Goal: Task Accomplishment & Management: Manage account settings

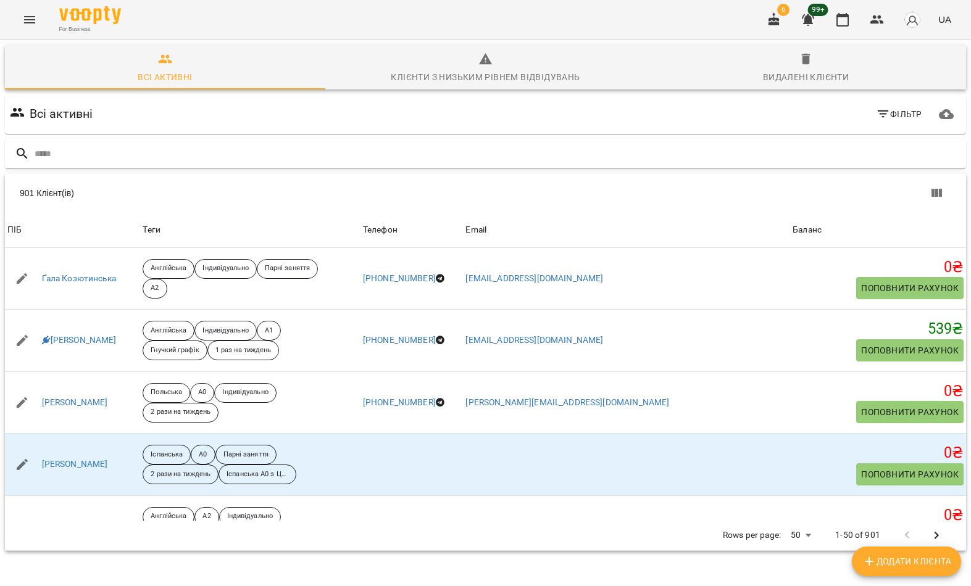
click at [607, 157] on input "text" at bounding box center [498, 154] width 926 height 20
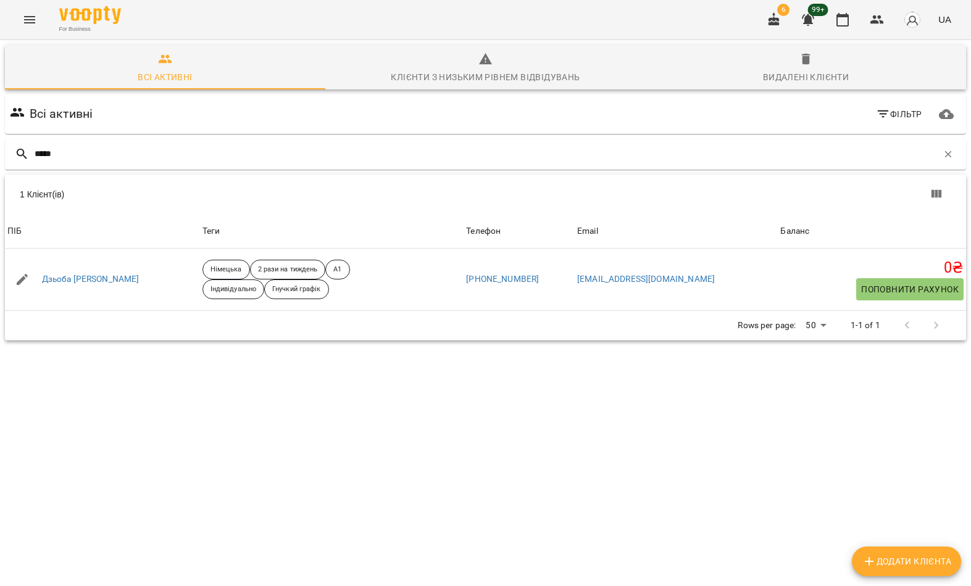
type input "*****"
click at [140, 188] on div "1 Клієнт(ів)" at bounding box center [256, 194] width 473 height 12
click at [78, 281] on link "Дзьоба Галина" at bounding box center [91, 279] width 98 height 12
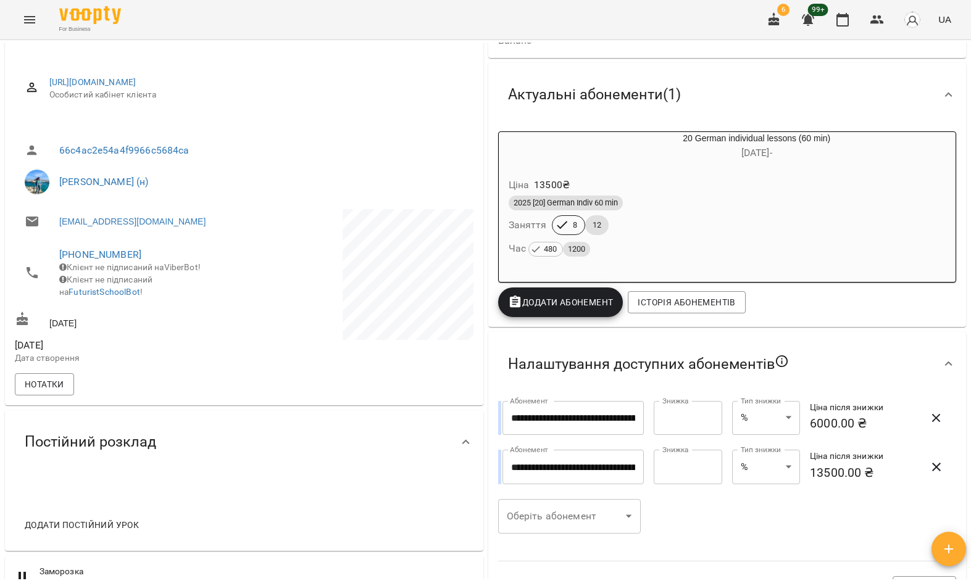
scroll to position [96, 0]
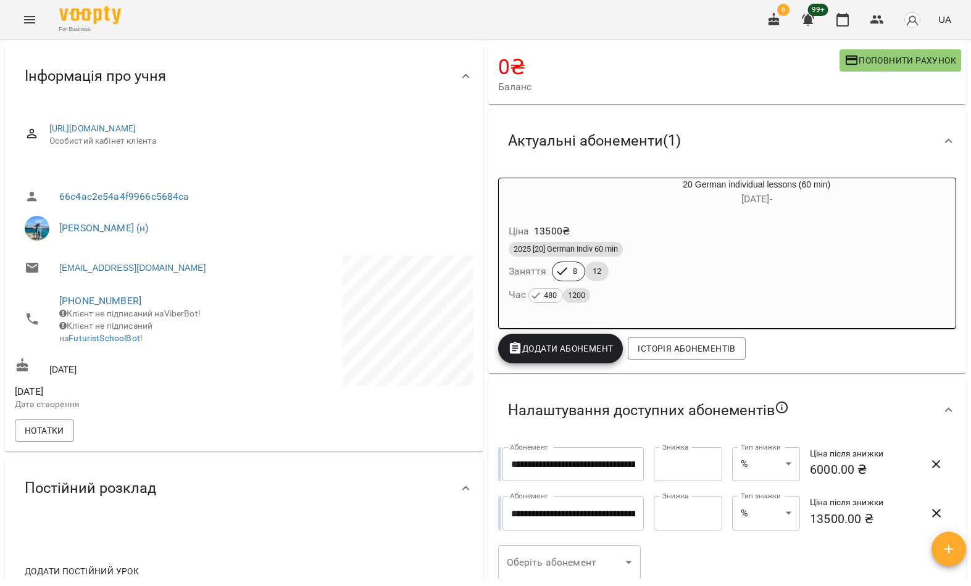
click at [30, 9] on button "Menu" at bounding box center [30, 20] width 30 height 30
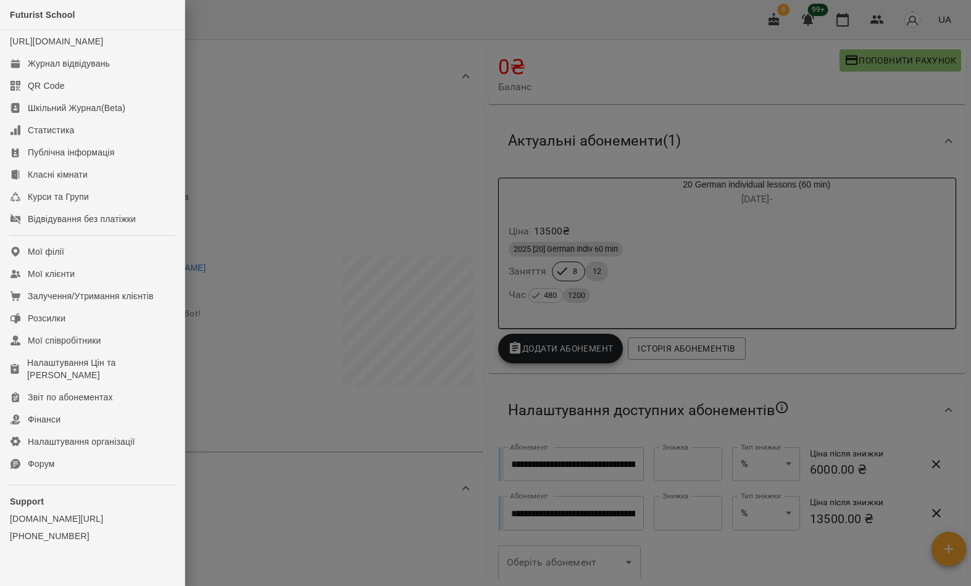
click at [112, 285] on link "Мої клієнти" at bounding box center [92, 274] width 185 height 22
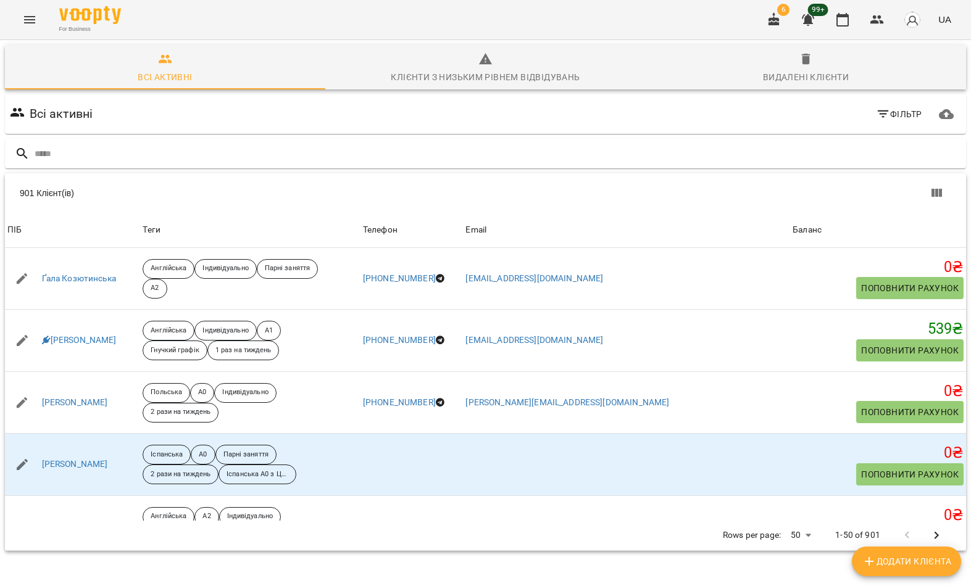
click at [541, 162] on input "text" at bounding box center [498, 154] width 926 height 20
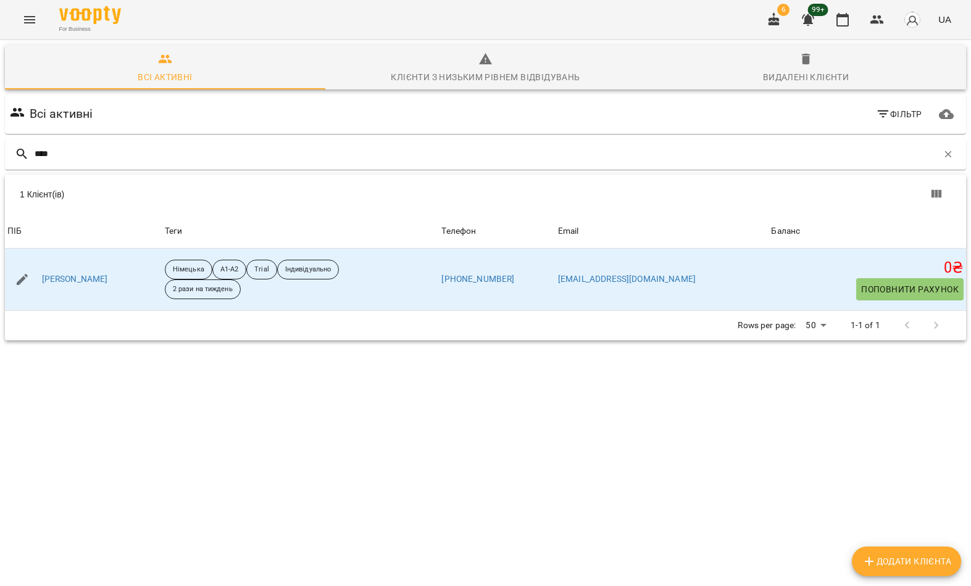
type input "****"
click at [178, 215] on th "Теги" at bounding box center [300, 231] width 277 height 35
click at [87, 283] on link "[PERSON_NAME]" at bounding box center [75, 279] width 66 height 12
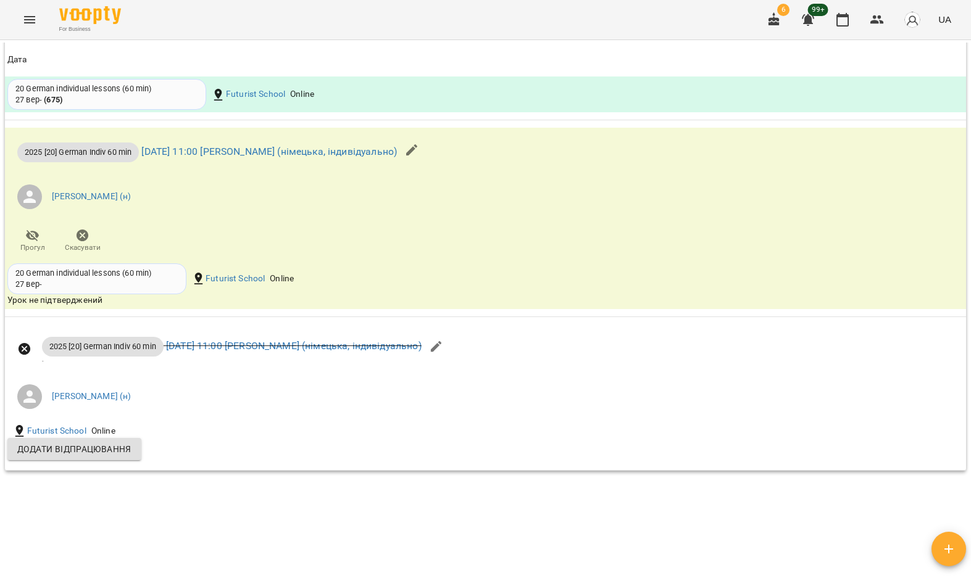
scroll to position [1389, 0]
click at [383, 351] on link "пт 17 жовт 2025 11:00 Бондаренко Катерина (німецька, індивідуально)" at bounding box center [294, 345] width 256 height 12
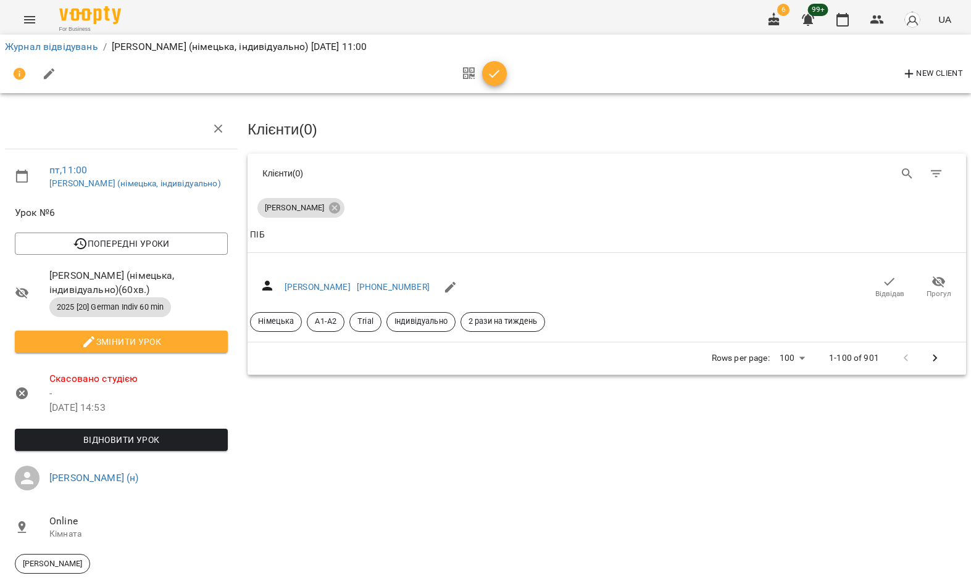
click at [156, 447] on span "Відновити урок" at bounding box center [121, 440] width 193 height 15
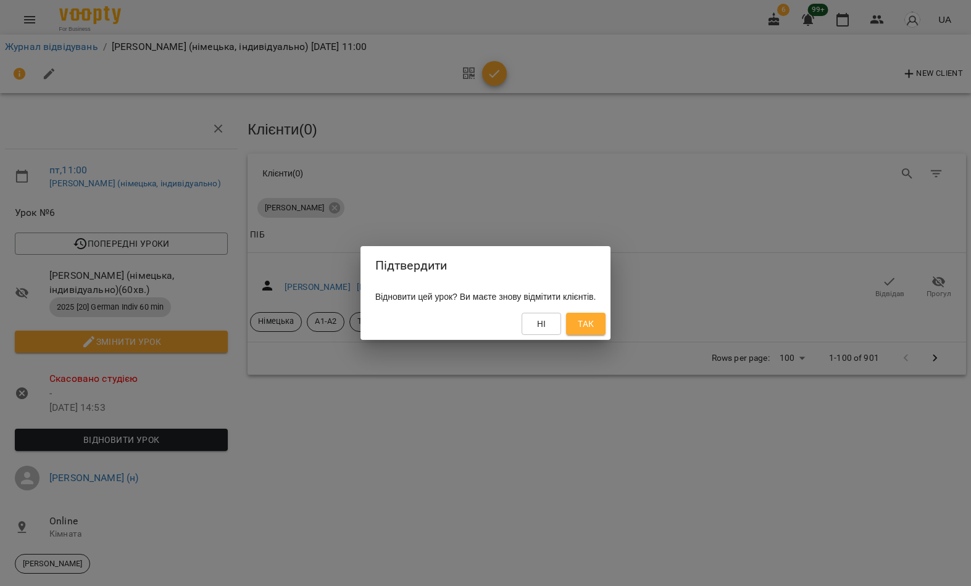
click at [594, 322] on span "Так" at bounding box center [586, 324] width 16 height 15
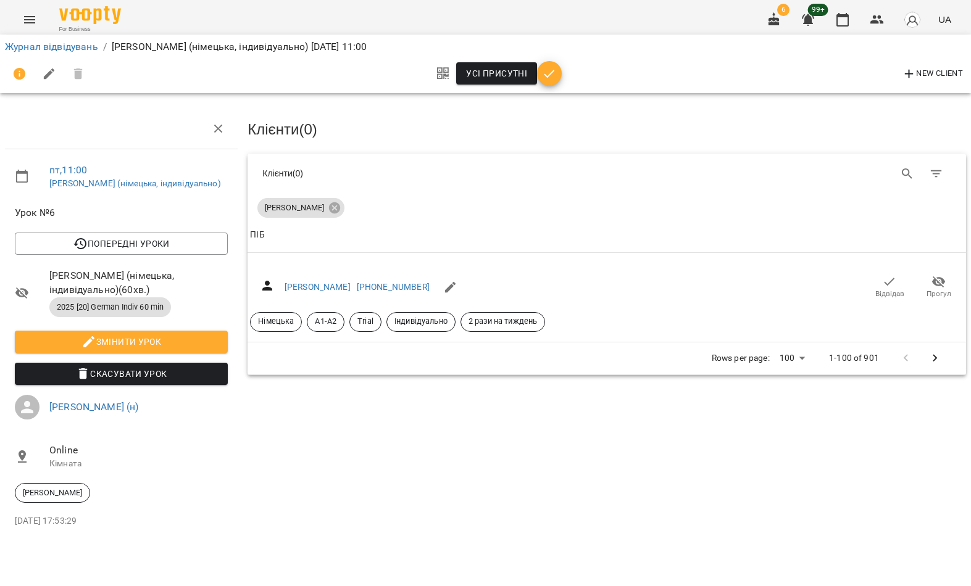
click at [188, 349] on span "Змінити урок" at bounding box center [121, 342] width 193 height 15
select select "**********"
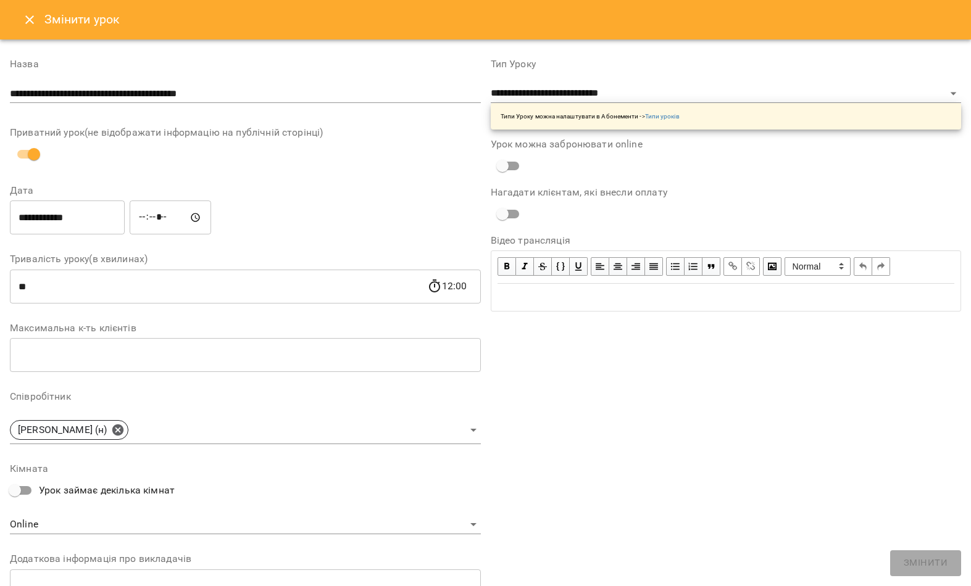
click at [343, 101] on input "**********" at bounding box center [245, 94] width 471 height 20
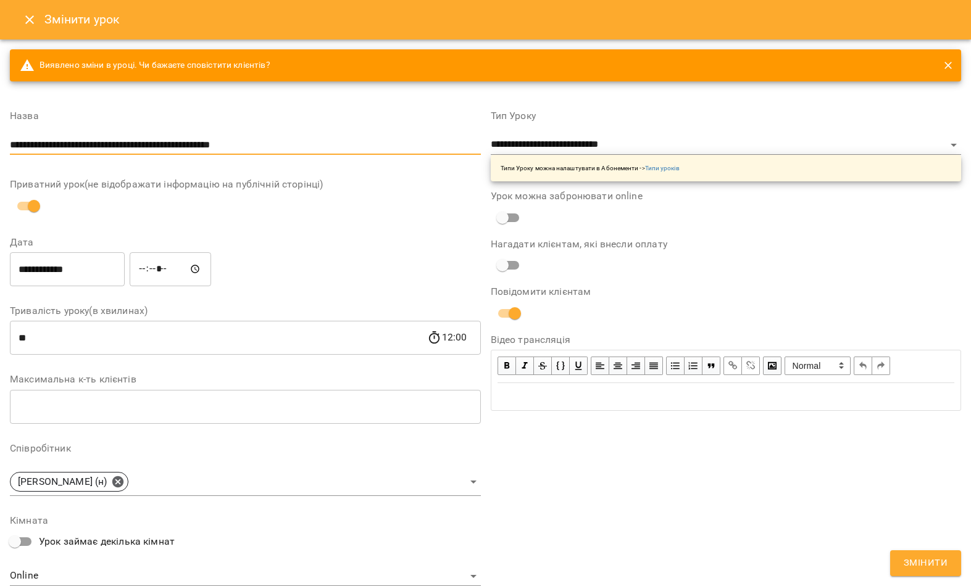
type input "**********"
click at [431, 198] on div "Приватний урок(не відображати інформацію на публічній сторінці)" at bounding box center [245, 199] width 471 height 38
click at [82, 264] on input "**********" at bounding box center [67, 269] width 115 height 35
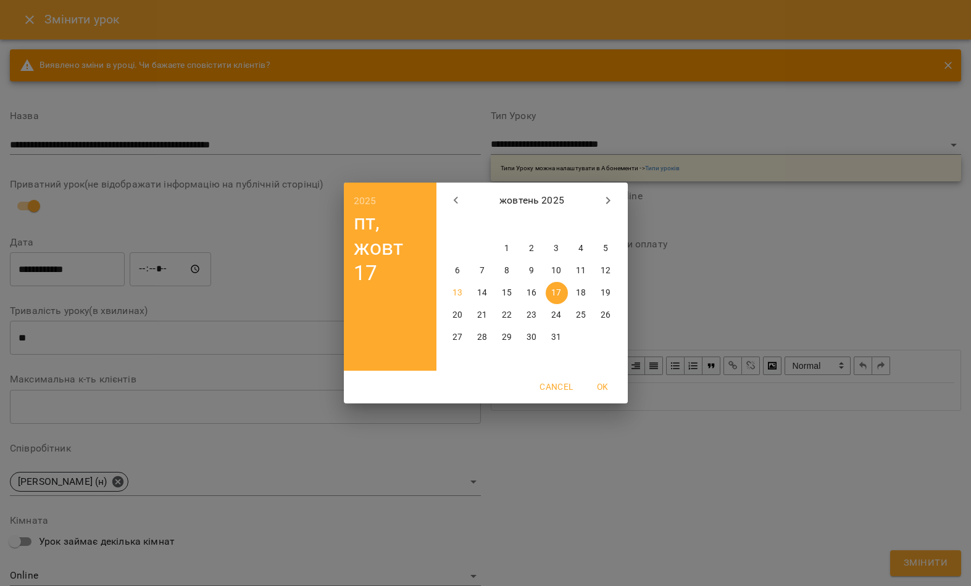
click at [529, 295] on p "16" at bounding box center [531, 293] width 10 height 12
type input "**********"
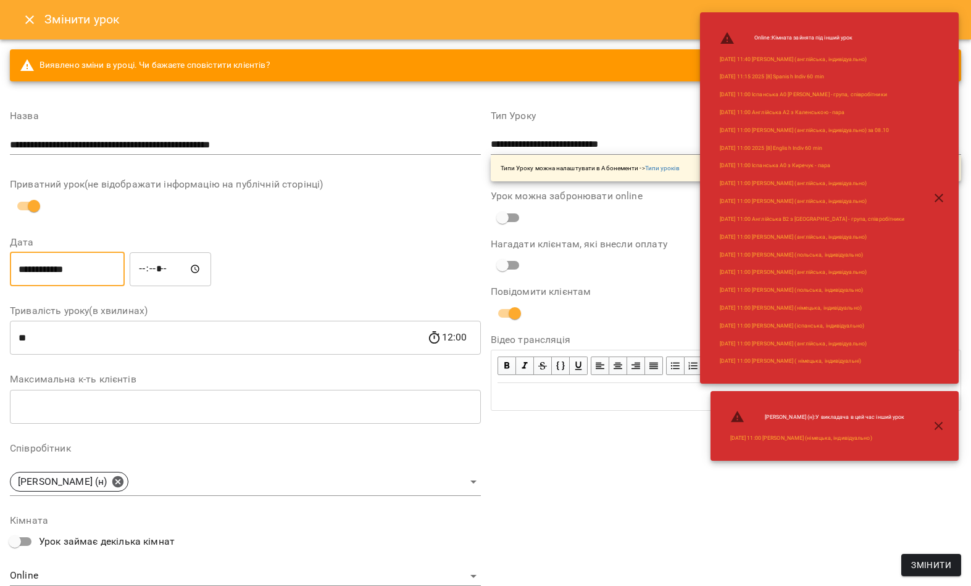
click at [155, 260] on input "*****" at bounding box center [170, 269] width 81 height 35
type input "*****"
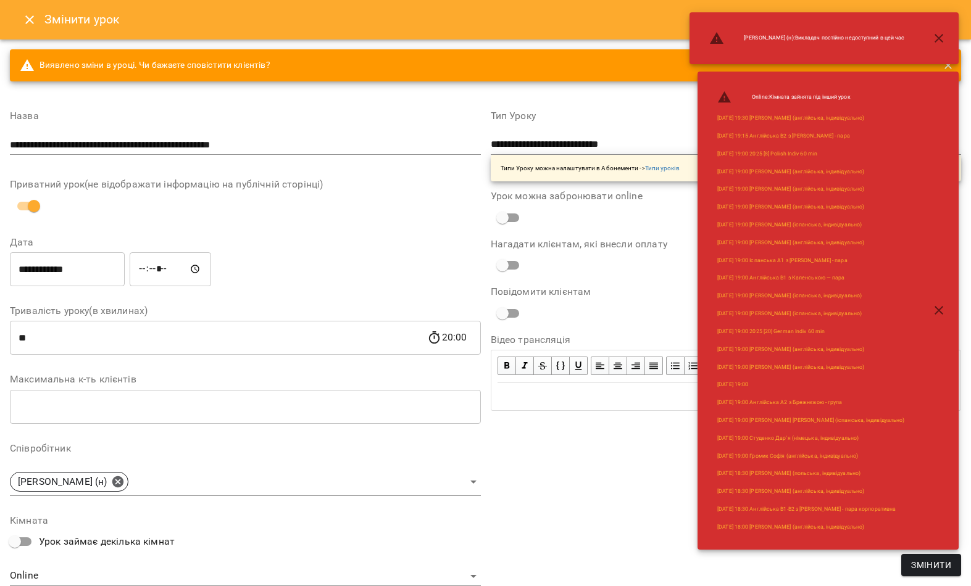
click at [942, 570] on span "Змінити" at bounding box center [931, 565] width 40 height 15
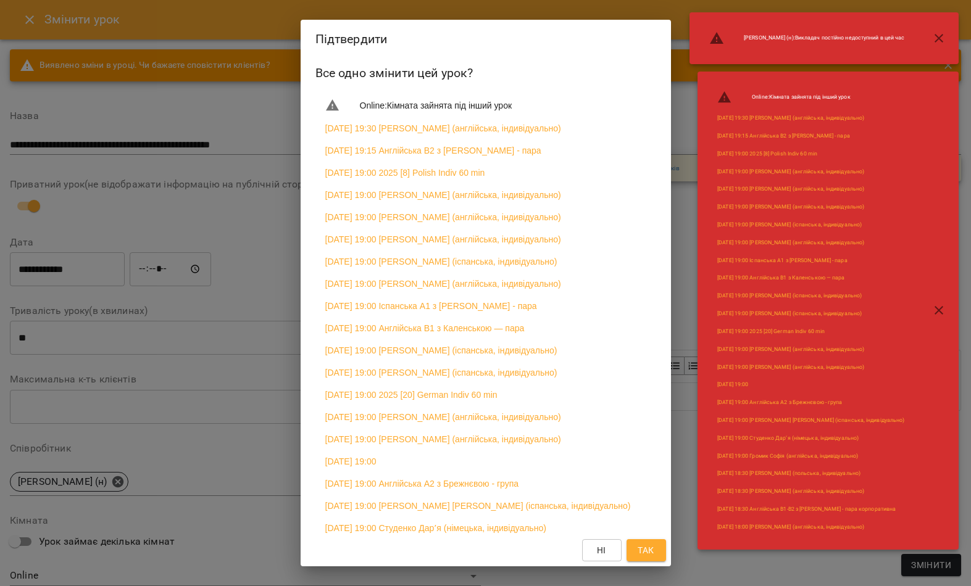
click at [689, 537] on div "Online : Кімната зайнята під інший урок 2025-10-16 19:30 Вербова Єлизаветта (ан…" at bounding box center [823, 311] width 269 height 478
click at [655, 547] on span "Так" at bounding box center [646, 550] width 20 height 15
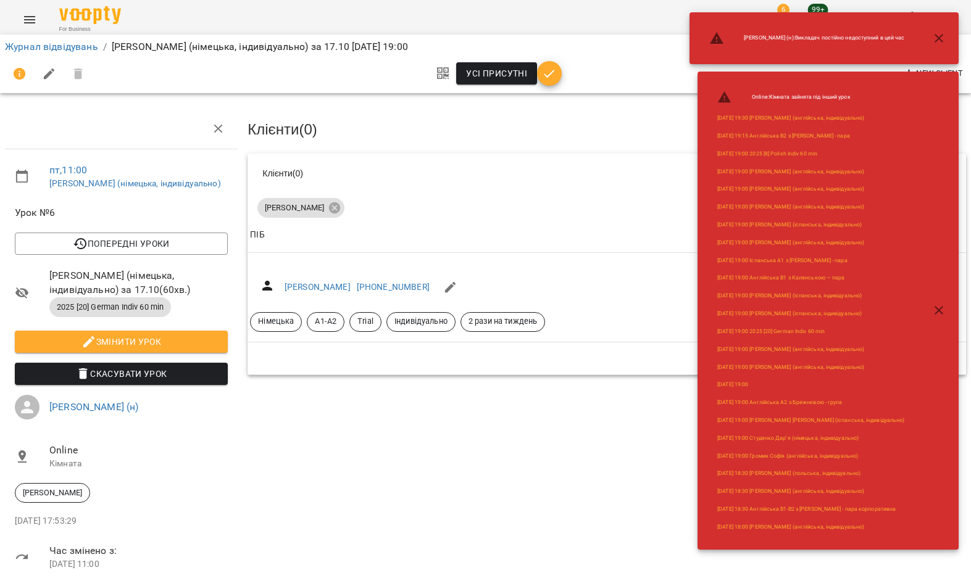
click at [940, 312] on icon "button" at bounding box center [938, 310] width 15 height 15
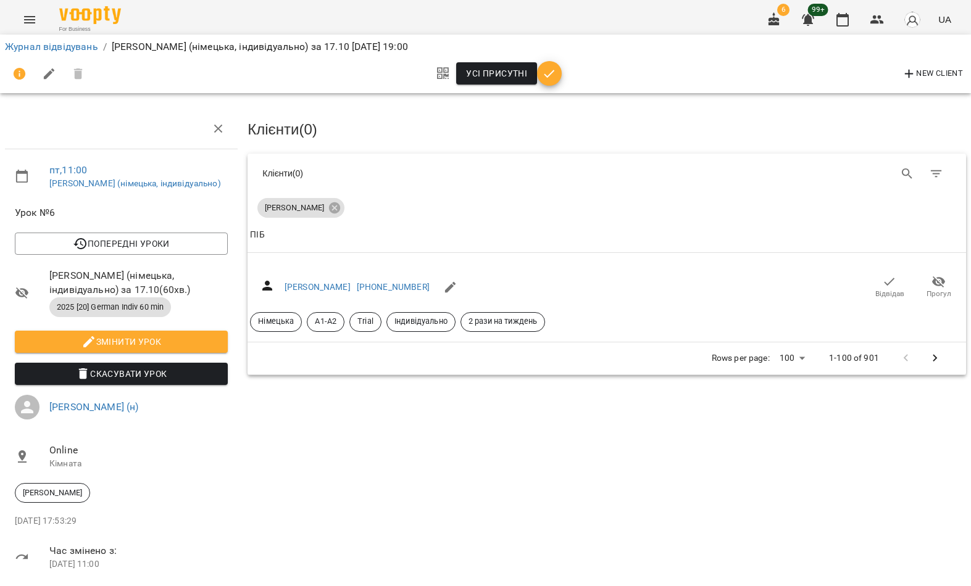
click at [878, 289] on span "Відвідав" at bounding box center [889, 294] width 29 height 10
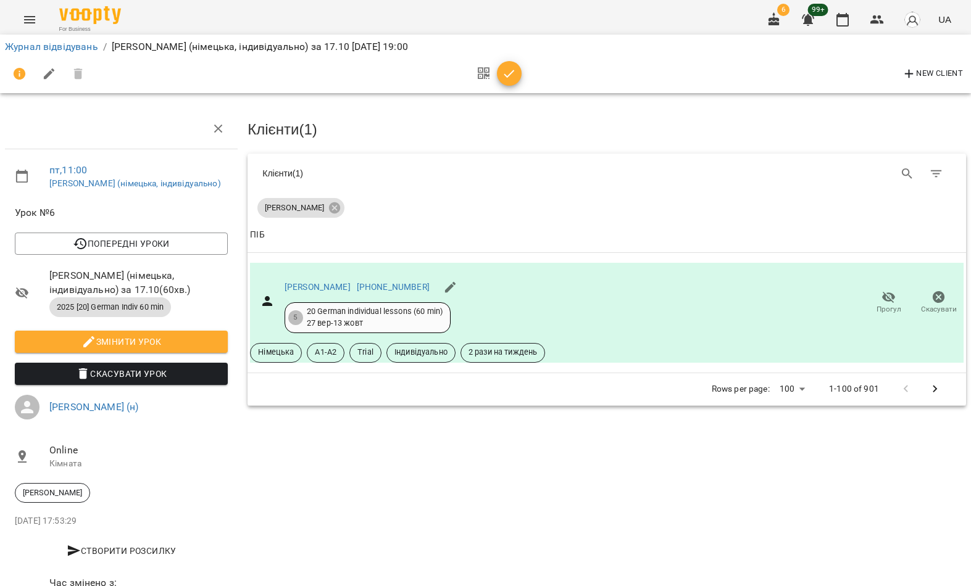
click at [326, 285] on link "[PERSON_NAME]" at bounding box center [318, 287] width 66 height 10
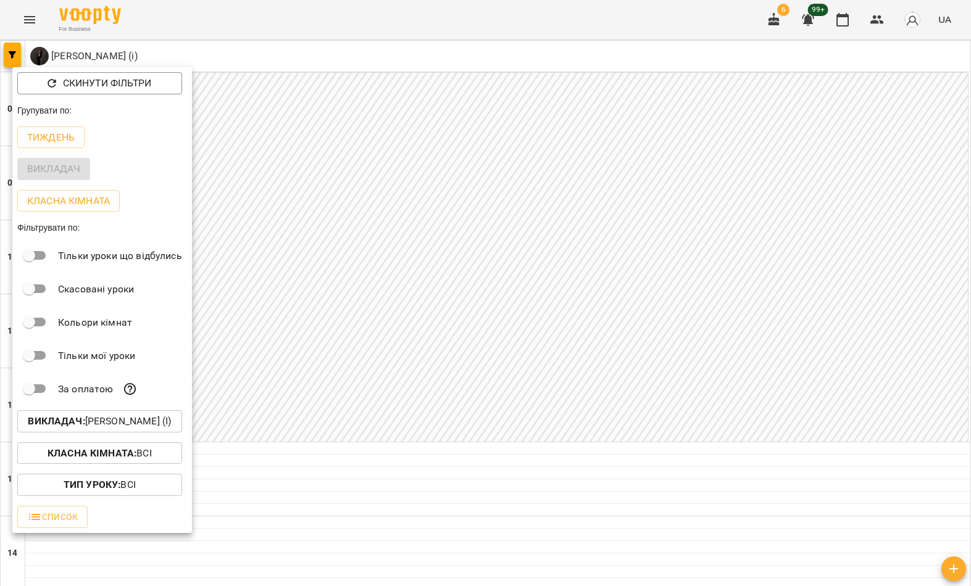
scroll to position [131, 0]
click at [99, 425] on p "Викладач : [PERSON_NAME] (і)" at bounding box center [99, 421] width 143 height 15
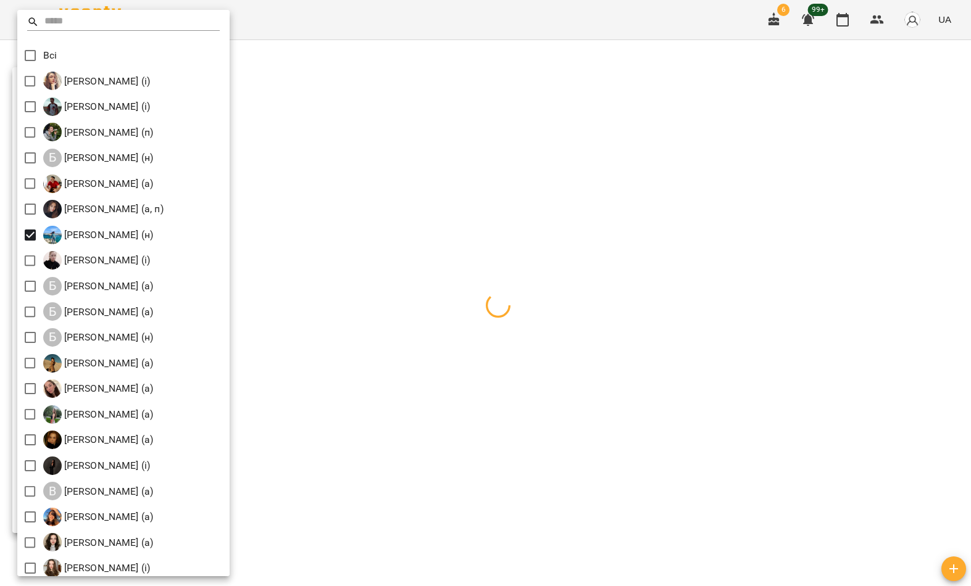
click at [434, 70] on div at bounding box center [485, 293] width 971 height 586
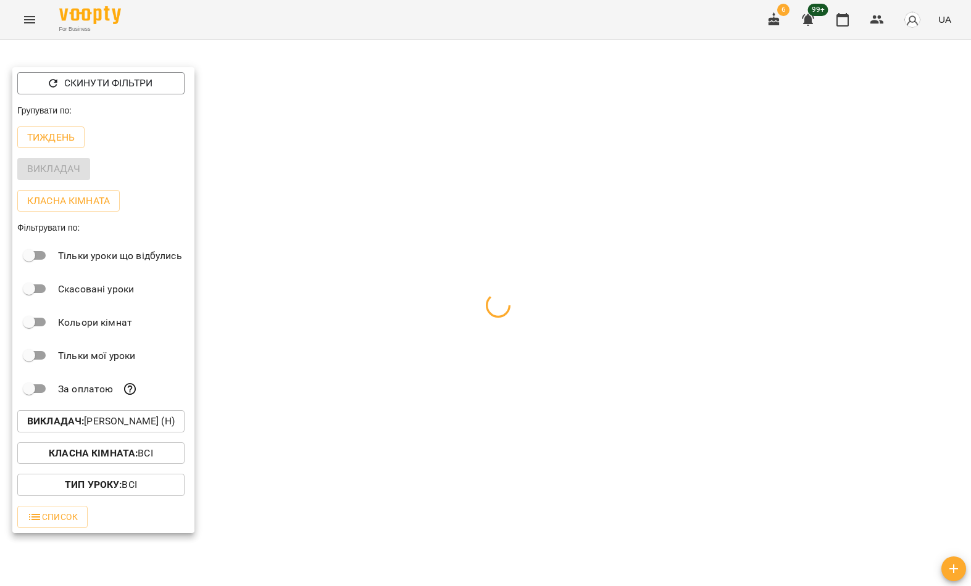
click at [411, 89] on div at bounding box center [485, 293] width 971 height 586
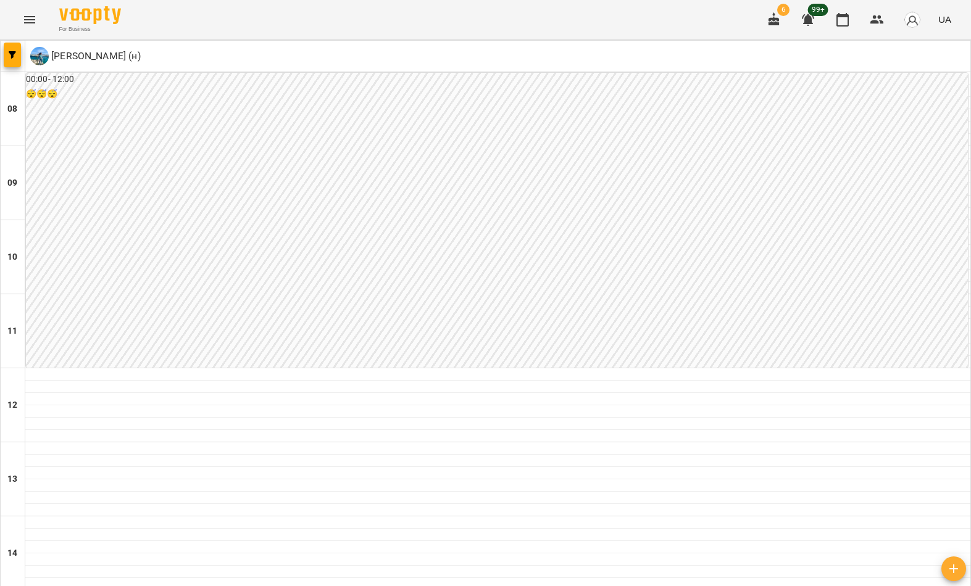
scroll to position [138, 0]
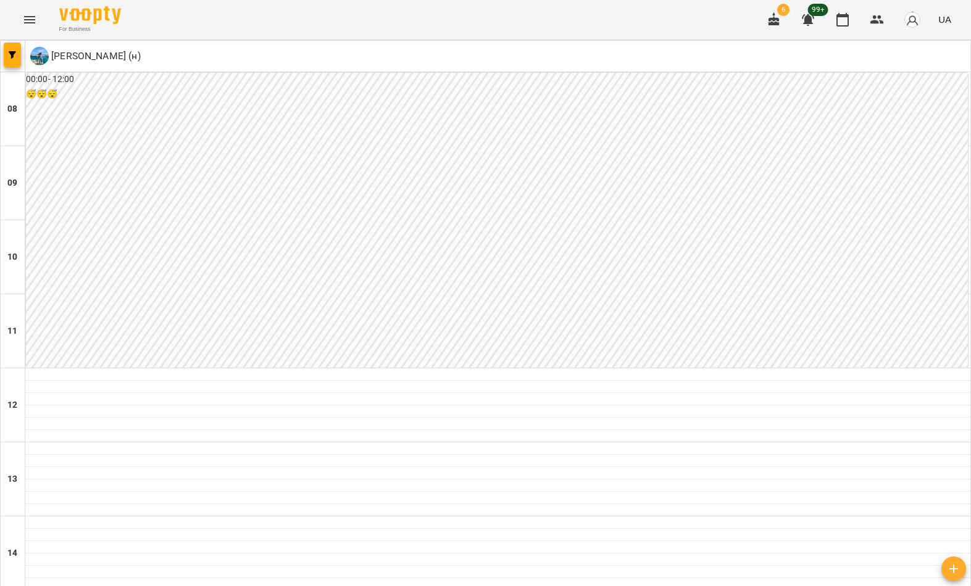
scroll to position [211, 0]
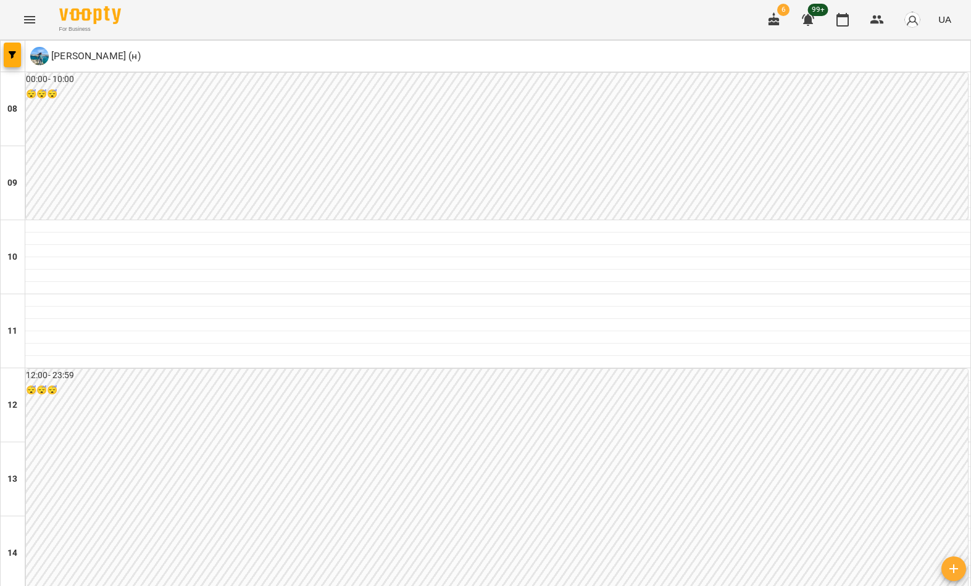
click at [10, 65] on button "button" at bounding box center [12, 55] width 17 height 25
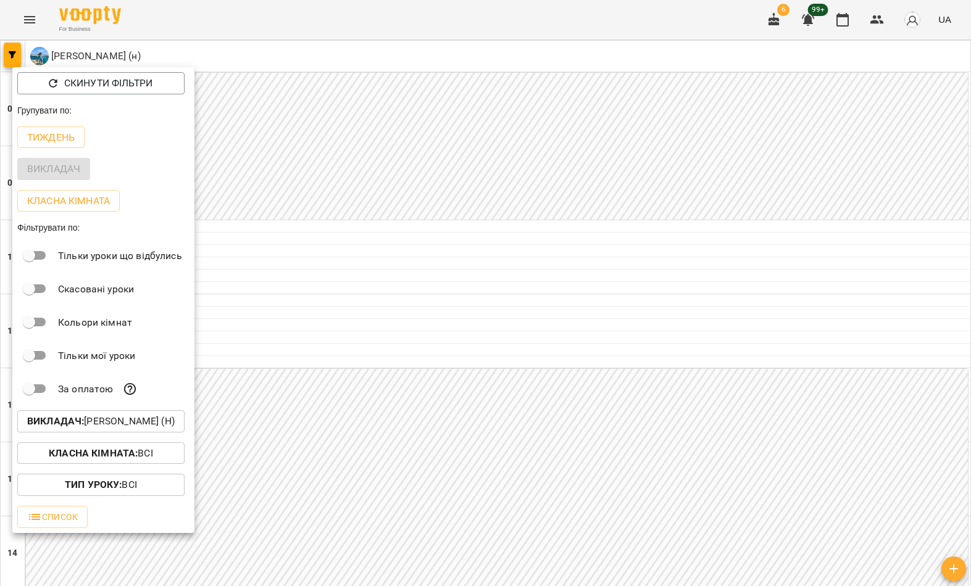
click at [136, 418] on p "Викладач : [PERSON_NAME] (н)" at bounding box center [101, 421] width 148 height 15
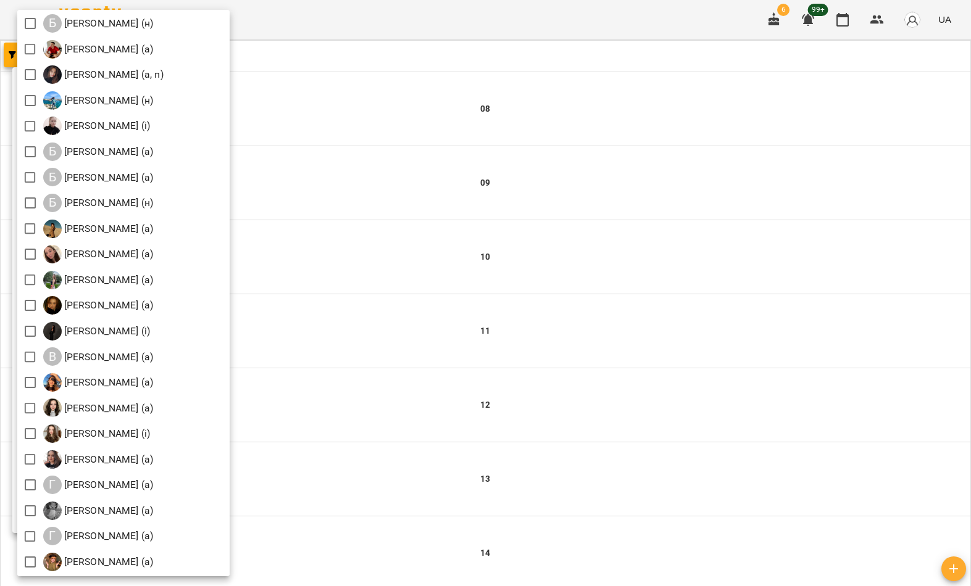
scroll to position [142, 0]
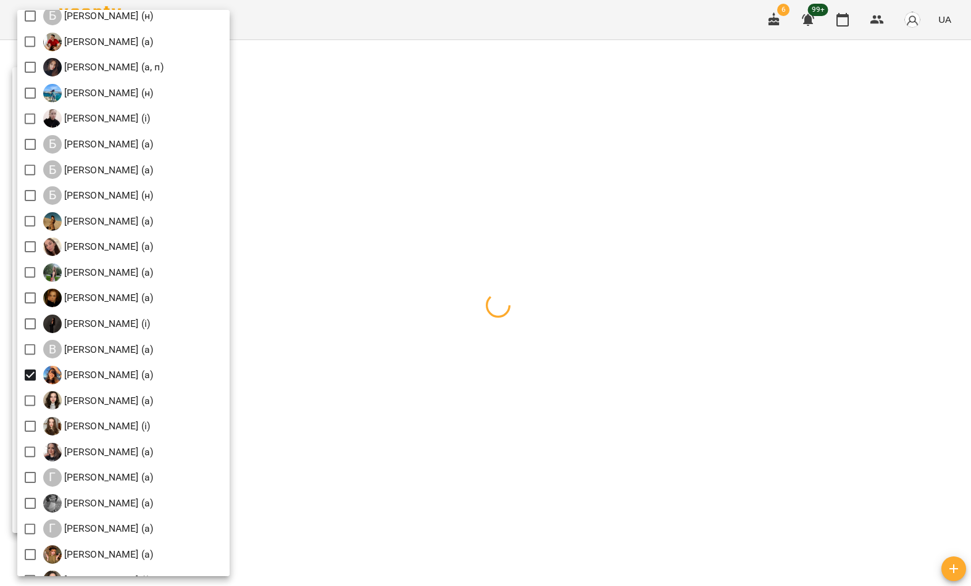
click at [375, 227] on div at bounding box center [485, 293] width 971 height 586
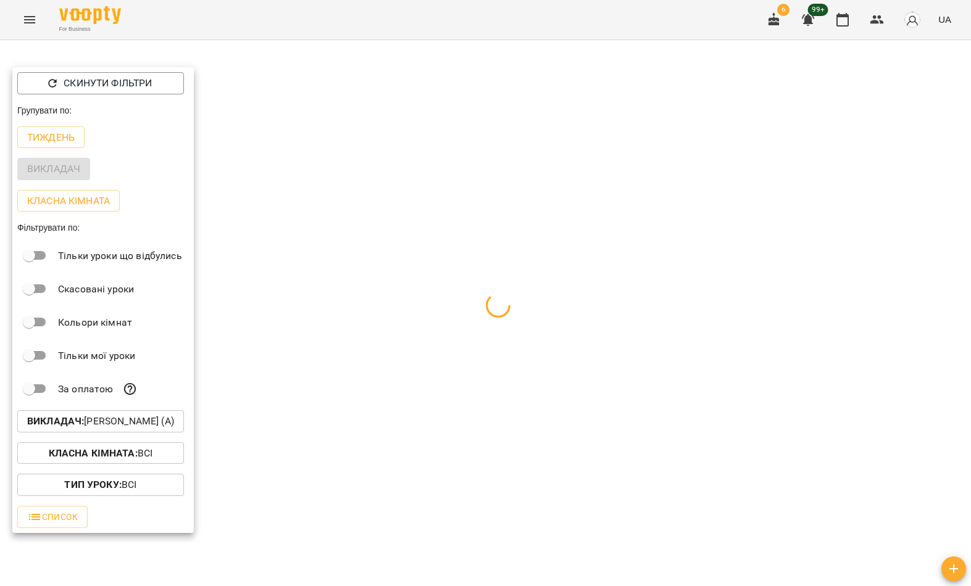
click at [400, 198] on div at bounding box center [485, 293] width 971 height 586
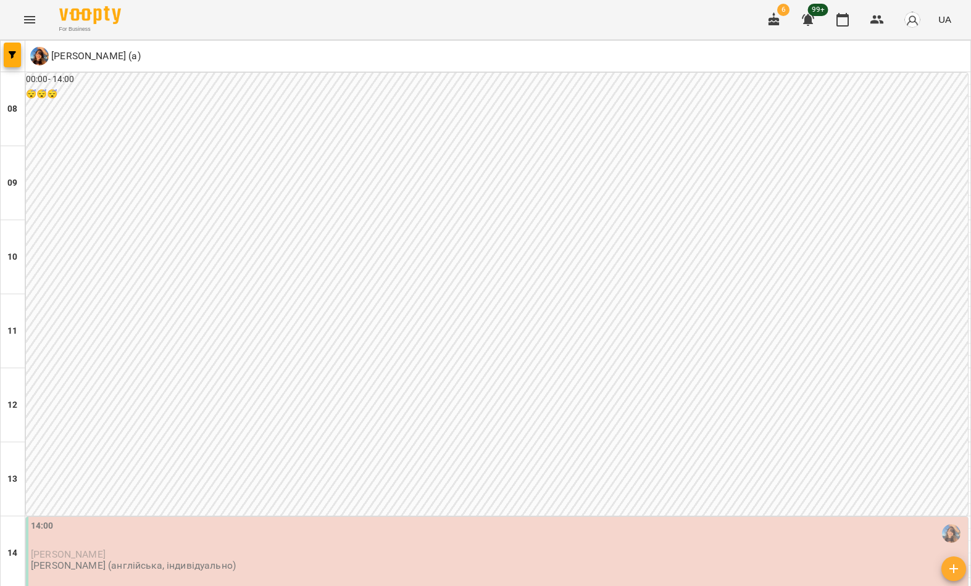
scroll to position [678, 0]
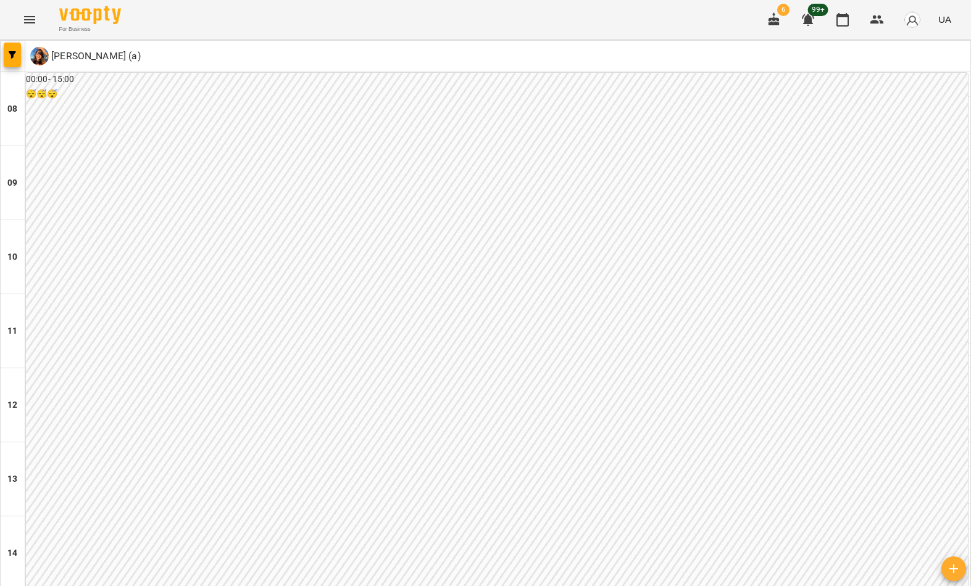
click at [13, 54] on icon "button" at bounding box center [12, 54] width 7 height 7
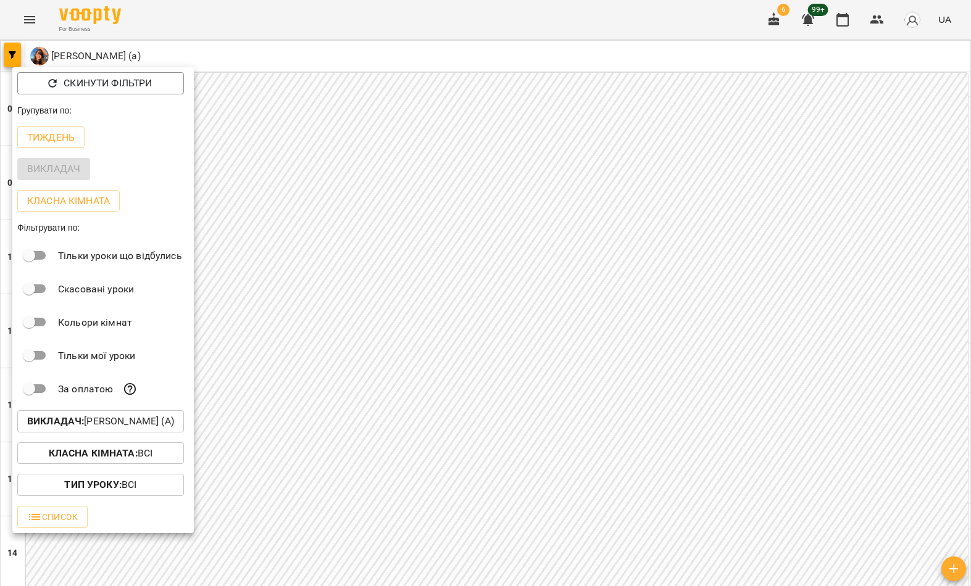
click at [125, 424] on p "Викладач : [PERSON_NAME] (а)" at bounding box center [100, 421] width 147 height 15
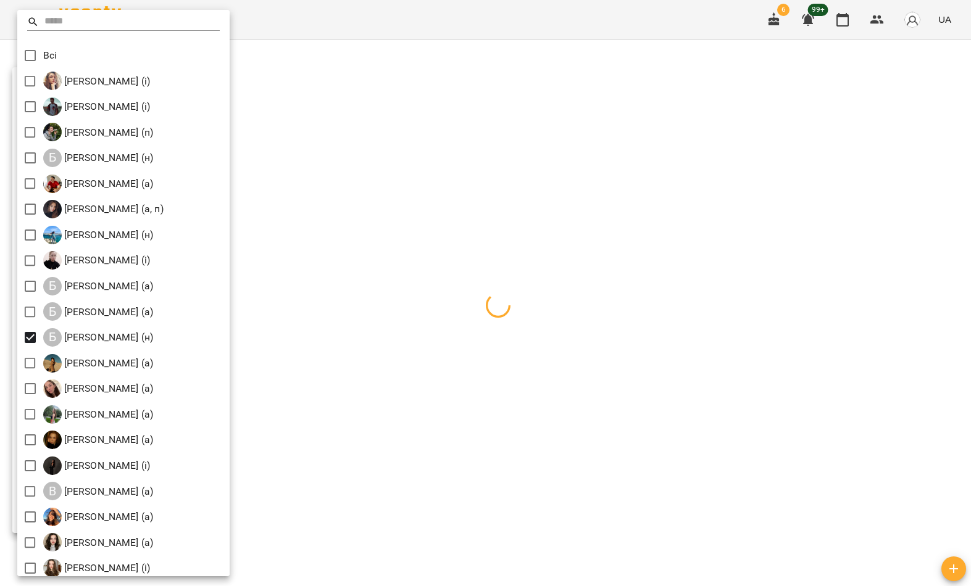
click at [316, 285] on div at bounding box center [485, 293] width 971 height 586
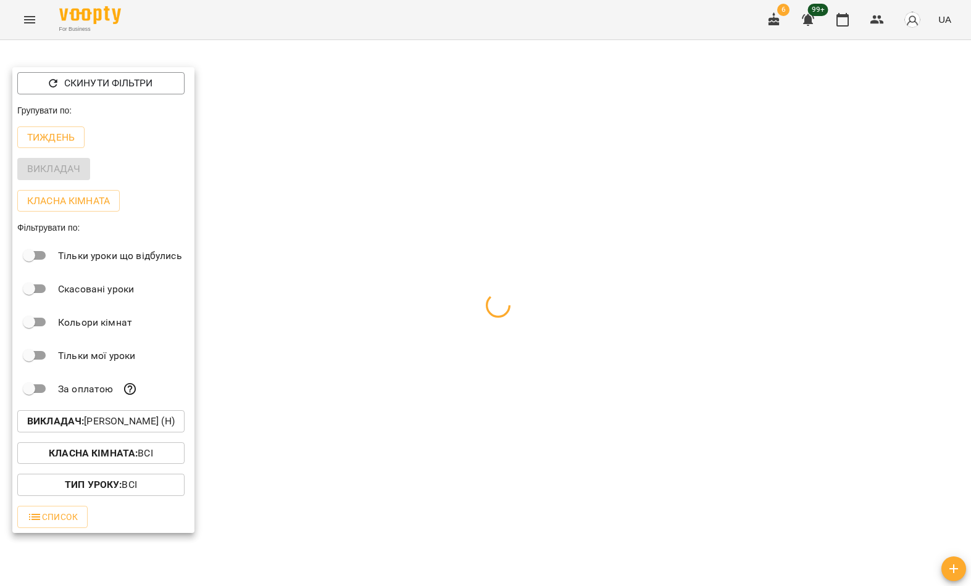
click at [369, 262] on div at bounding box center [485, 293] width 971 height 586
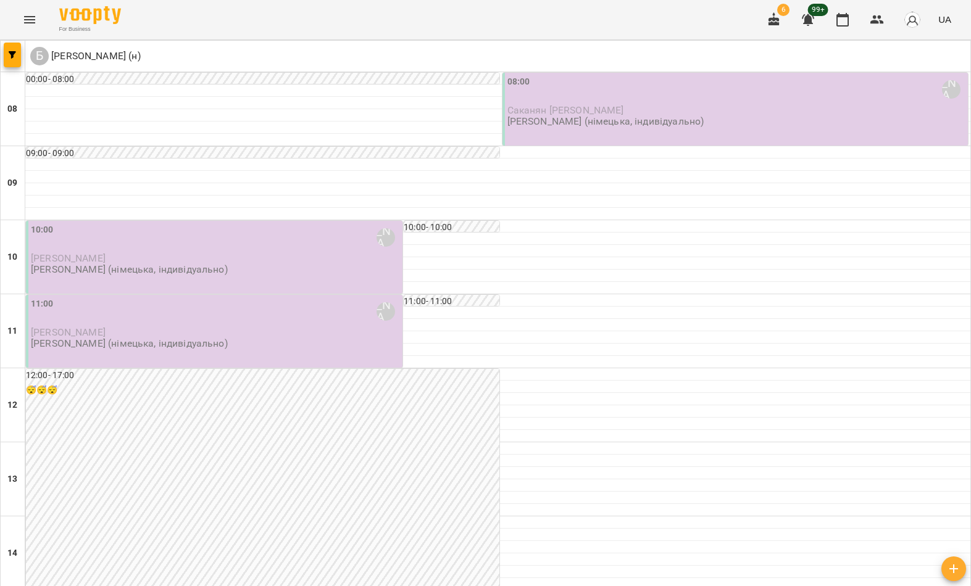
scroll to position [645, 0]
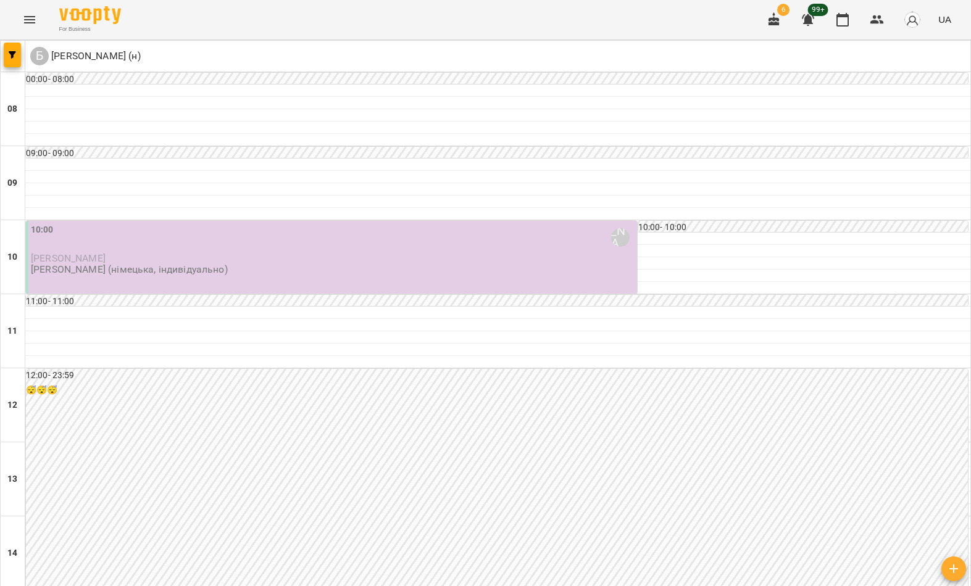
click at [19, 53] on span "button" at bounding box center [12, 54] width 17 height 7
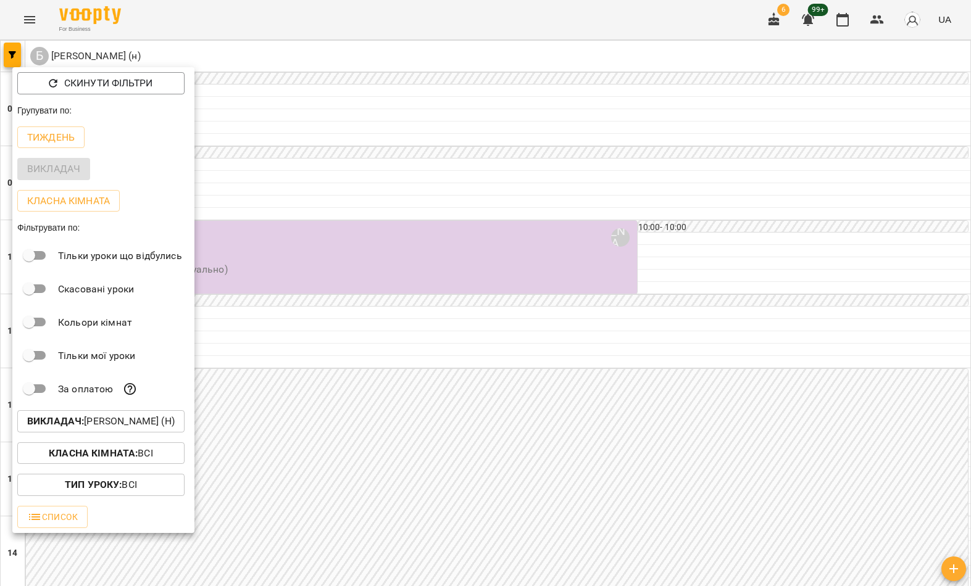
click at [152, 423] on p "Викладач : [PERSON_NAME] (н)" at bounding box center [101, 421] width 148 height 15
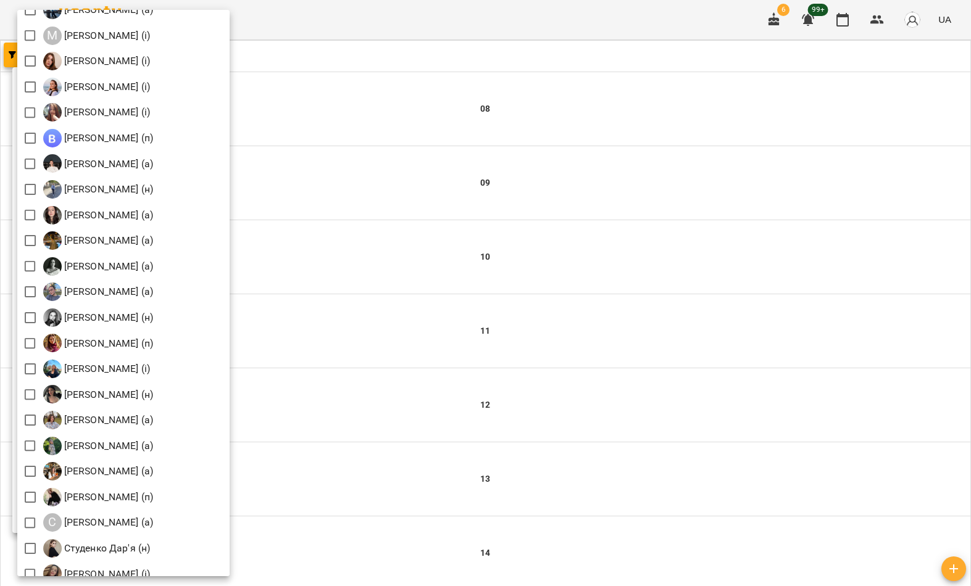
scroll to position [1389, 0]
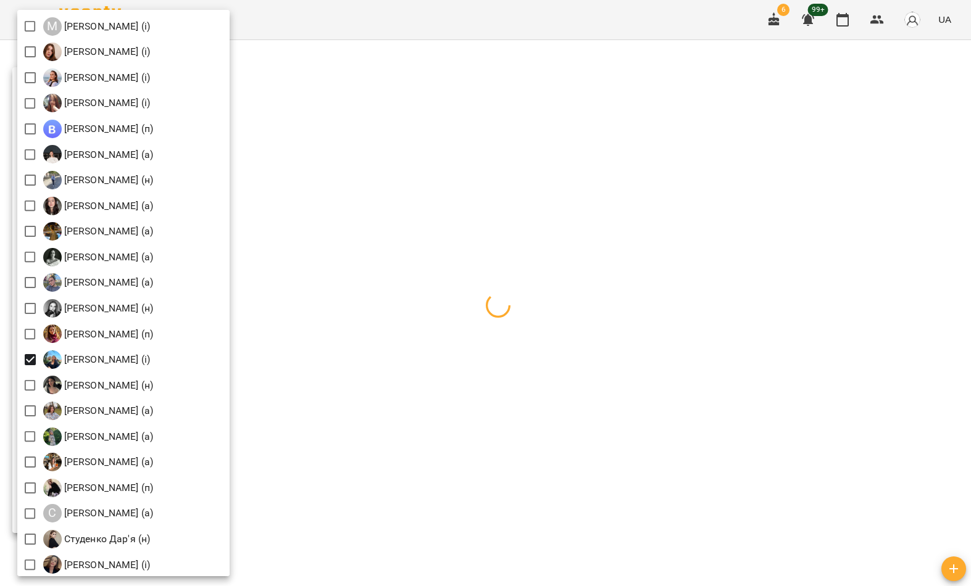
click at [455, 290] on div at bounding box center [485, 293] width 971 height 586
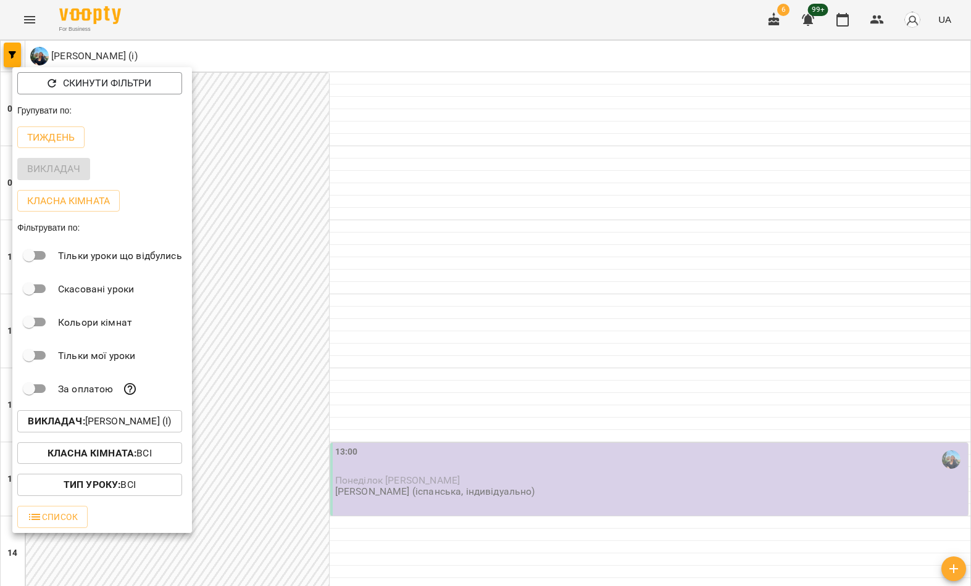
click at [297, 534] on div at bounding box center [485, 293] width 971 height 586
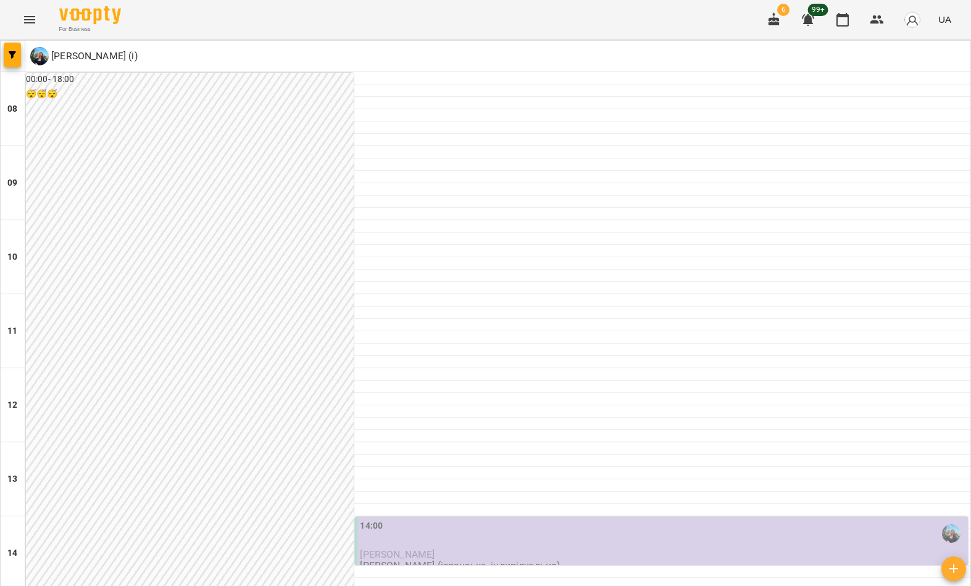
scroll to position [678, 0]
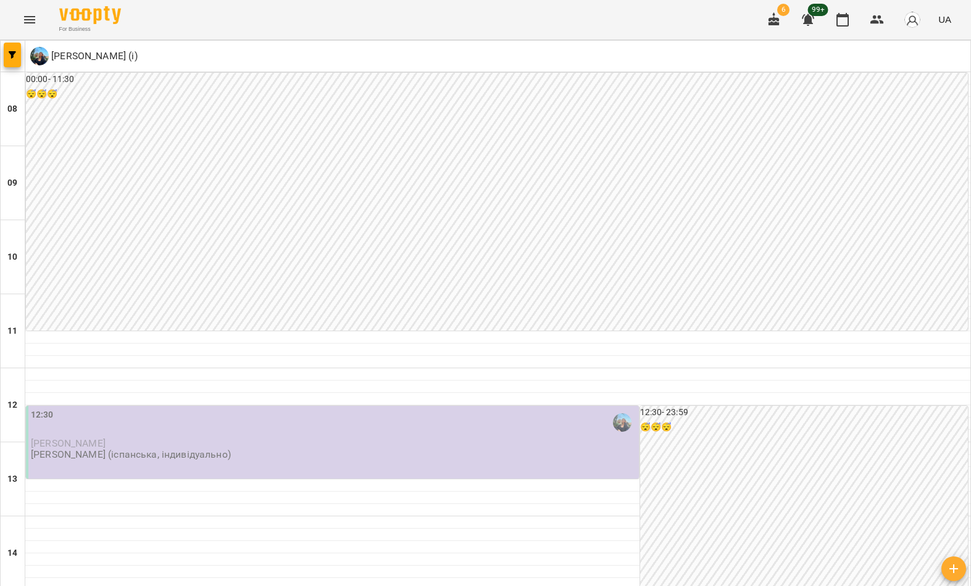
scroll to position [156, 0]
click at [19, 60] on button "button" at bounding box center [12, 55] width 17 height 25
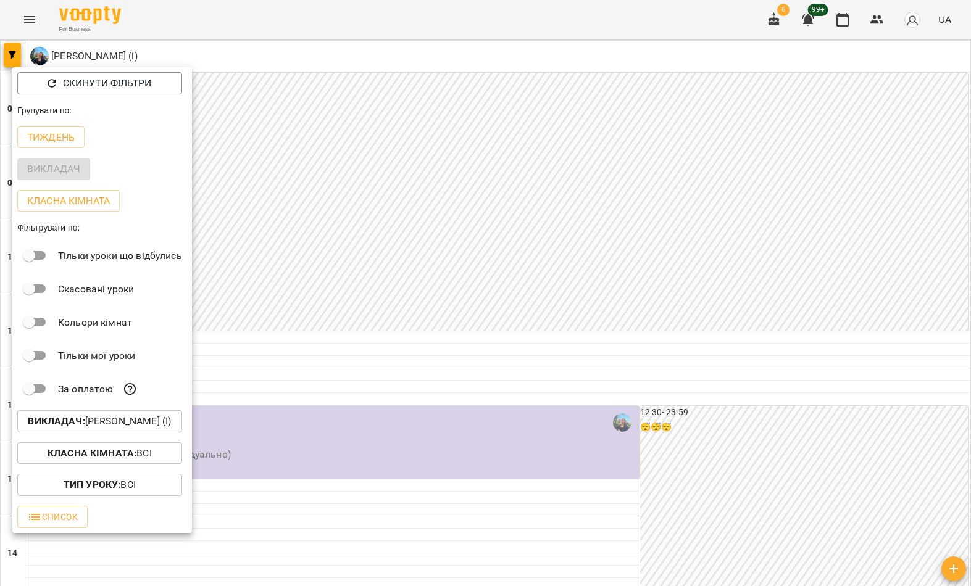
click at [69, 430] on button "Викладач : [PERSON_NAME] (і)" at bounding box center [99, 421] width 165 height 22
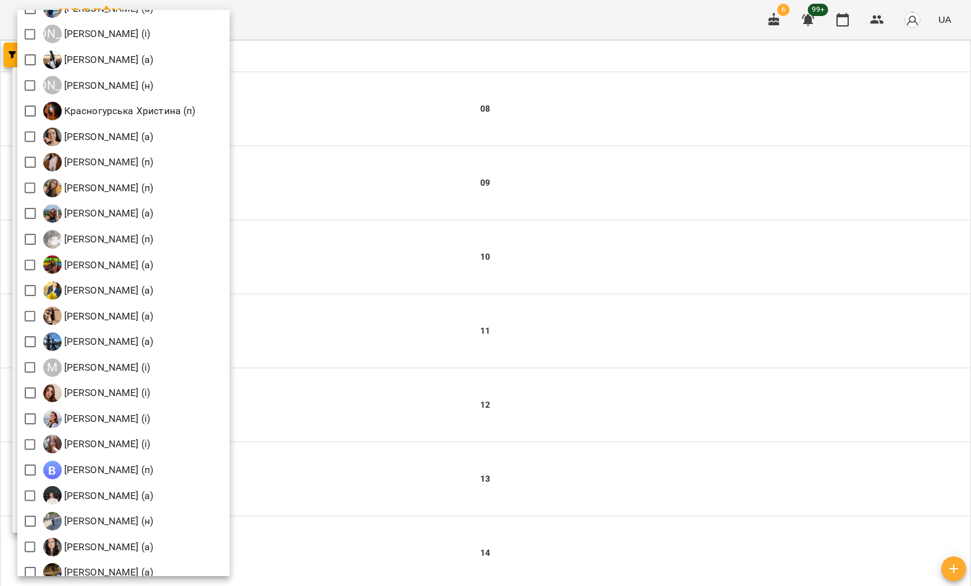
scroll to position [1081, 0]
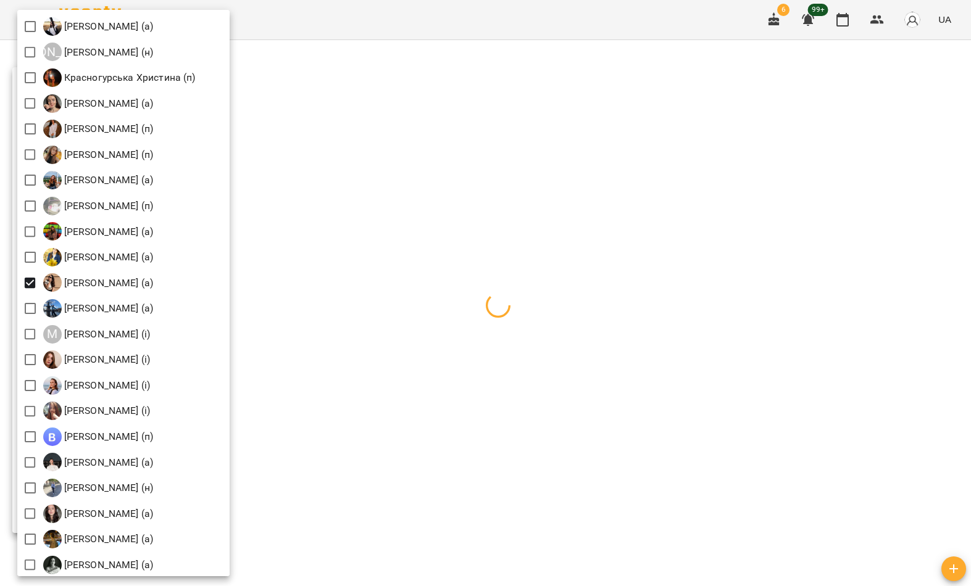
click at [431, 165] on div at bounding box center [485, 293] width 971 height 586
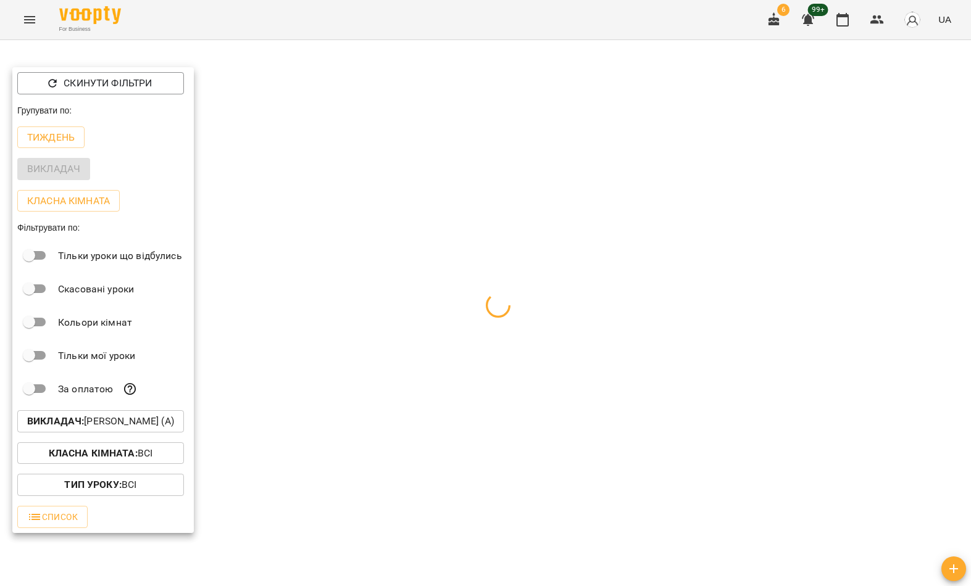
click at [394, 222] on div at bounding box center [485, 293] width 971 height 586
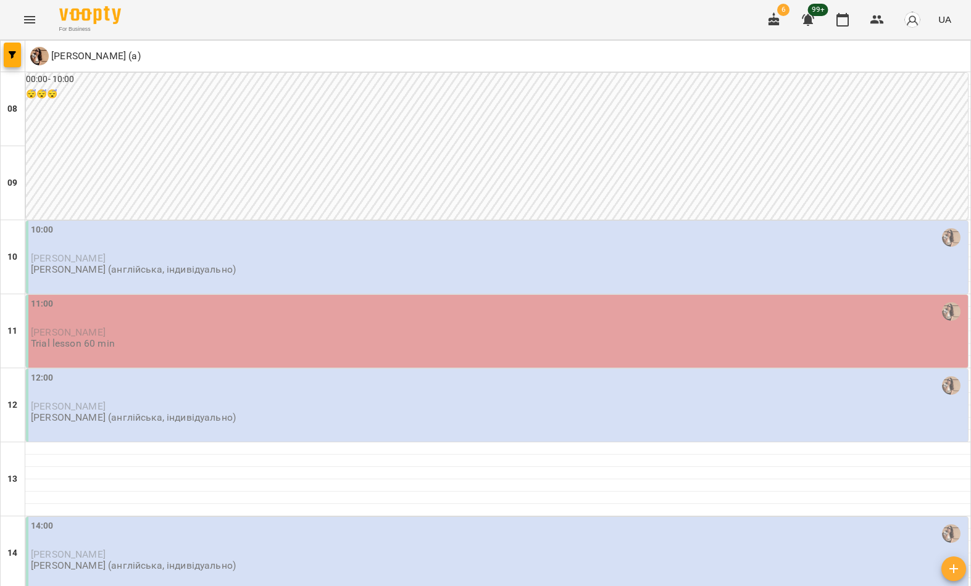
scroll to position [665, 0]
click at [9, 65] on button "button" at bounding box center [12, 55] width 17 height 25
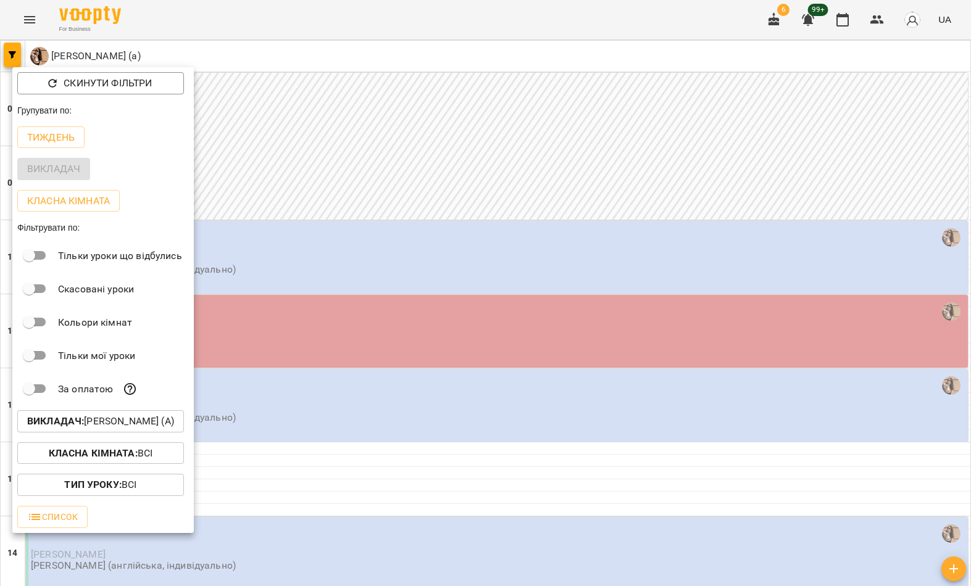
click at [160, 423] on p "Викладач : [PERSON_NAME] (а)" at bounding box center [100, 421] width 147 height 15
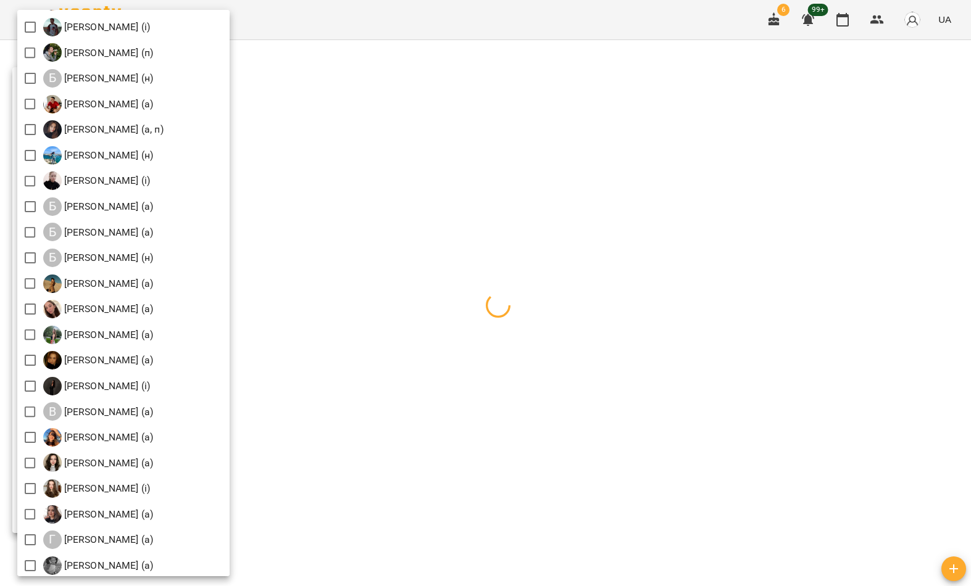
scroll to position [82, 0]
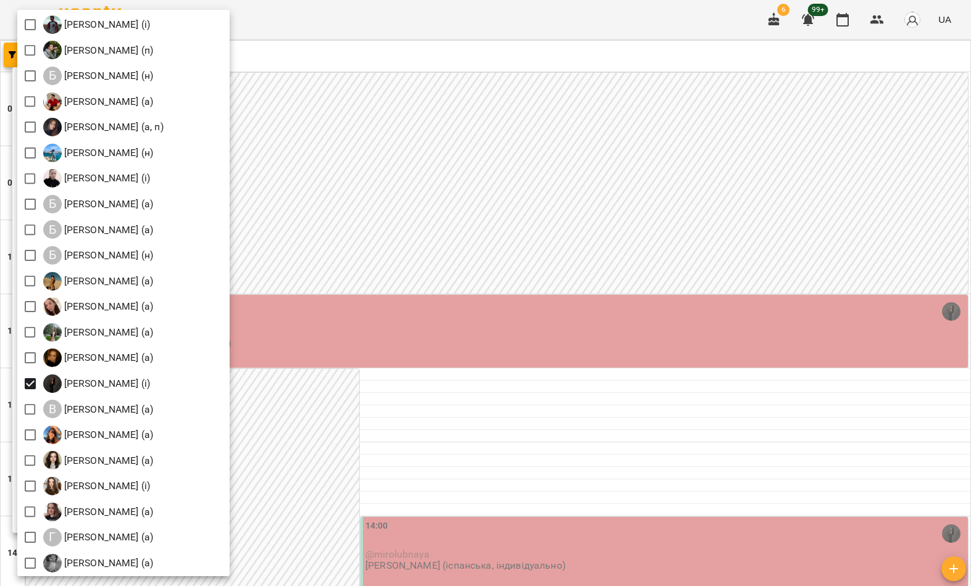
click at [403, 178] on div at bounding box center [485, 293] width 971 height 586
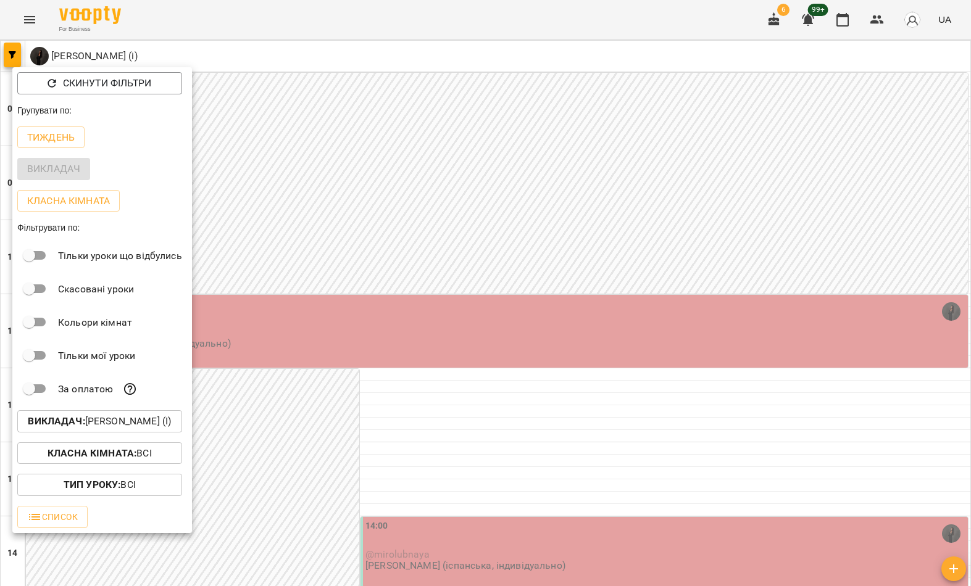
click at [351, 222] on div at bounding box center [485, 293] width 971 height 586
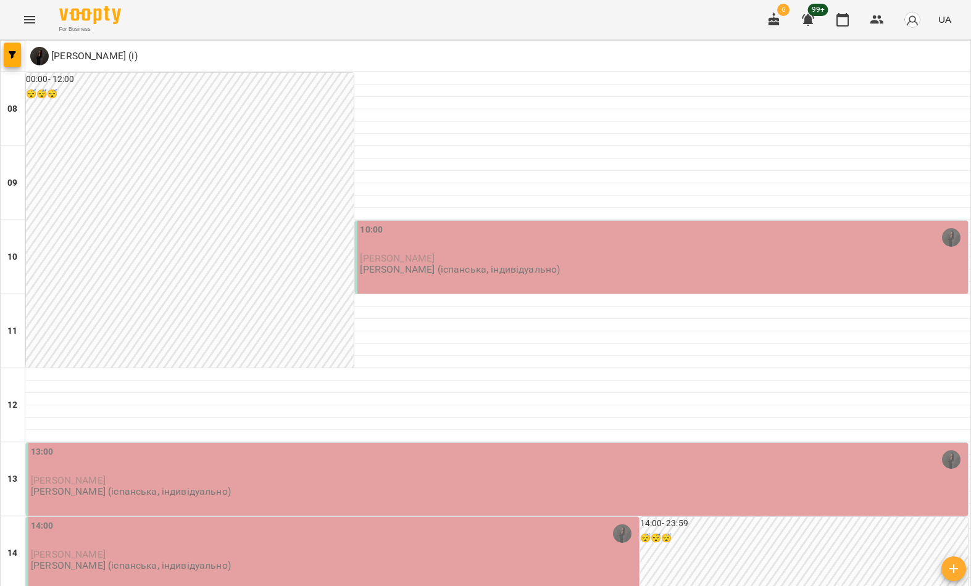
scroll to position [133, 0]
click at [207, 446] on div "13:00" at bounding box center [498, 460] width 934 height 28
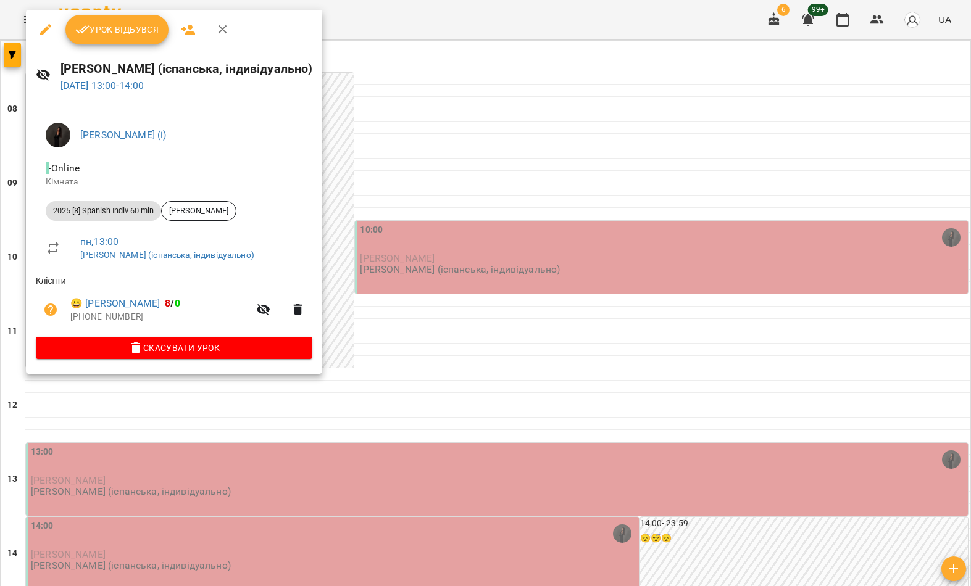
click at [234, 341] on span "Скасувати Урок" at bounding box center [174, 348] width 257 height 15
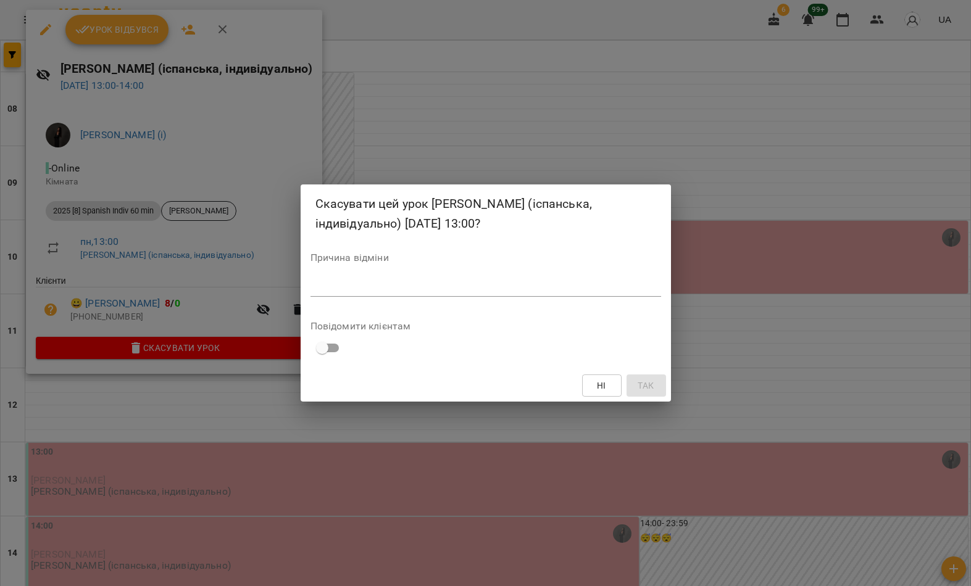
click at [467, 292] on textarea at bounding box center [485, 286] width 351 height 11
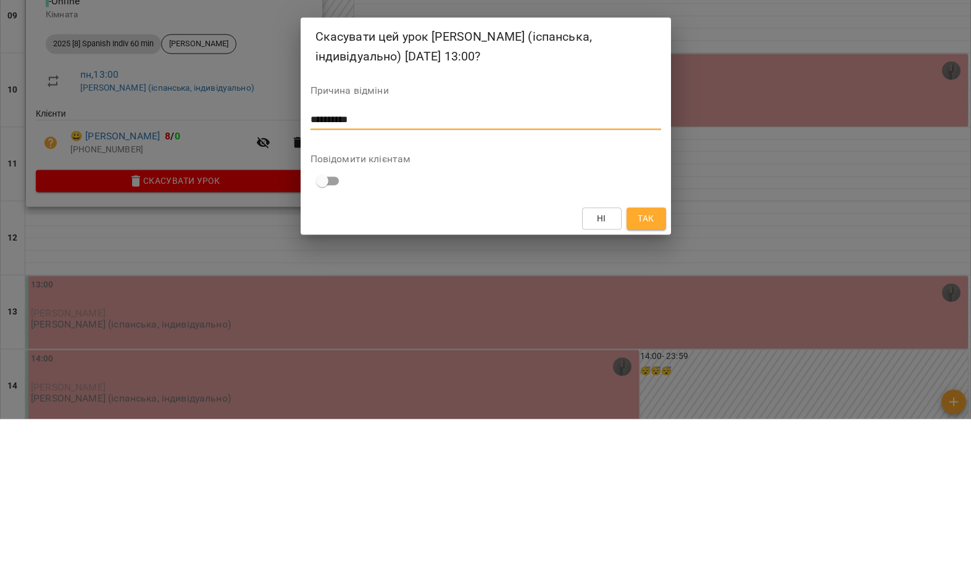
type textarea "*********"
click at [651, 378] on span "Так" at bounding box center [646, 385] width 16 height 15
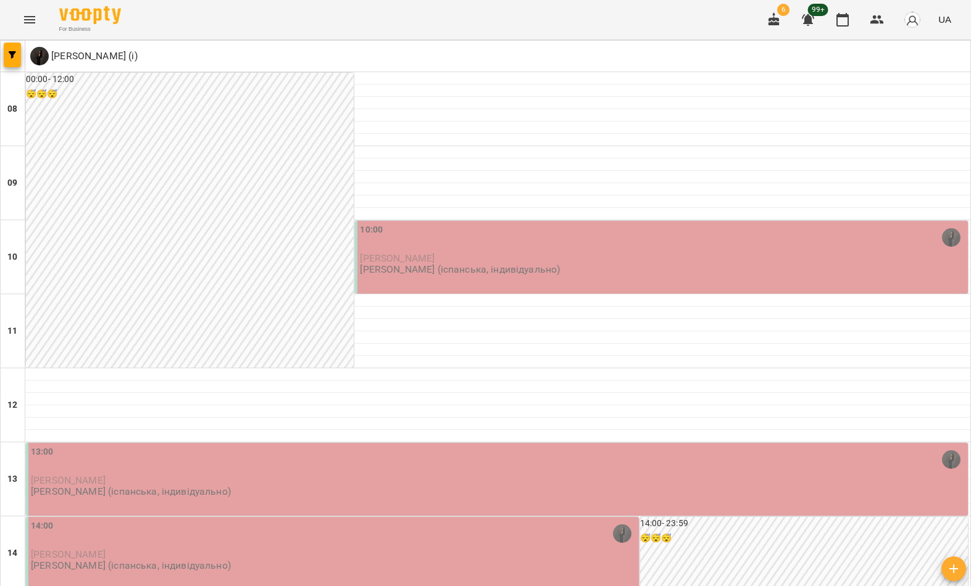
click at [12, 62] on button "button" at bounding box center [12, 55] width 17 height 25
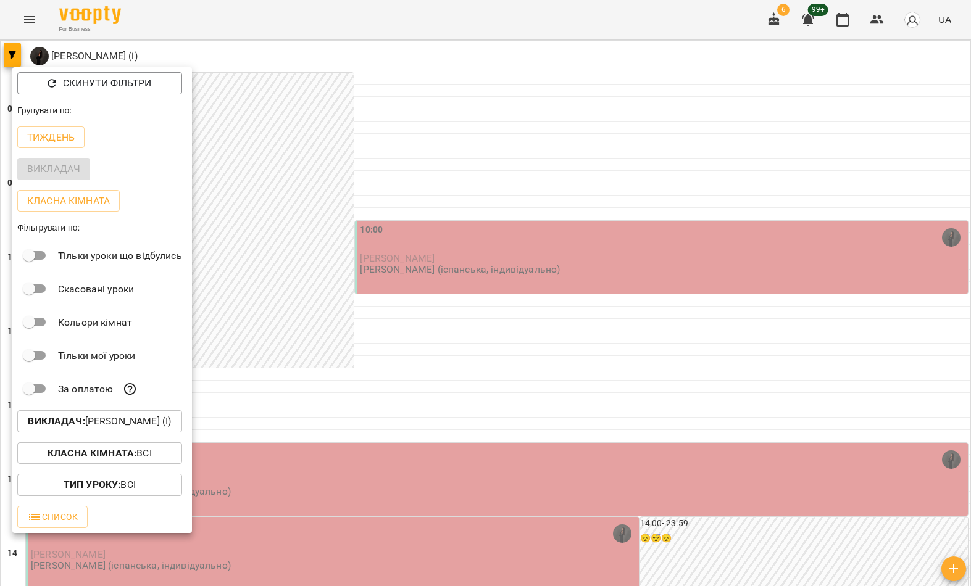
click at [144, 424] on p "Викладач : [PERSON_NAME] (і)" at bounding box center [99, 421] width 143 height 15
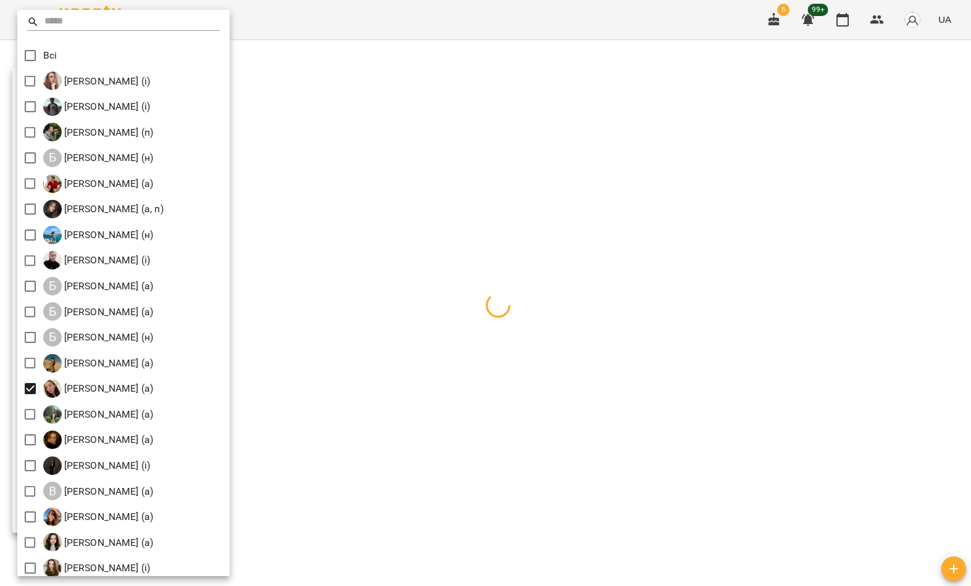
click at [385, 106] on div at bounding box center [485, 293] width 971 height 586
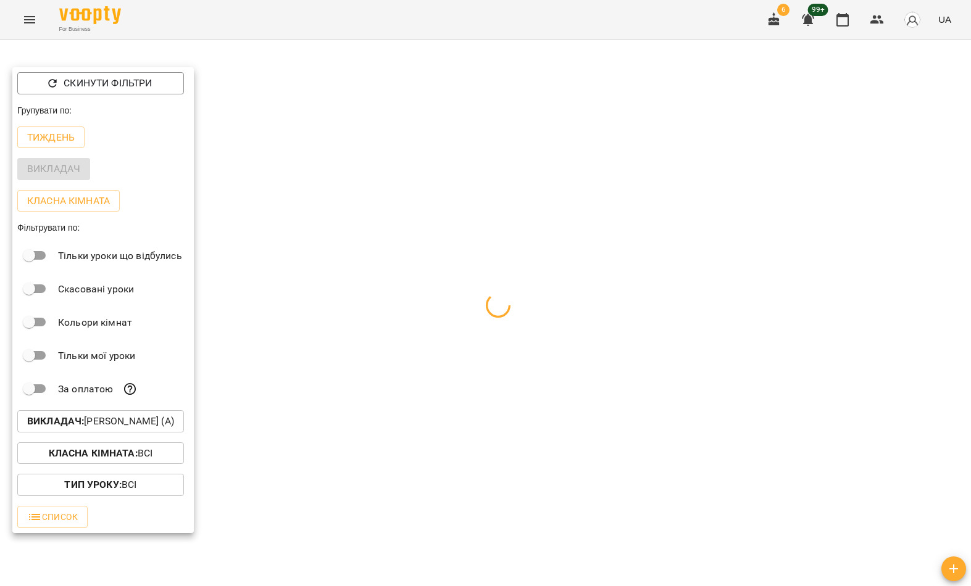
click at [360, 112] on div at bounding box center [485, 293] width 971 height 586
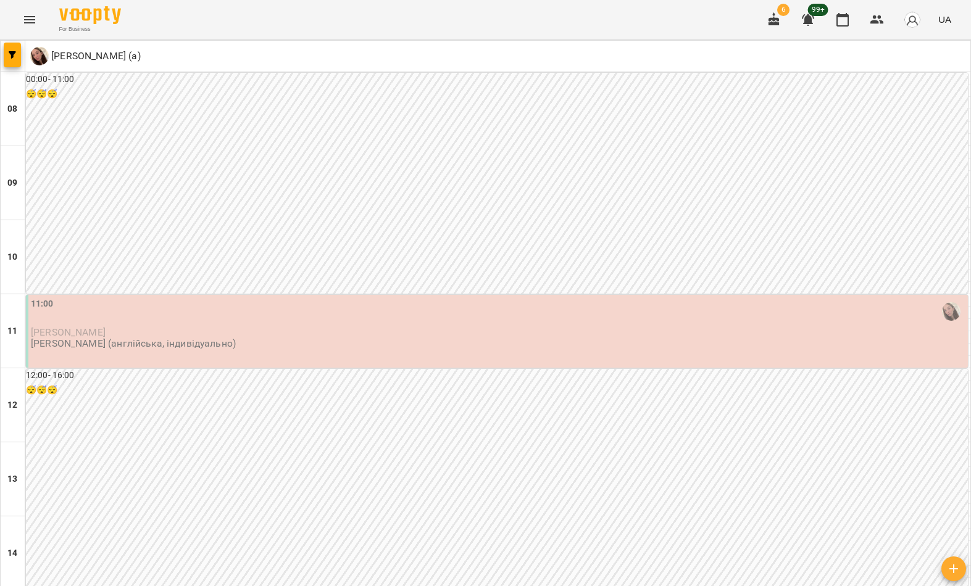
scroll to position [678, 0]
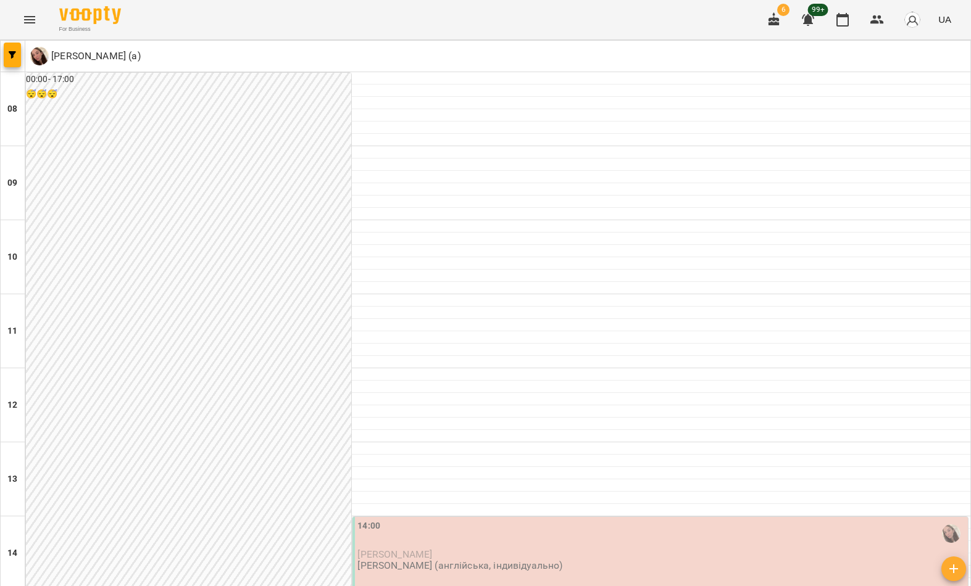
scroll to position [0, 0]
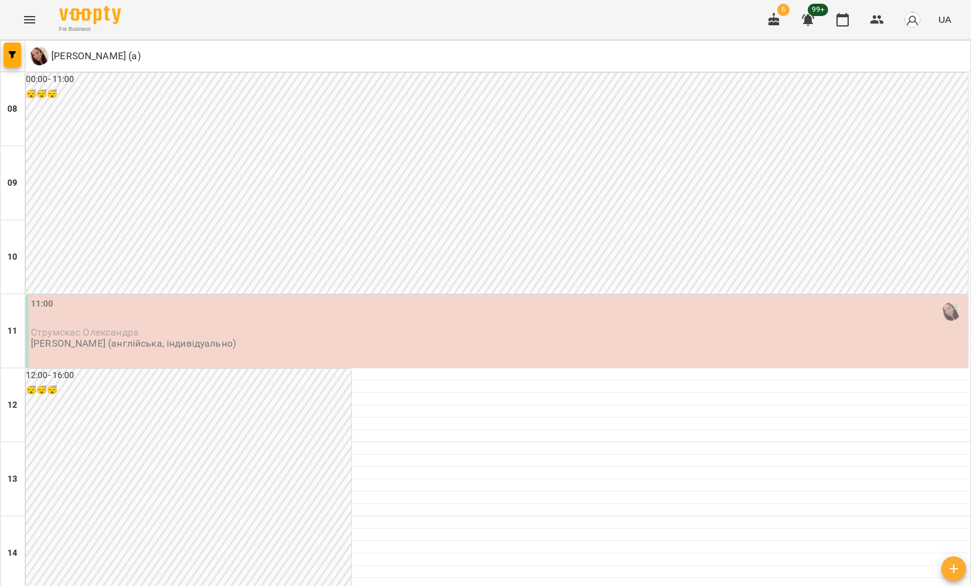
scroll to position [633, 0]
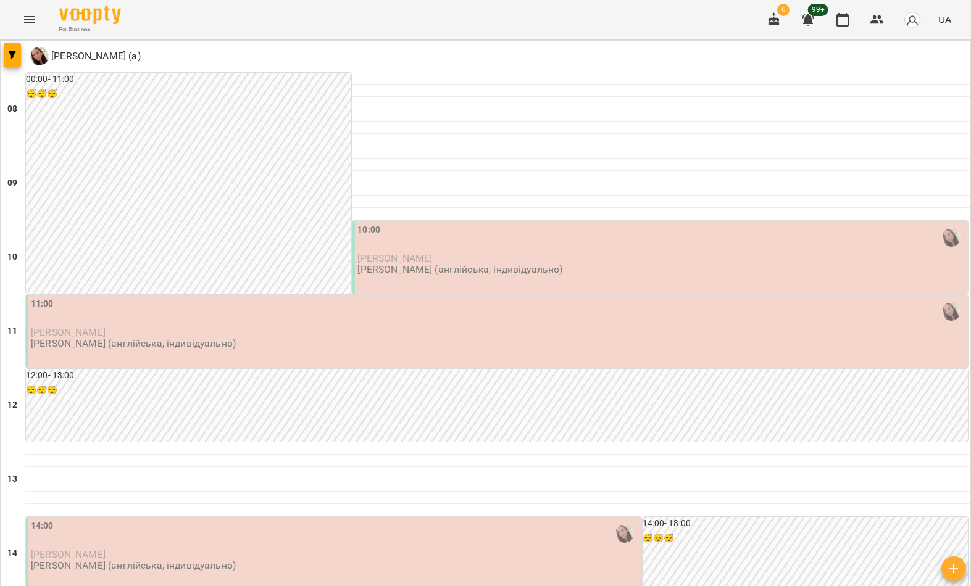
scroll to position [680, 0]
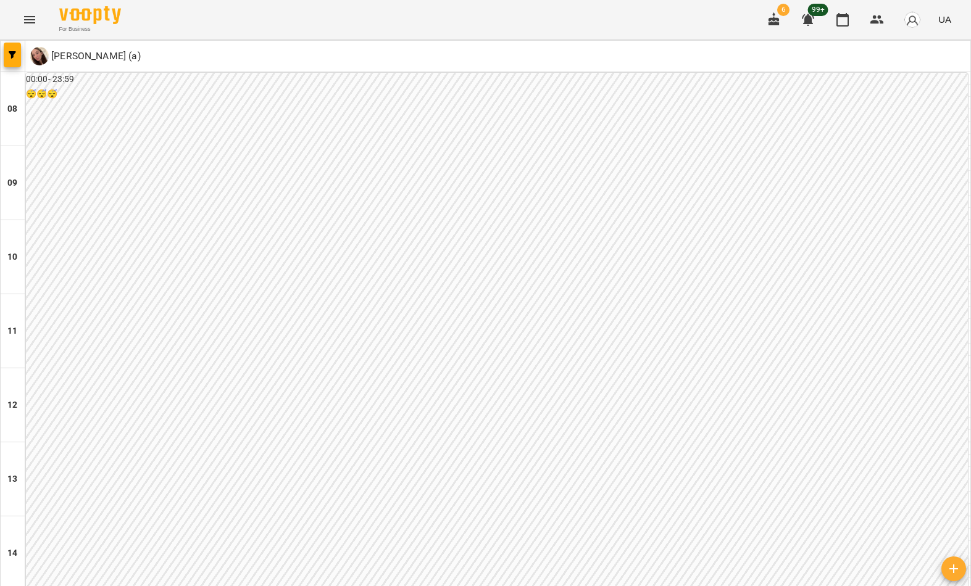
scroll to position [678, 0]
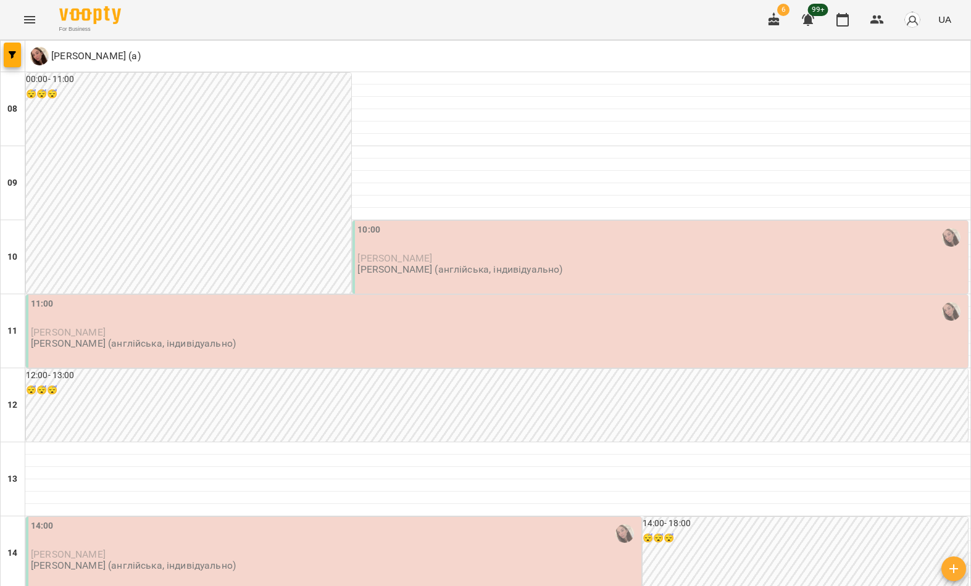
scroll to position [499, 0]
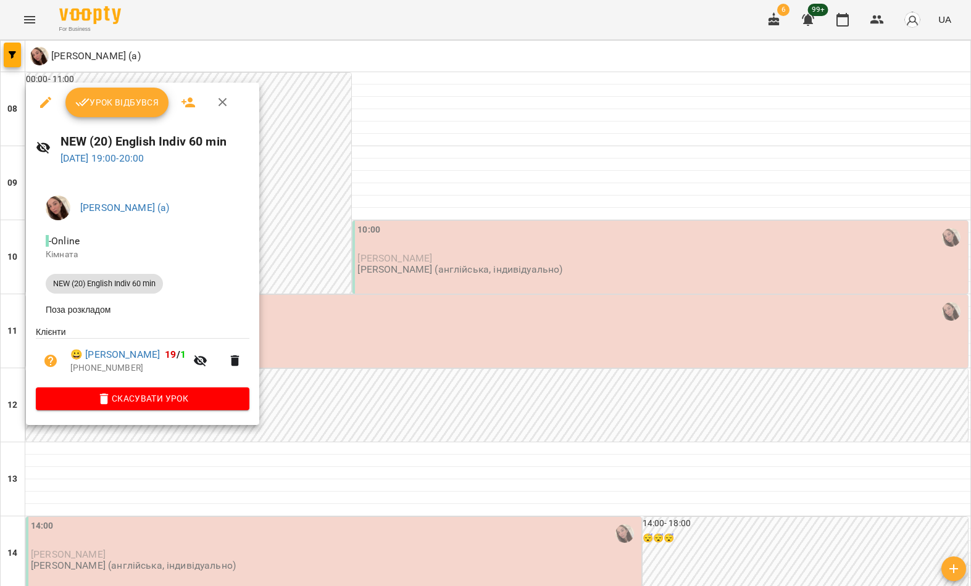
click at [28, 542] on div at bounding box center [485, 293] width 971 height 586
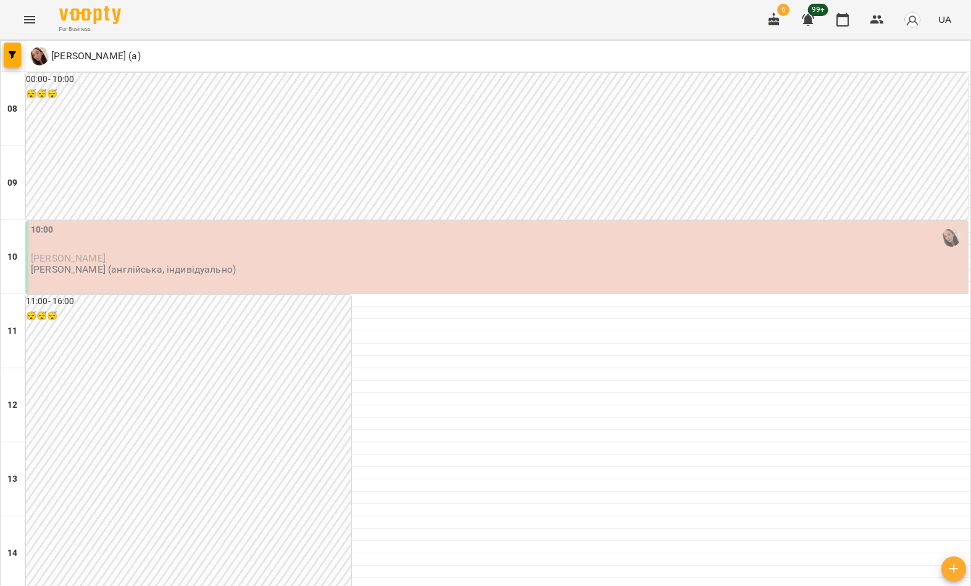
scroll to position [578, 0]
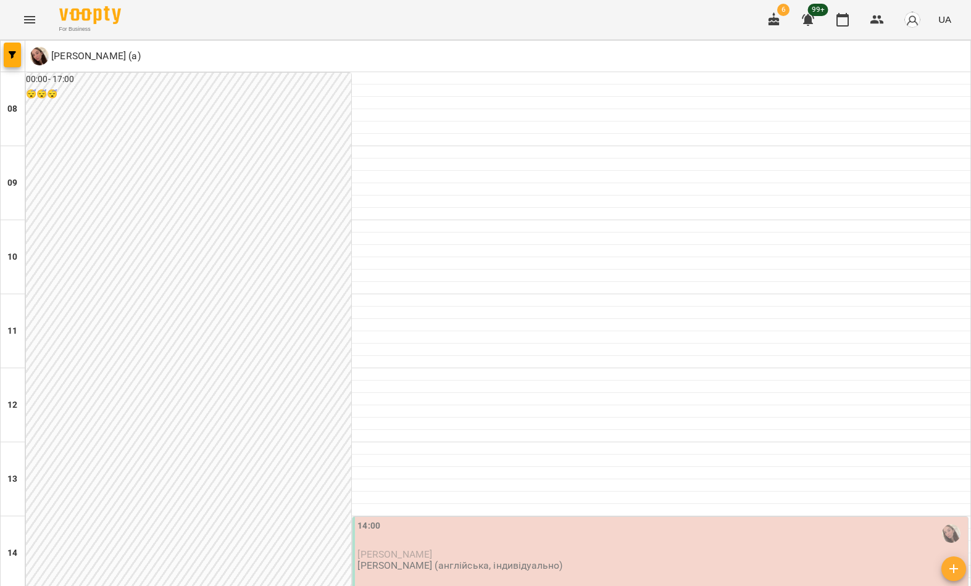
scroll to position [680, 0]
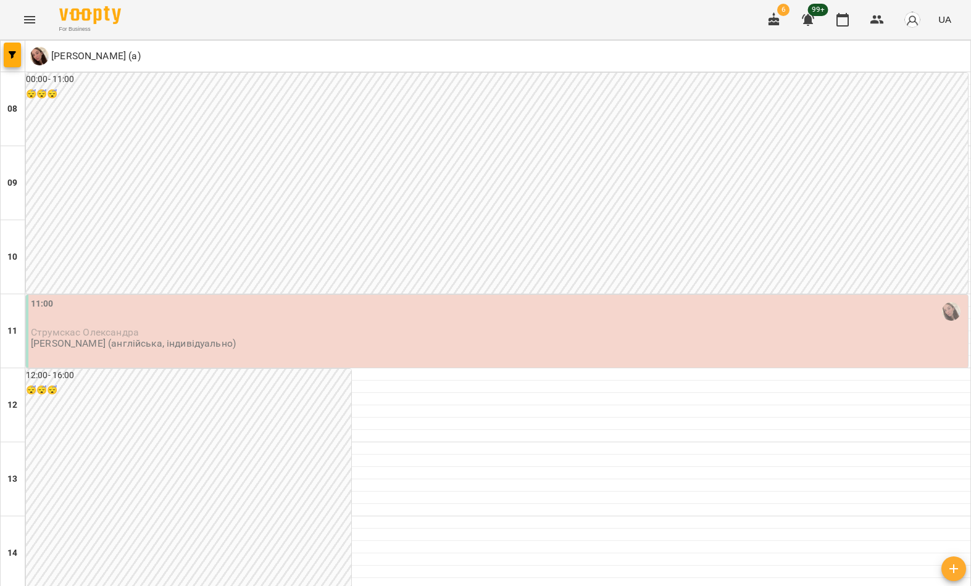
scroll to position [538, 0]
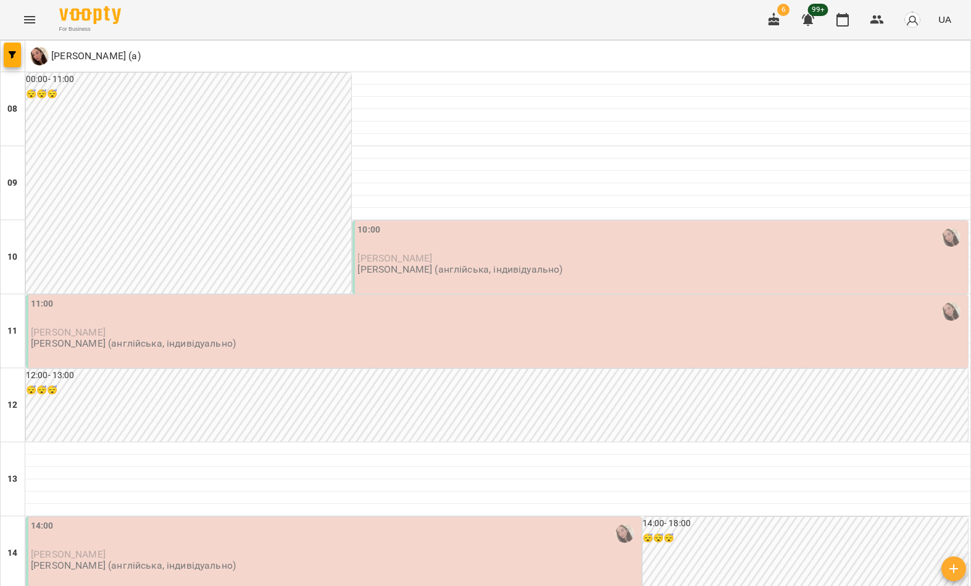
scroll to position [260, 0]
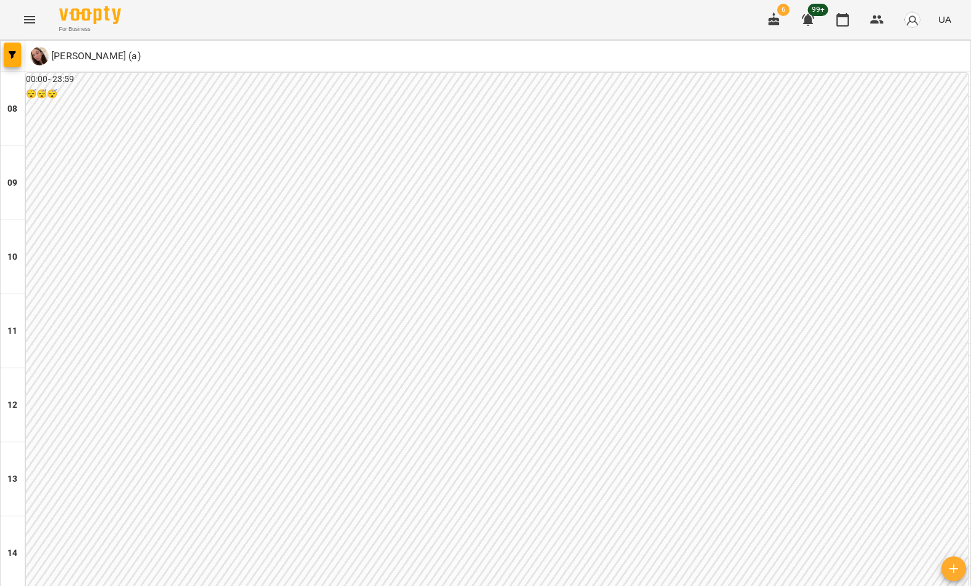
scroll to position [440, 0]
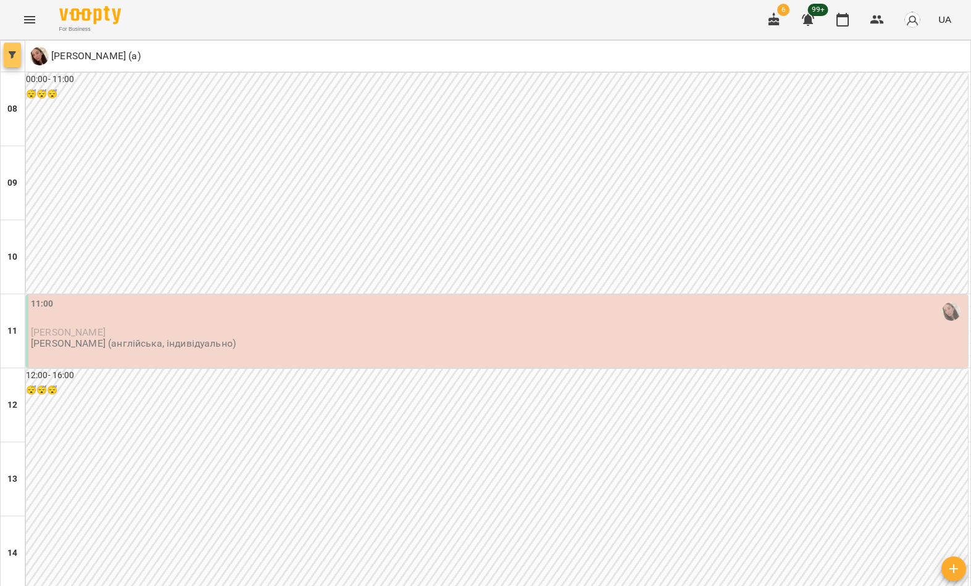
click at [8, 56] on span "button" at bounding box center [12, 54] width 17 height 7
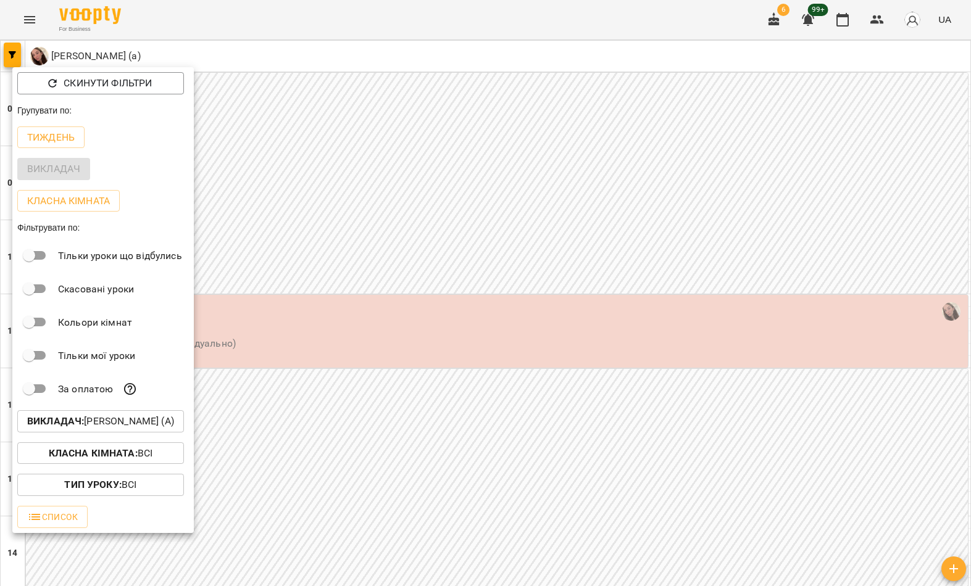
click at [138, 427] on p "Викладач : [PERSON_NAME] (а)" at bounding box center [100, 421] width 147 height 15
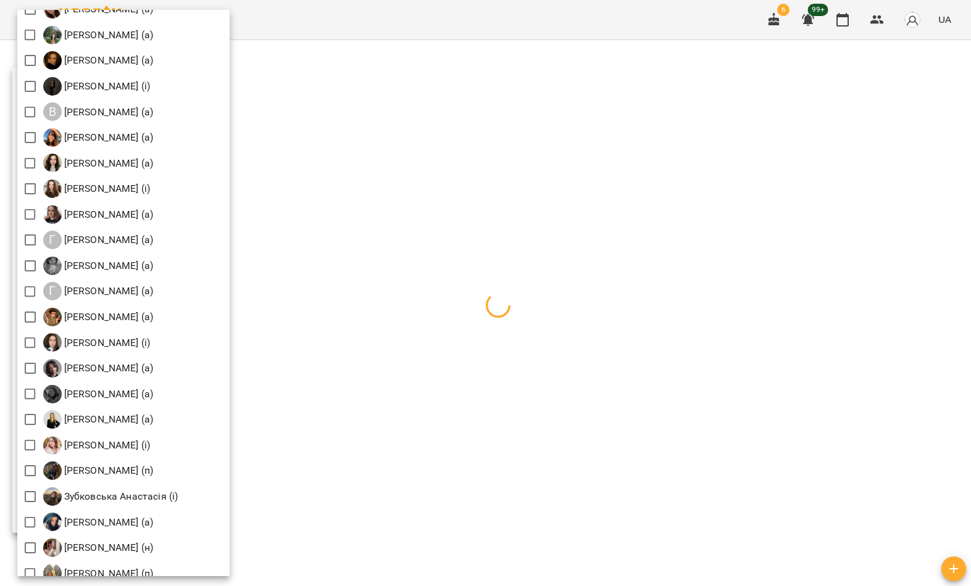
scroll to position [391, 0]
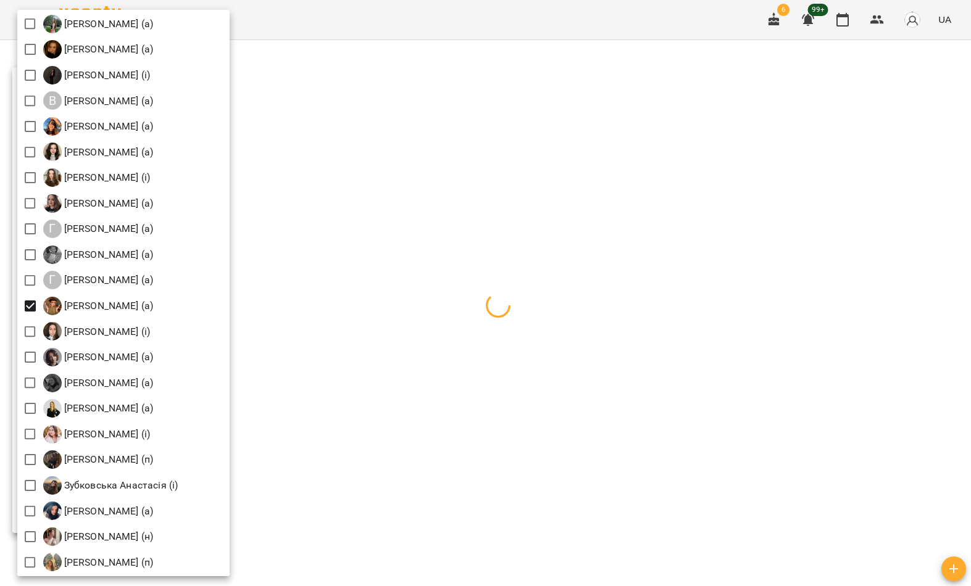
click at [457, 265] on div at bounding box center [485, 293] width 971 height 586
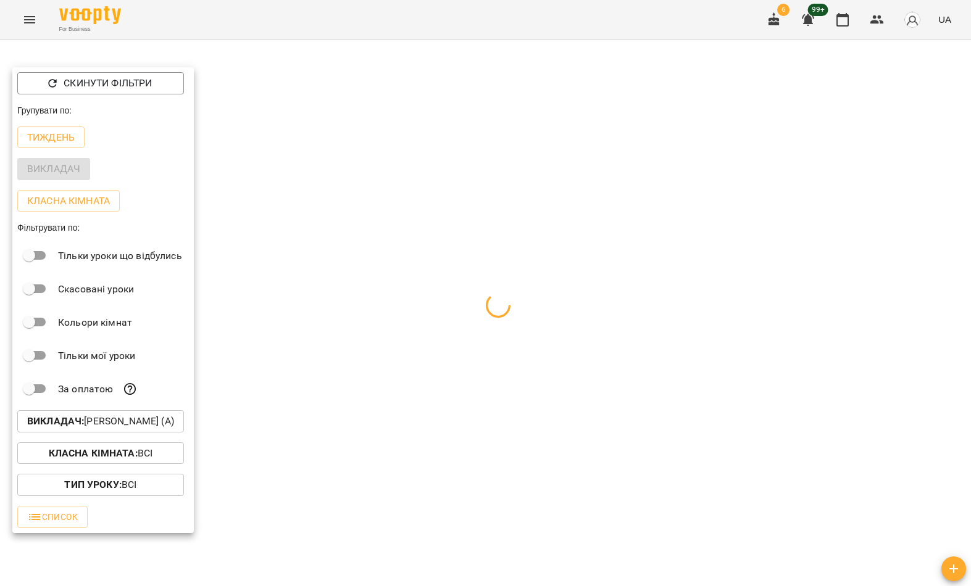
click at [404, 309] on div "Всі [PERSON_NAME] (і) [PERSON_NAME] (і) [PERSON_NAME] (п) Б [PERSON_NAME] (н) […" at bounding box center [485, 293] width 971 height 586
click at [391, 378] on div at bounding box center [485, 293] width 971 height 586
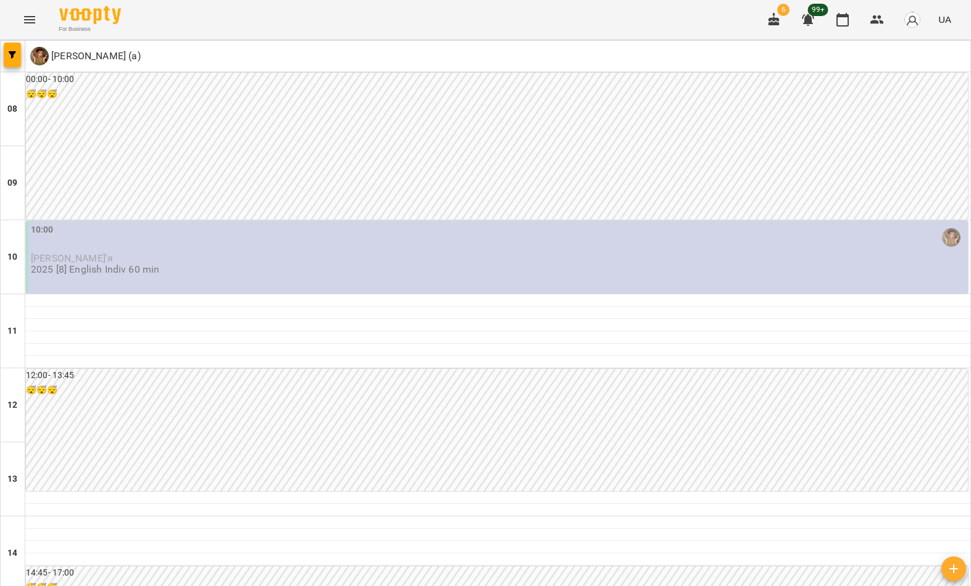
click at [217, 253] on p "[PERSON_NAME]'я" at bounding box center [498, 258] width 934 height 10
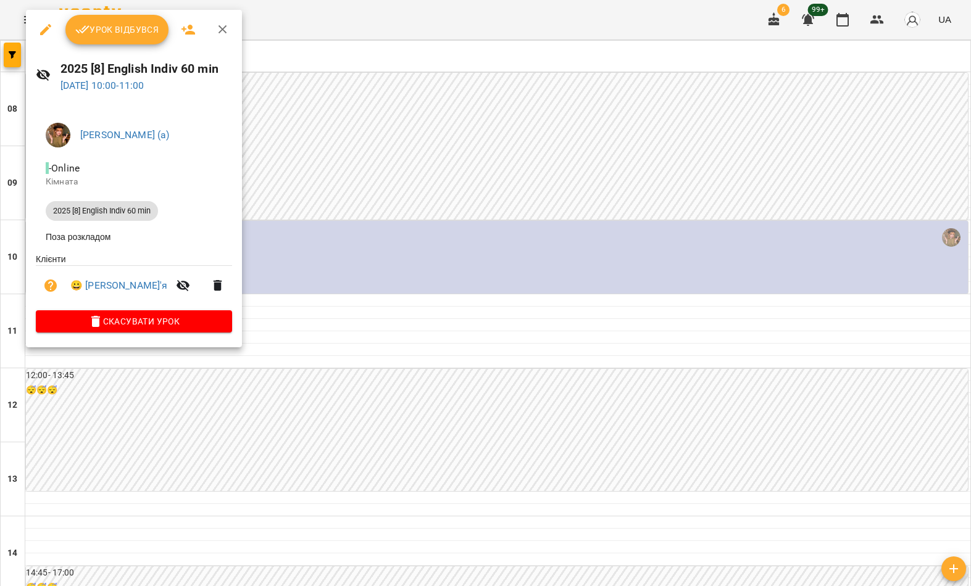
click at [136, 30] on span "Урок відбувся" at bounding box center [117, 29] width 84 height 15
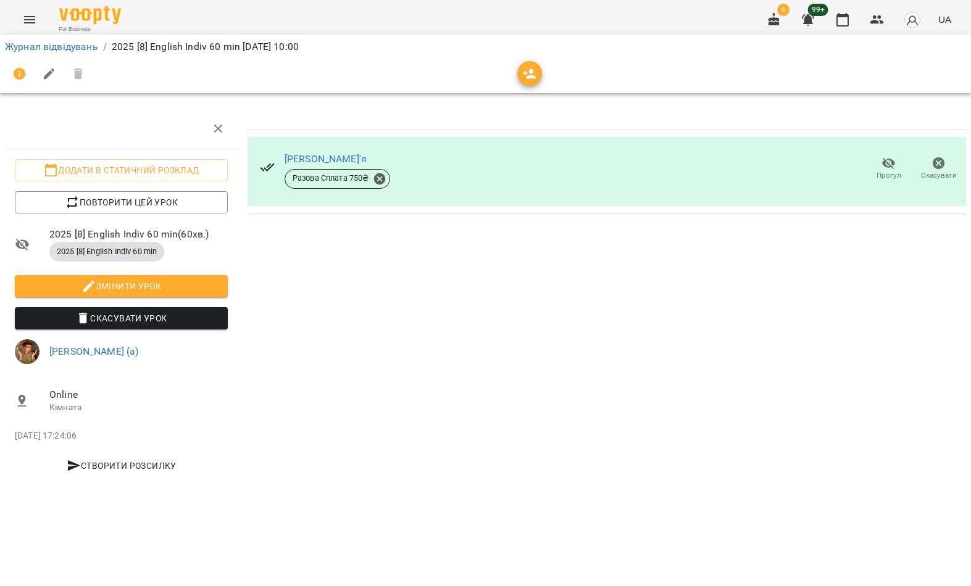
click at [882, 165] on icon "button" at bounding box center [889, 164] width 14 height 12
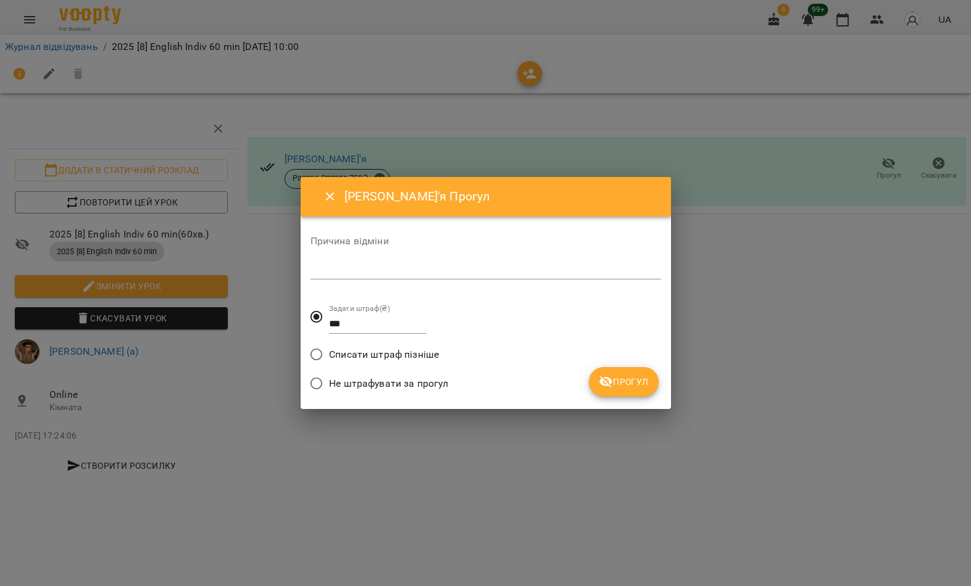
click at [634, 387] on span "Прогул" at bounding box center [624, 382] width 50 height 15
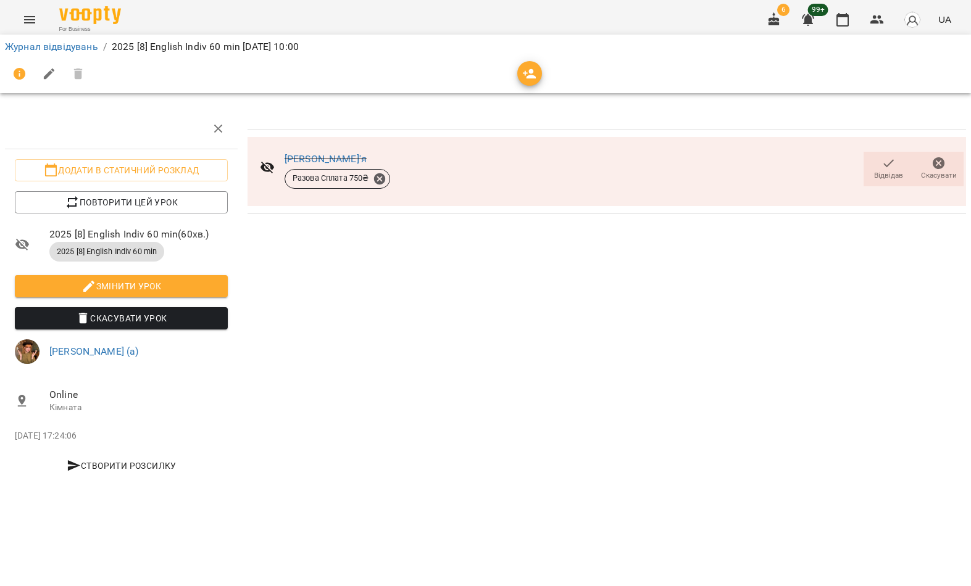
click at [96, 48] on link "Журнал відвідувань" at bounding box center [51, 47] width 93 height 12
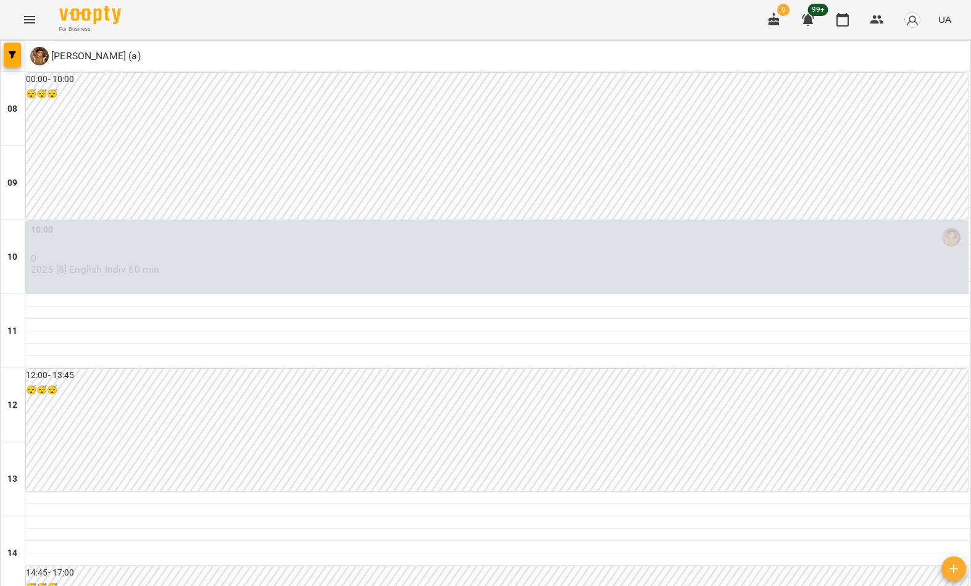
click at [13, 62] on button "button" at bounding box center [12, 55] width 17 height 25
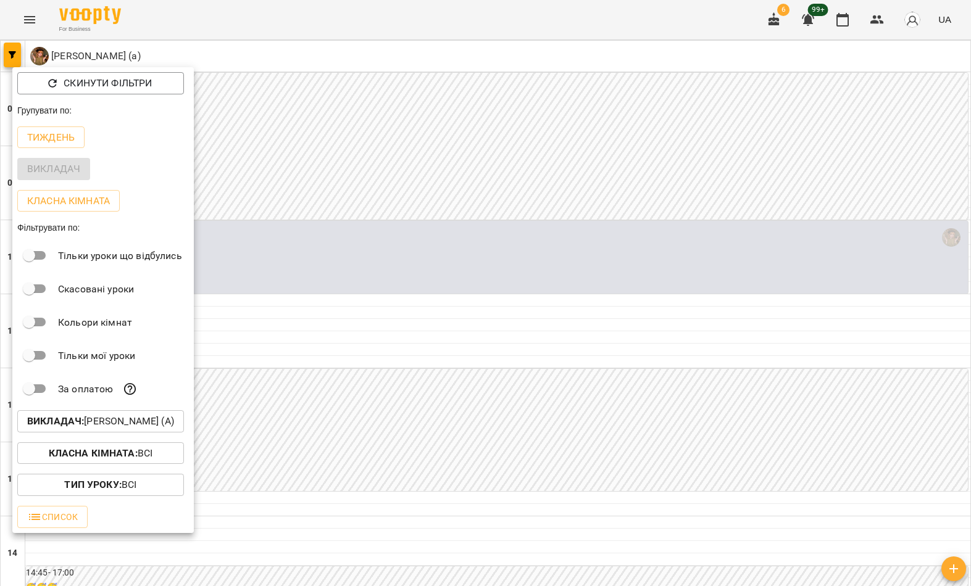
click at [107, 429] on p "Викладач : [PERSON_NAME] (а)" at bounding box center [100, 421] width 147 height 15
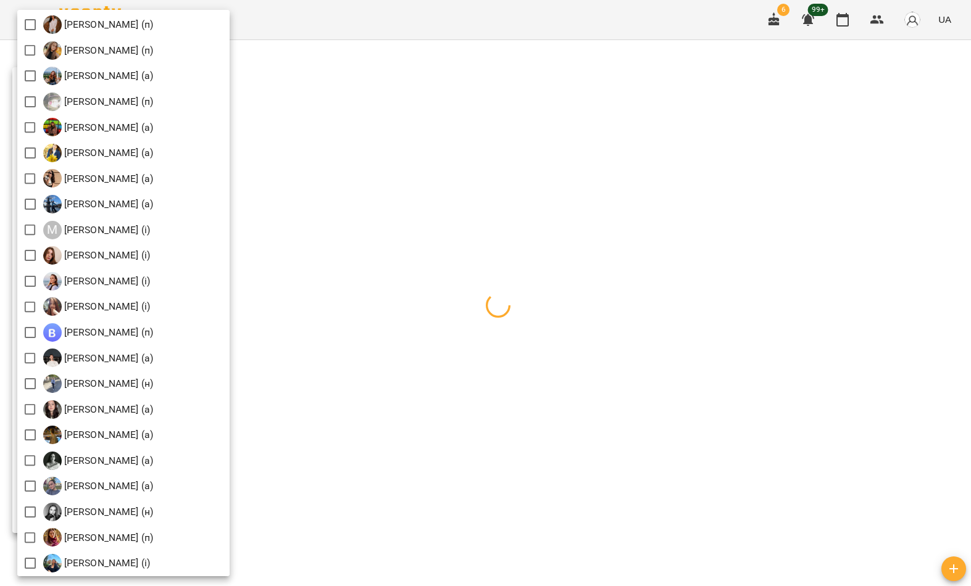
scroll to position [1186, 0]
click at [337, 54] on div at bounding box center [485, 293] width 971 height 586
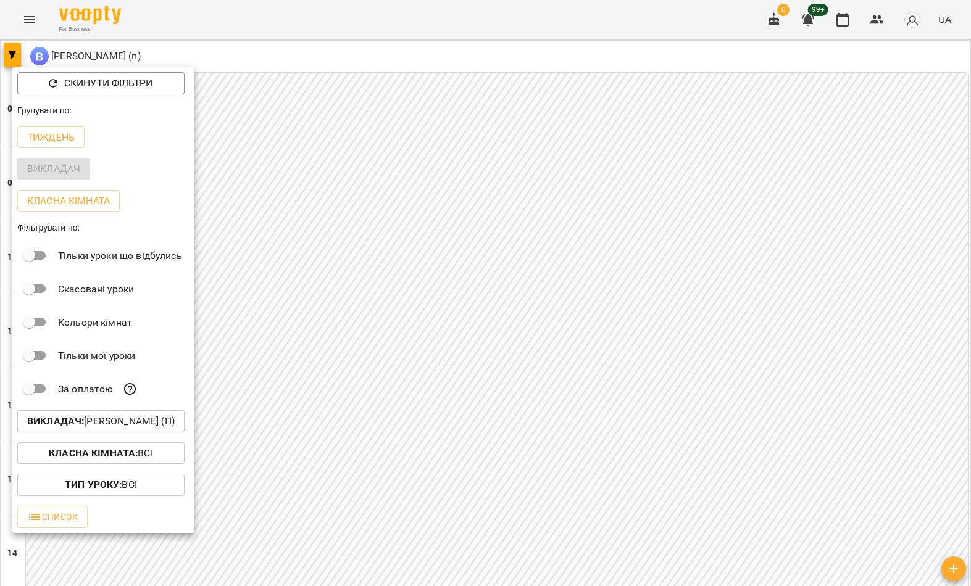
click at [309, 71] on div at bounding box center [485, 293] width 971 height 586
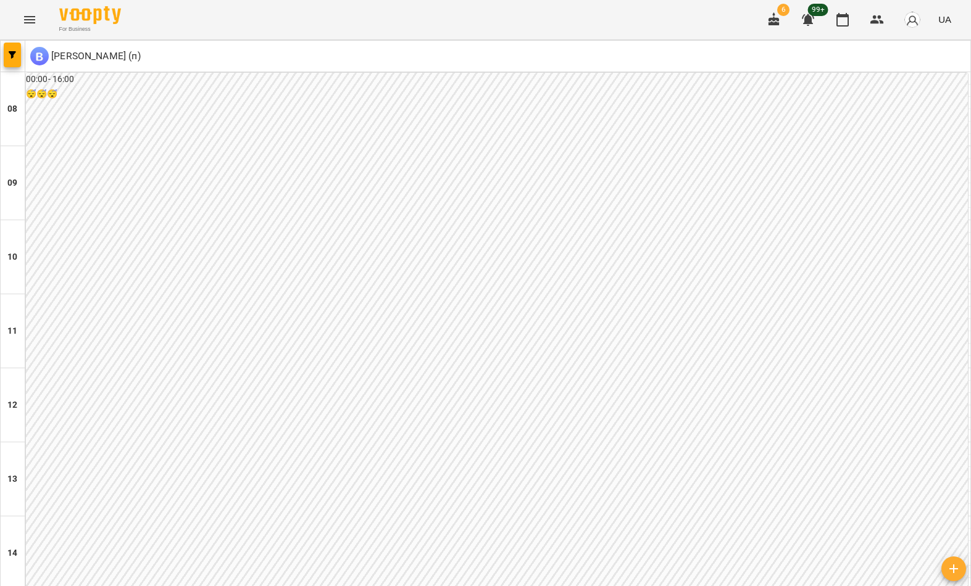
click at [356, 323] on div "00:00 - 16:00 😴😴😴" at bounding box center [497, 368] width 942 height 591
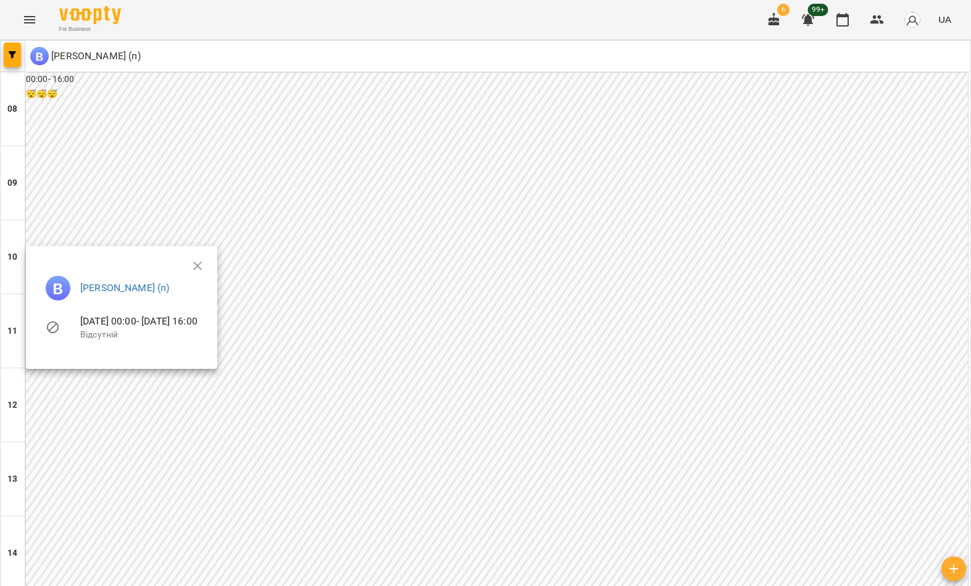
click at [364, 326] on div at bounding box center [485, 293] width 971 height 586
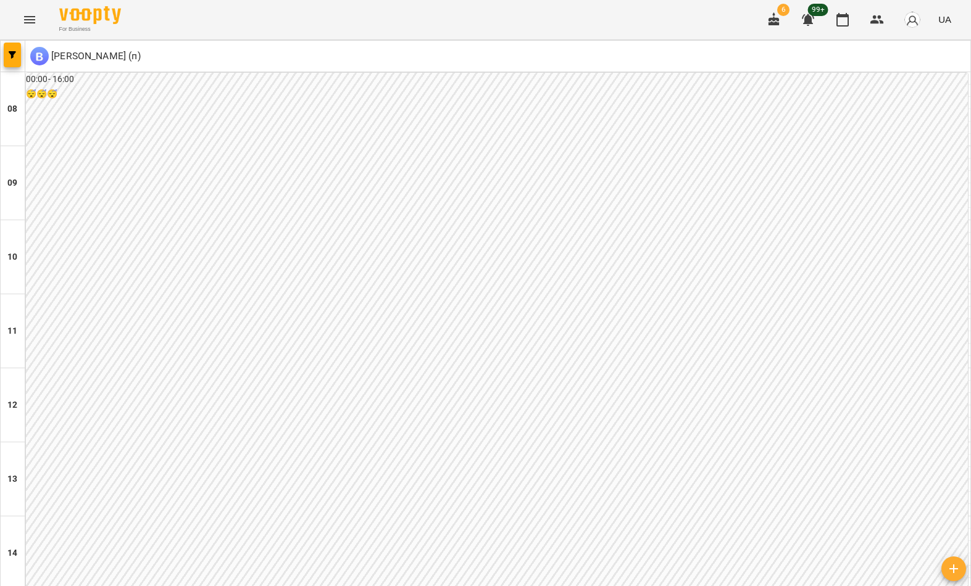
scroll to position [610, 0]
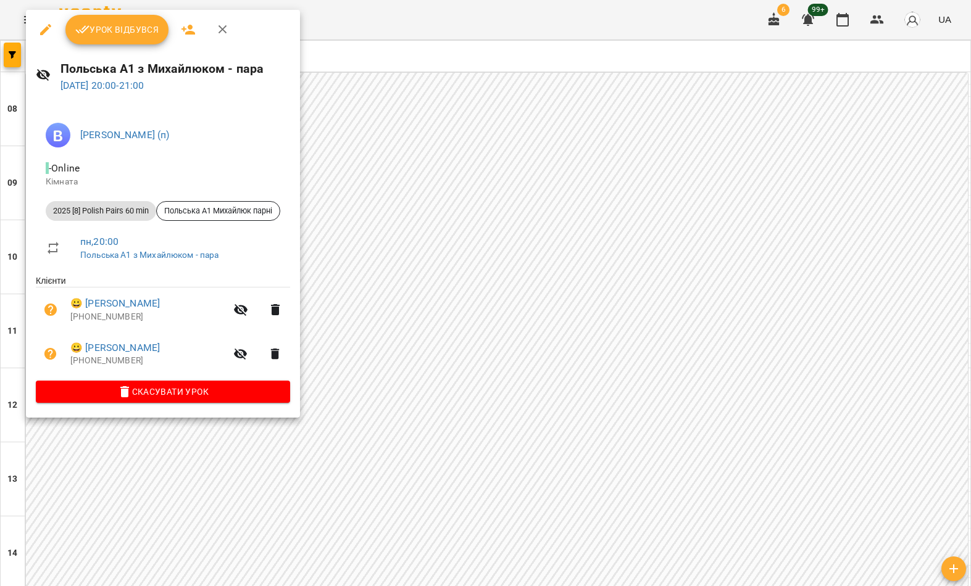
click at [264, 468] on div at bounding box center [485, 293] width 971 height 586
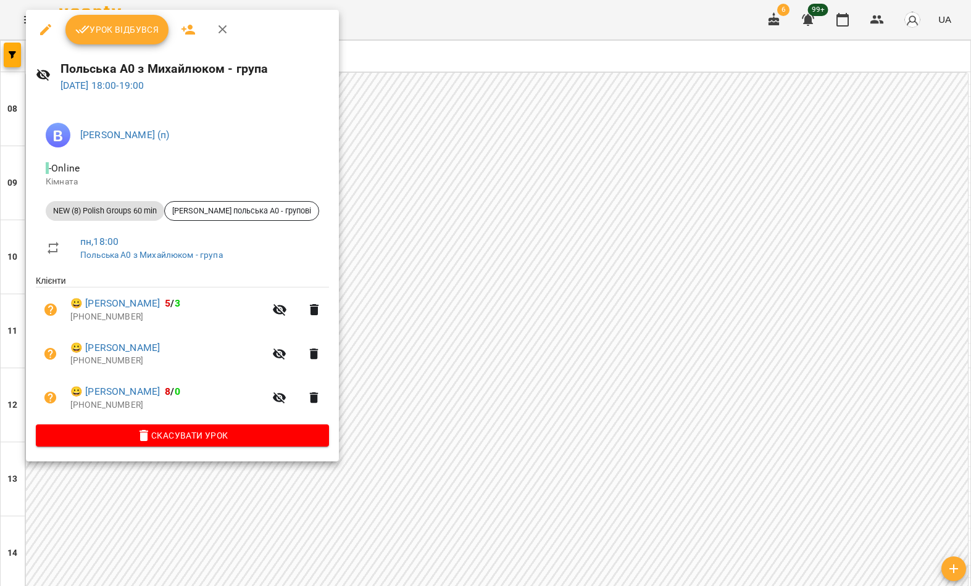
click at [318, 309] on icon "button" at bounding box center [314, 309] width 9 height 11
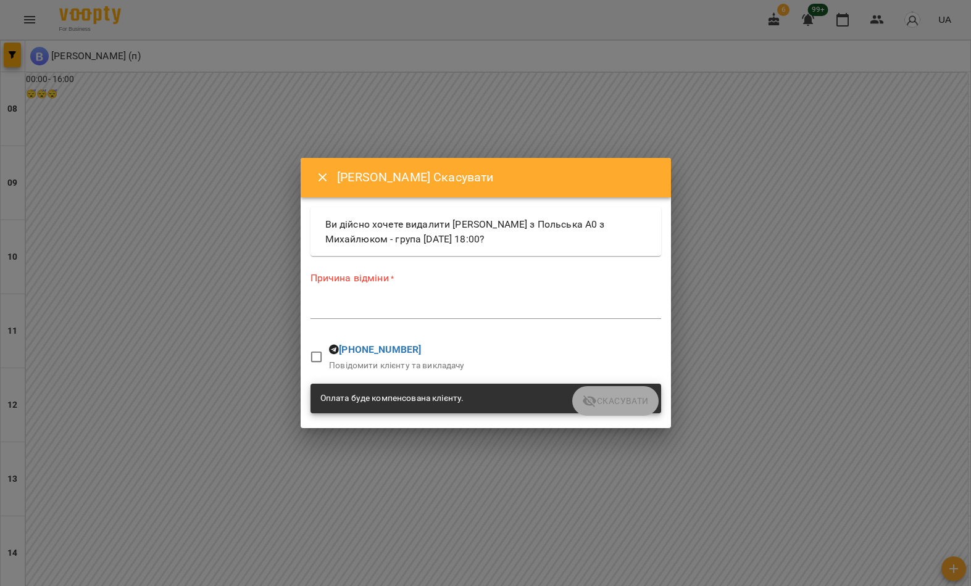
click at [413, 310] on textarea at bounding box center [485, 309] width 351 height 11
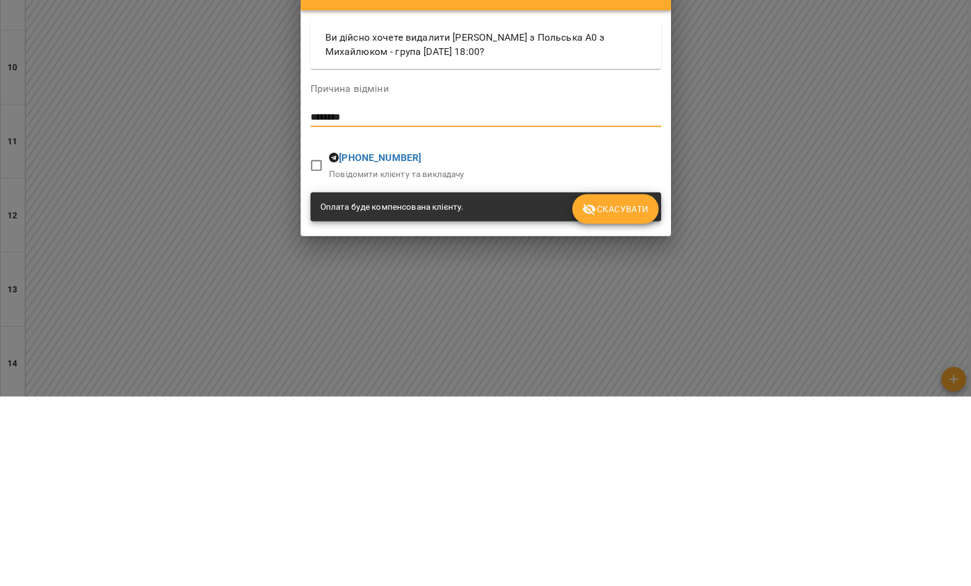
type textarea "********"
click at [613, 391] on span "Скасувати" at bounding box center [615, 398] width 66 height 15
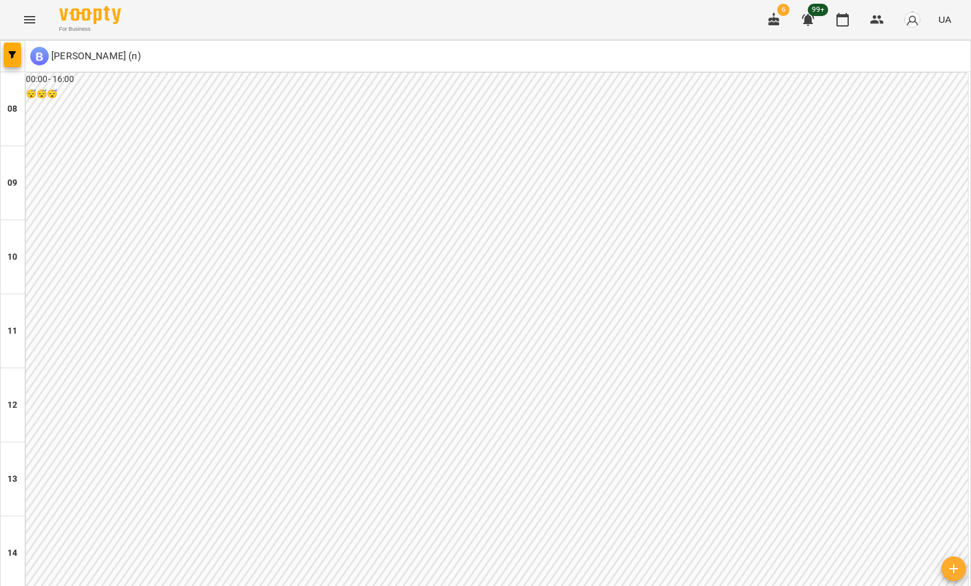
click at [951, 559] on button "button" at bounding box center [953, 569] width 25 height 25
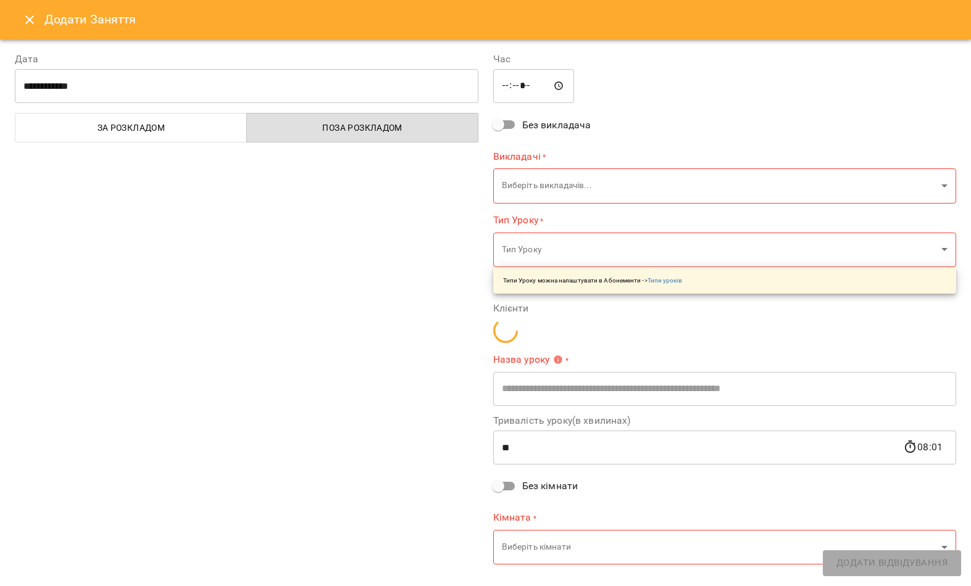
type input "*****"
type input "**********"
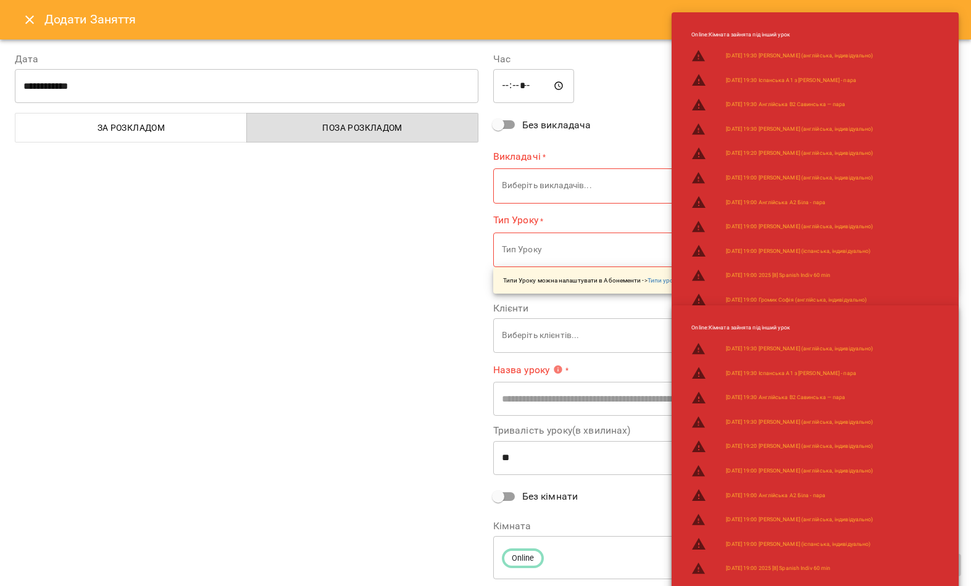
click at [445, 89] on input "**********" at bounding box center [247, 86] width 464 height 35
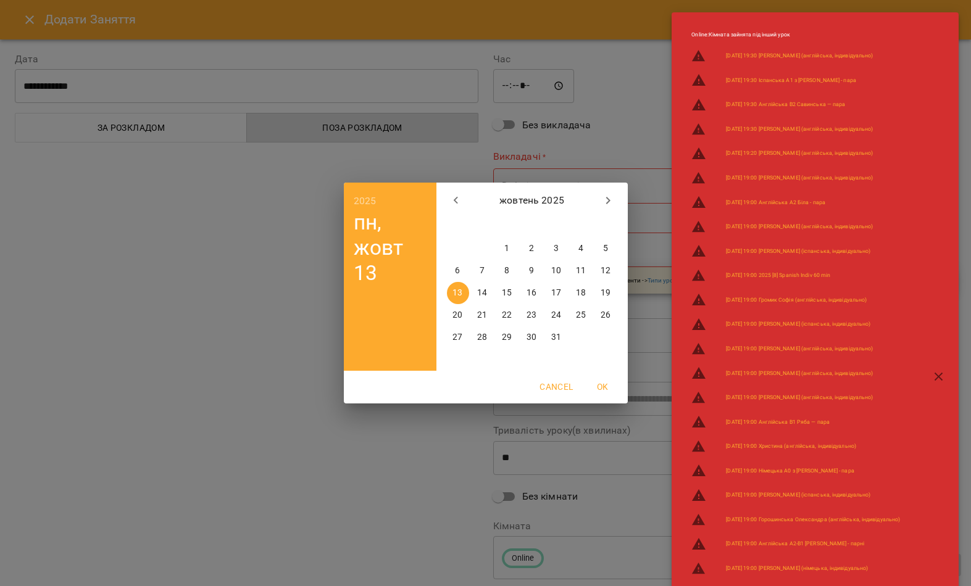
click at [535, 293] on p "16" at bounding box center [531, 293] width 10 height 12
type input "**********"
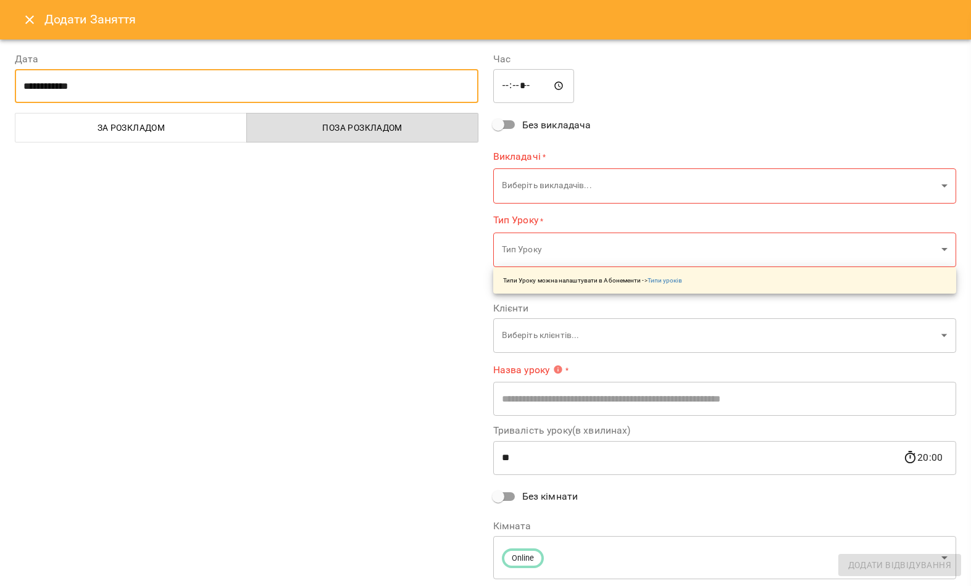
click at [509, 73] on input "*****" at bounding box center [533, 86] width 81 height 35
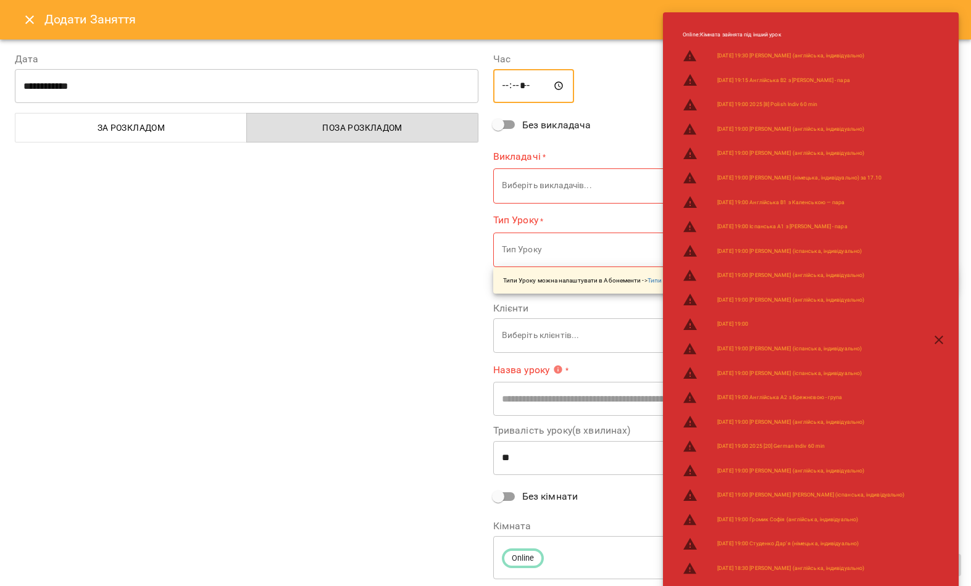
type input "*****"
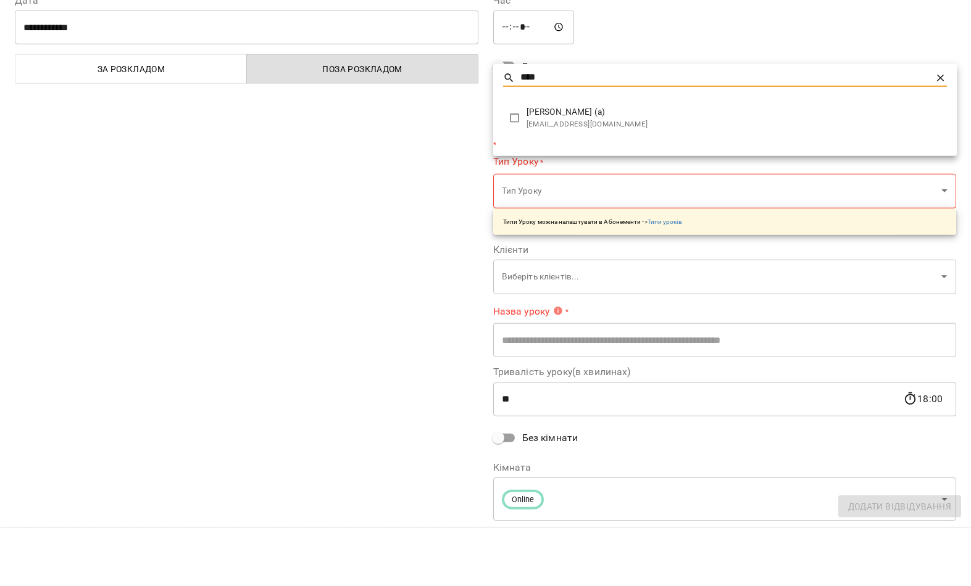
type input "****"
click at [502, 157] on li "[PERSON_NAME] (а) [EMAIL_ADDRESS][DOMAIN_NAME]" at bounding box center [725, 176] width 464 height 39
type input "**********"
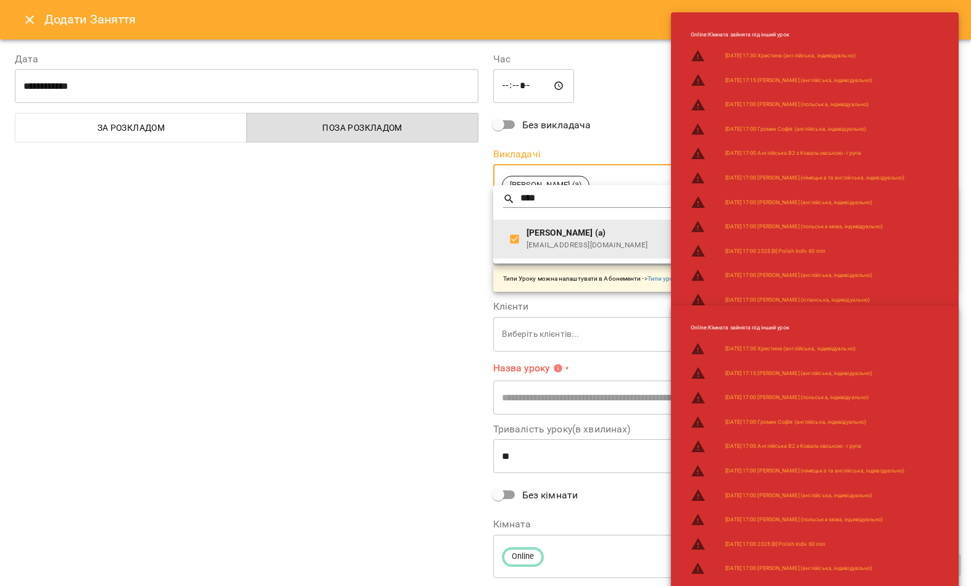
click at [372, 328] on div at bounding box center [485, 293] width 971 height 586
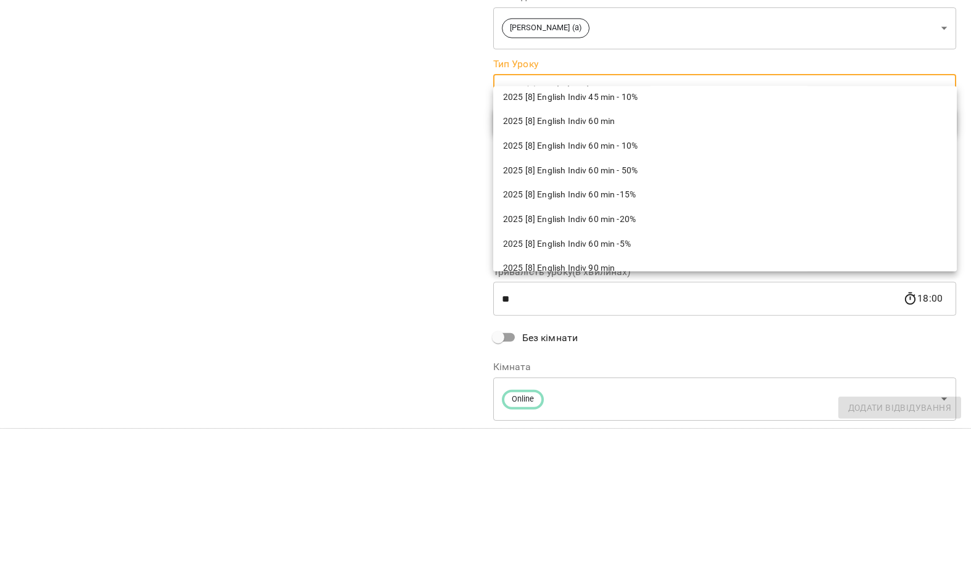
scroll to position [2030, 0]
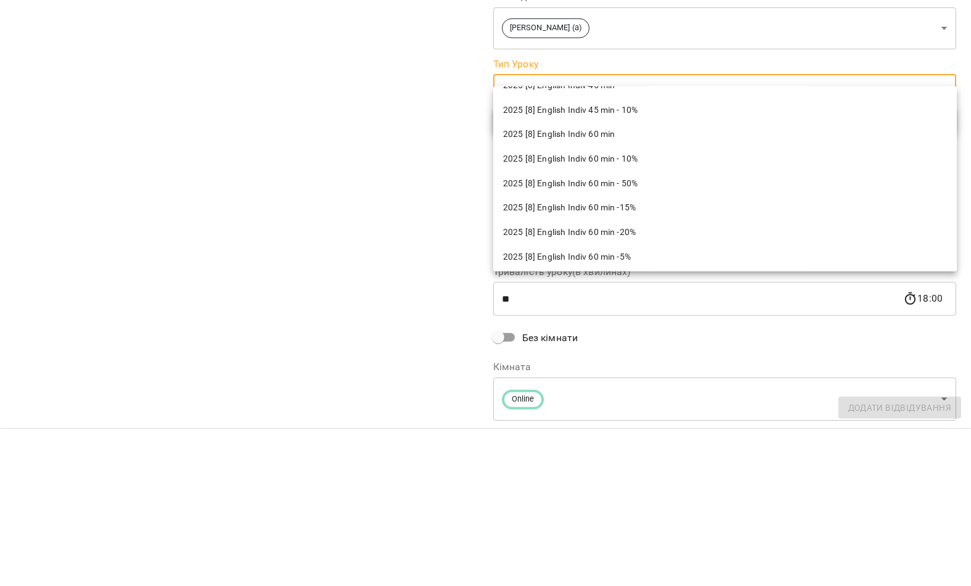
click at [591, 286] on span "2025 [8] English Indiv 60 min" at bounding box center [725, 292] width 444 height 12
type input "**********"
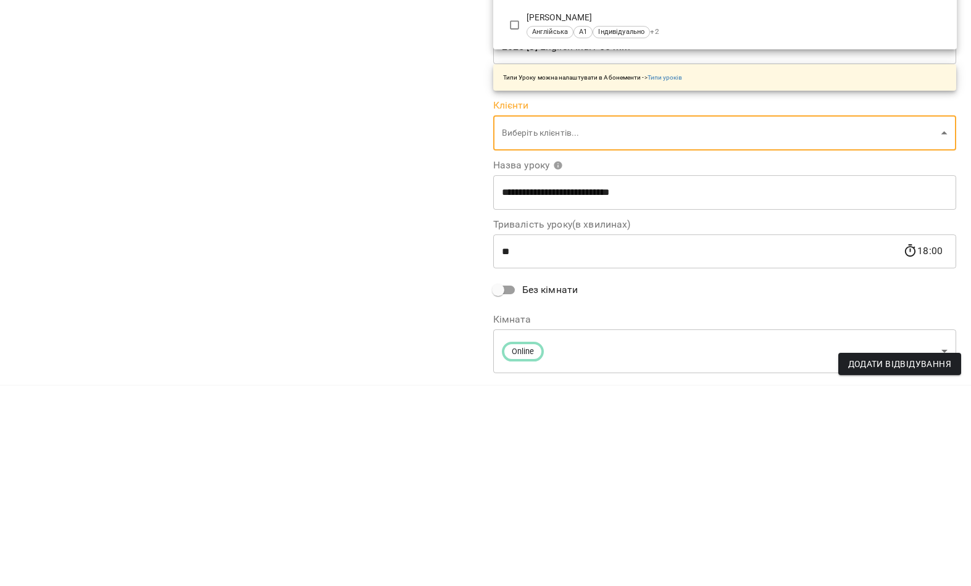
type input "****"
type input "**********"
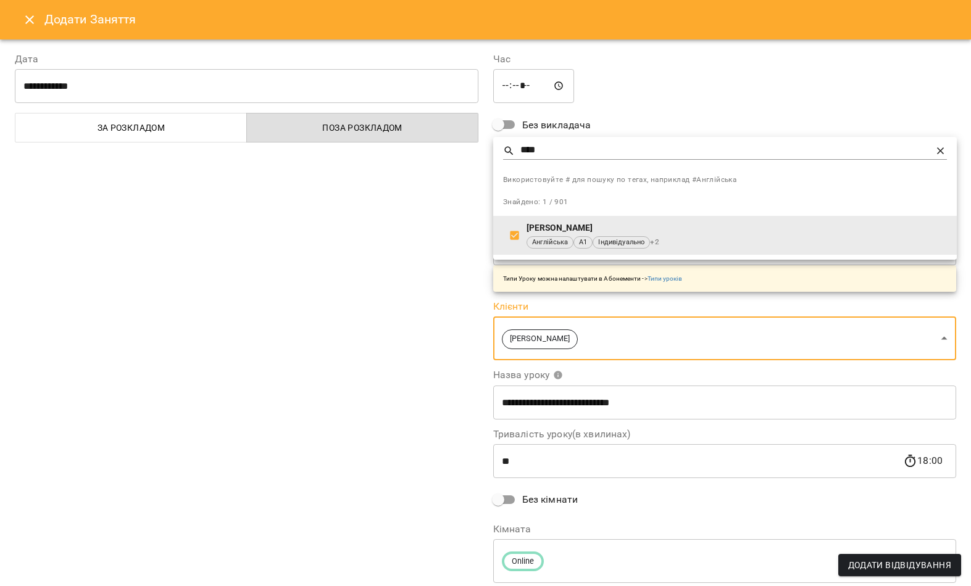
click at [368, 341] on div at bounding box center [485, 293] width 971 height 586
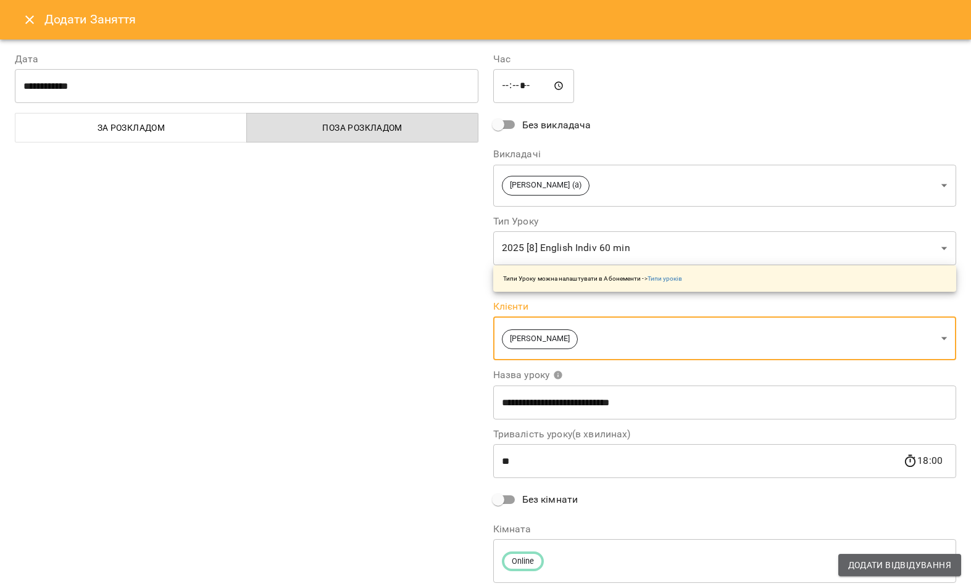
click at [906, 564] on span "Додати Відвідування" at bounding box center [899, 565] width 103 height 15
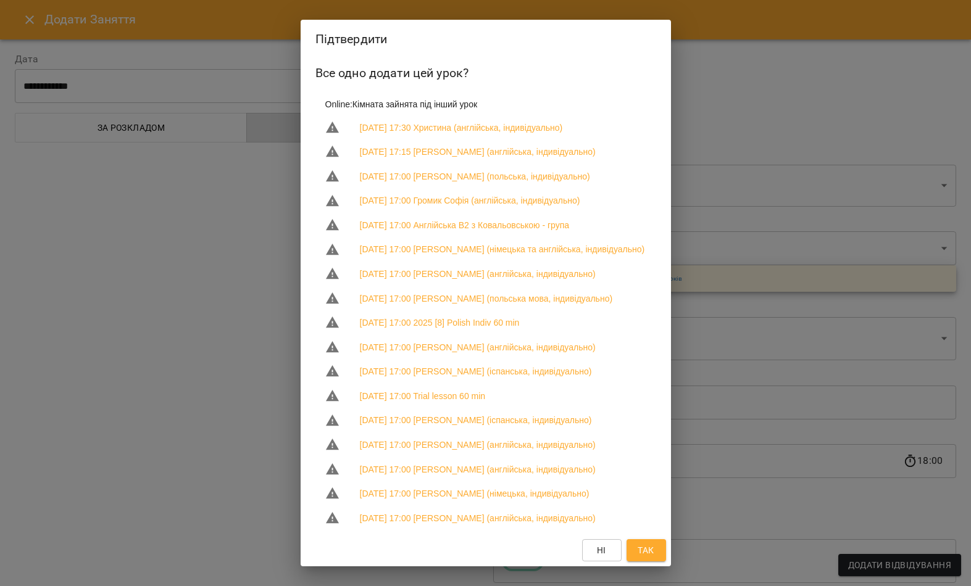
click at [658, 555] on button "Так" at bounding box center [646, 550] width 40 height 22
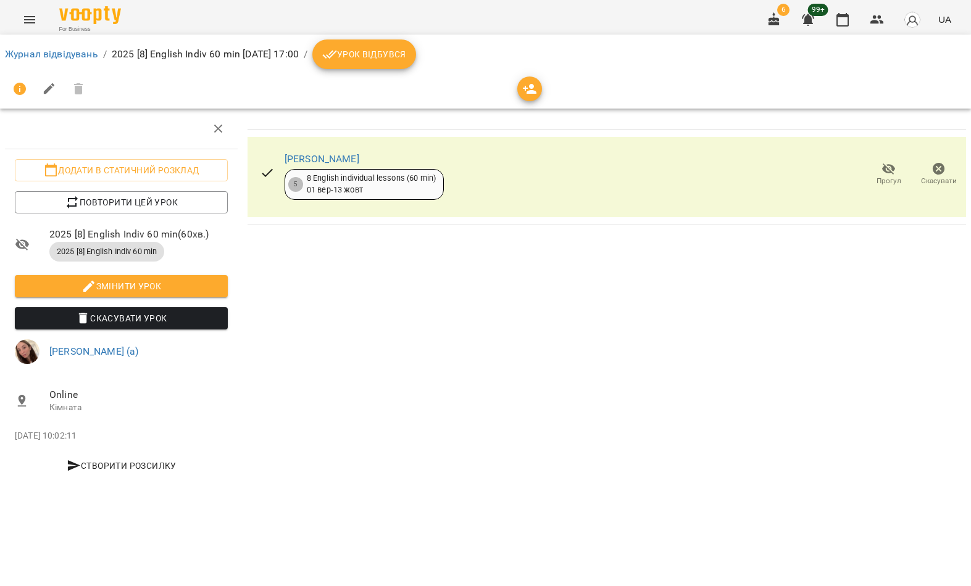
click at [92, 51] on link "Журнал відвідувань" at bounding box center [51, 54] width 93 height 12
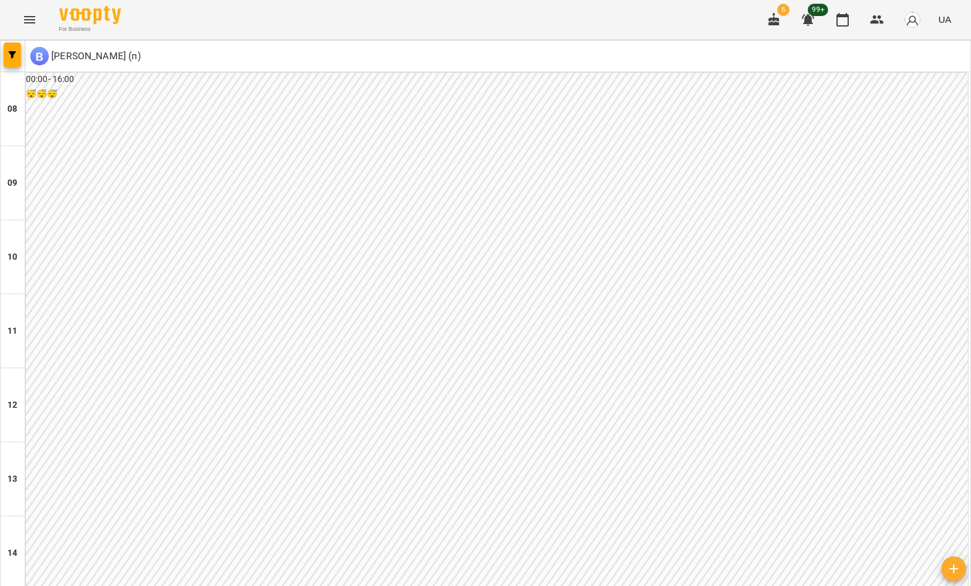
click at [20, 56] on span "button" at bounding box center [12, 54] width 17 height 7
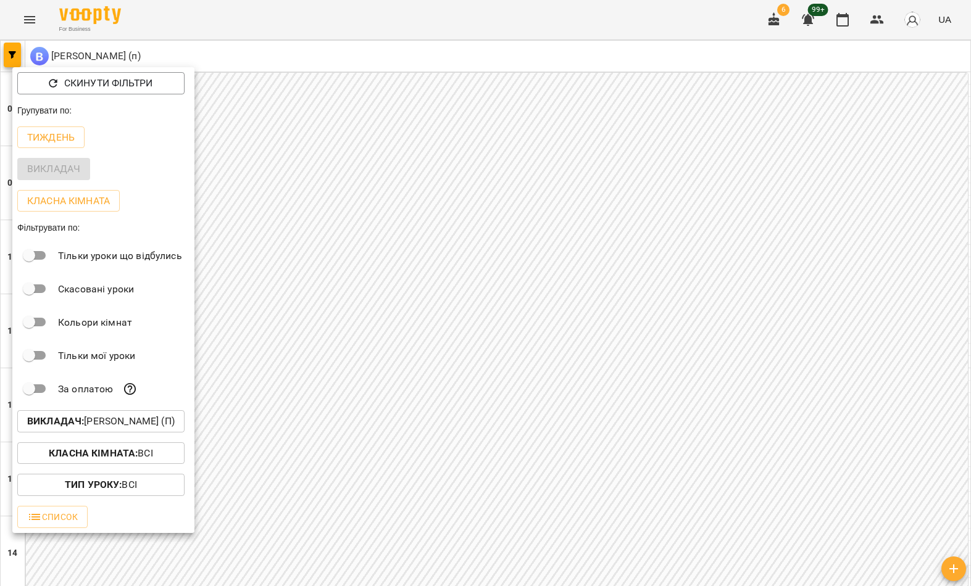
click at [92, 422] on p "Викладач : [PERSON_NAME] (п)" at bounding box center [101, 421] width 148 height 15
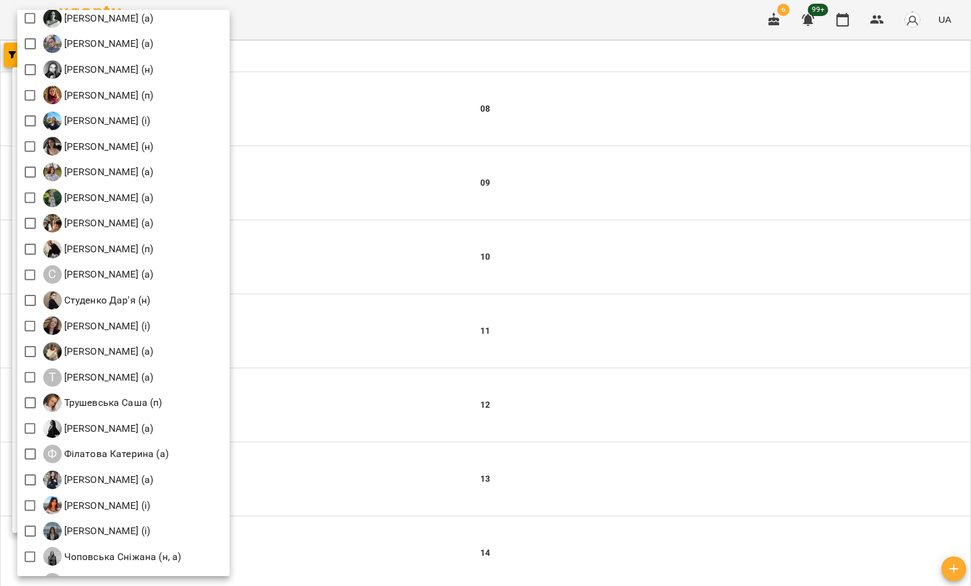
scroll to position [1636, 0]
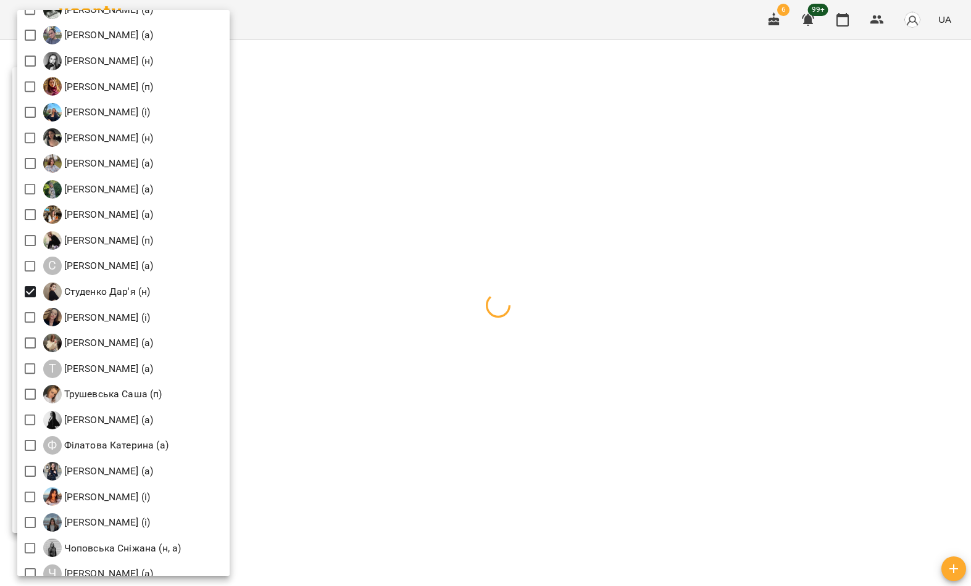
click at [336, 113] on div at bounding box center [485, 293] width 971 height 586
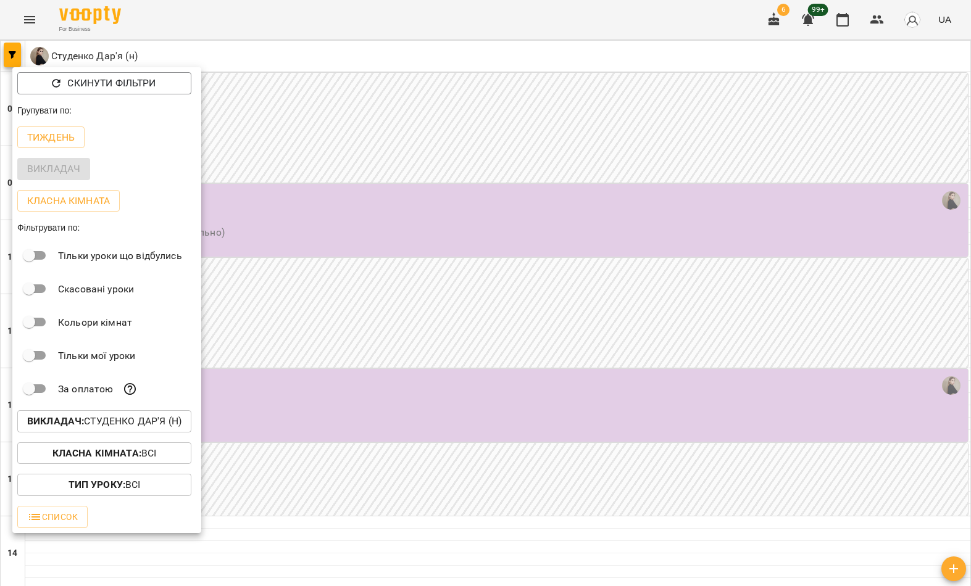
click at [346, 103] on div at bounding box center [485, 293] width 971 height 586
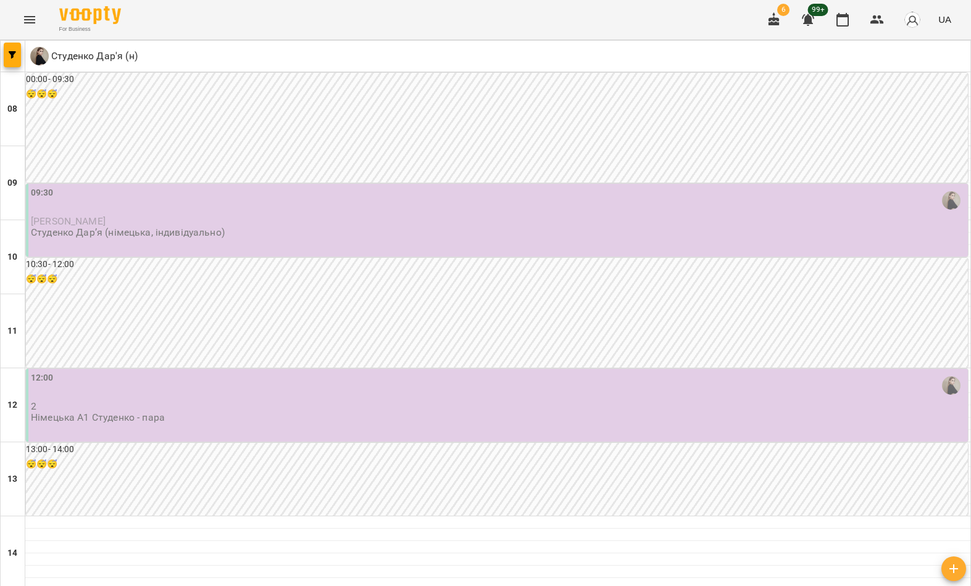
click at [197, 217] on p "[PERSON_NAME]" at bounding box center [498, 221] width 934 height 10
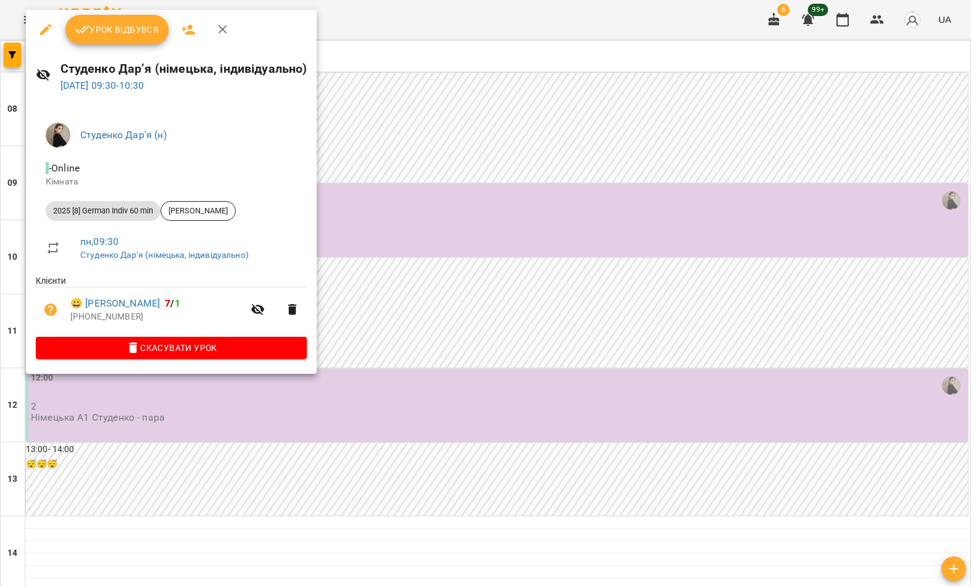
click at [131, 35] on span "Урок відбувся" at bounding box center [117, 29] width 84 height 15
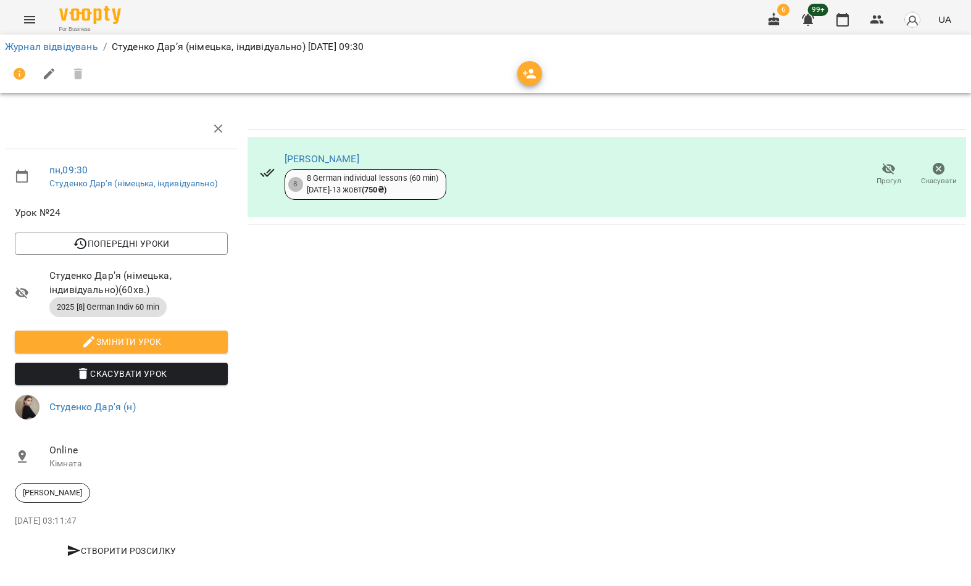
click at [885, 166] on icon "button" at bounding box center [888, 169] width 15 height 15
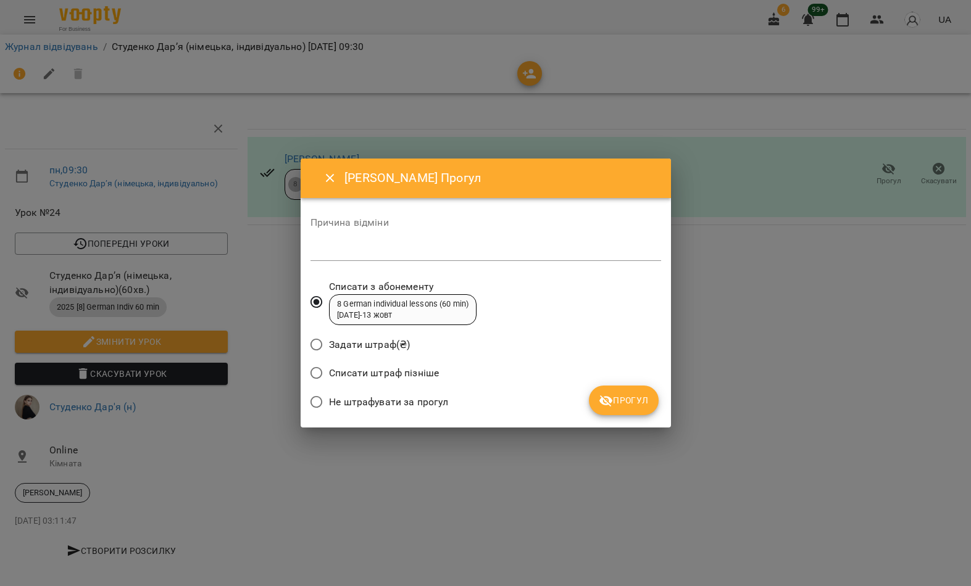
click at [654, 425] on div "[PERSON_NAME] Прогул Причина відміни * Списати з абонементу 8 German individual…" at bounding box center [486, 294] width 370 height 270
click at [627, 407] on span "Прогул" at bounding box center [624, 400] width 50 height 15
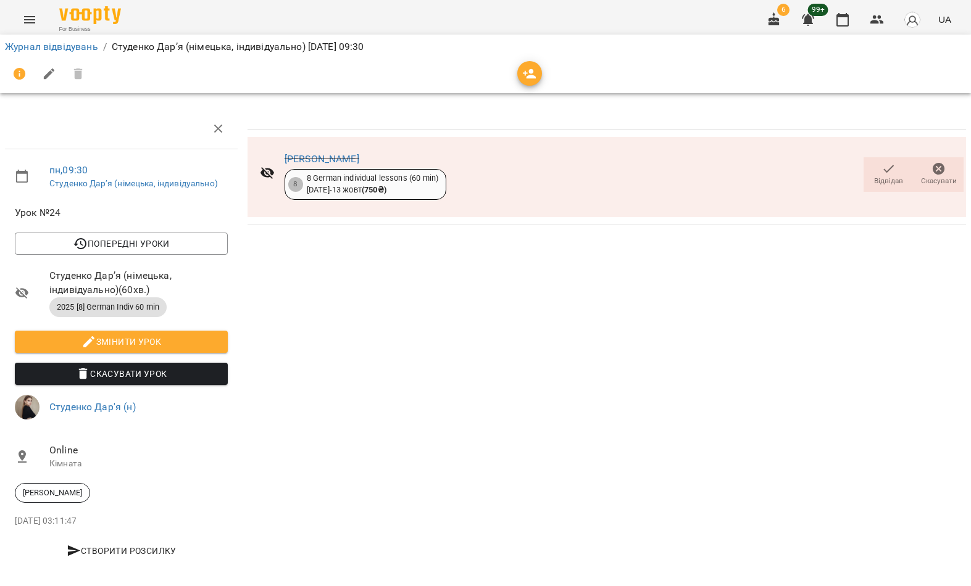
click at [69, 51] on link "Журнал відвідувань" at bounding box center [51, 47] width 93 height 12
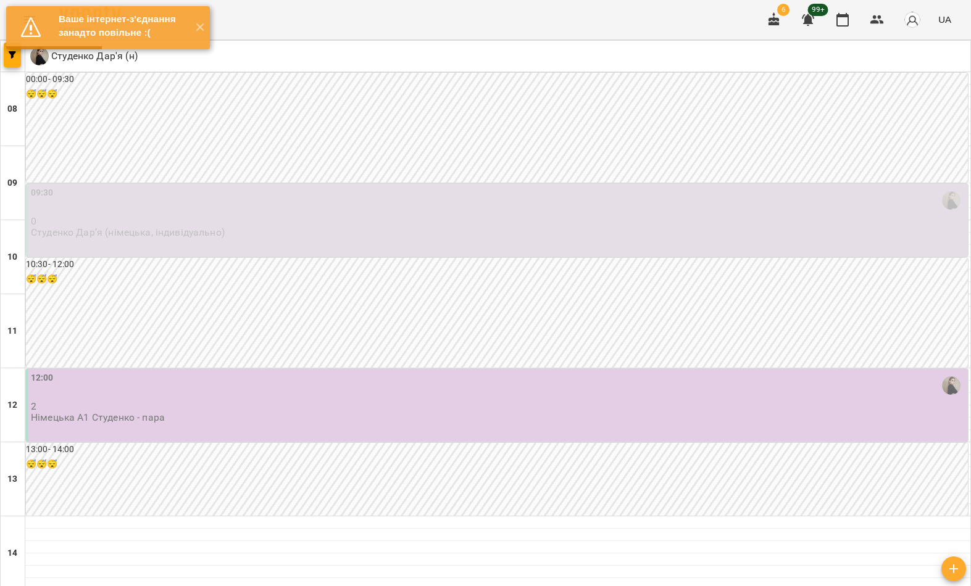
click at [347, 249] on div "09:30 0 [PERSON_NAME] (німецька, індивідуально)" at bounding box center [497, 220] width 942 height 73
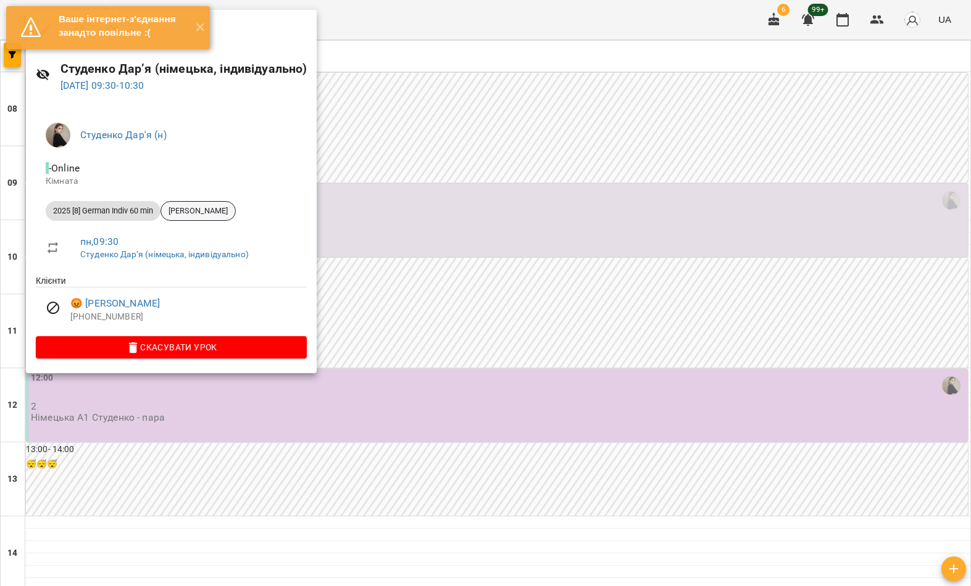
click at [235, 209] on span "[PERSON_NAME]" at bounding box center [198, 211] width 74 height 11
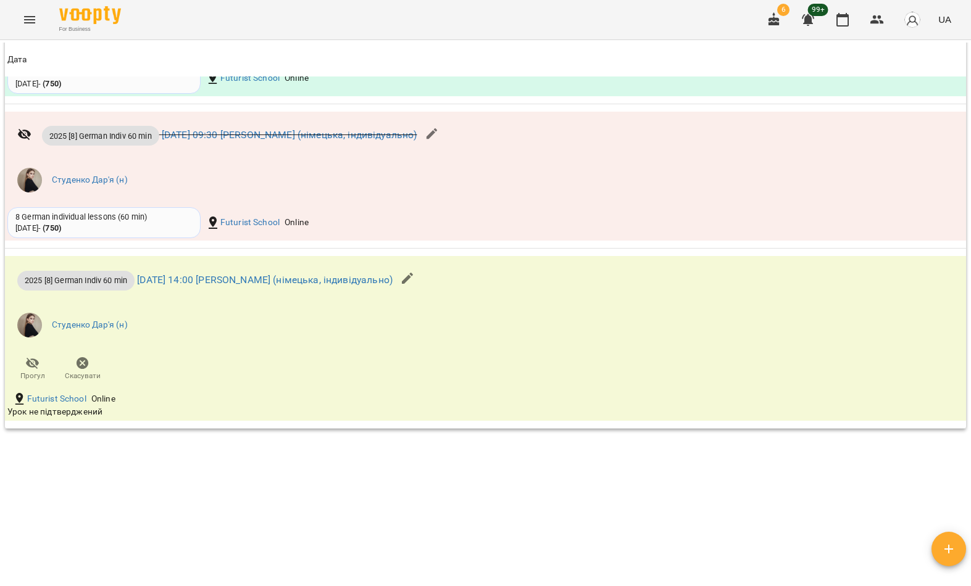
scroll to position [1490, 0]
click at [606, 198] on li "Студенко Дар'я (н)" at bounding box center [325, 180] width 636 height 35
click at [710, 238] on div "2025 [8] German Indiv 60 min [DATE] 09:30 [PERSON_NAME] (німецька, індивідуальн…" at bounding box center [485, 177] width 961 height 130
click at [286, 141] on link "[DATE] 09:30 [PERSON_NAME] (німецька, індивідуально)" at bounding box center [290, 135] width 256 height 12
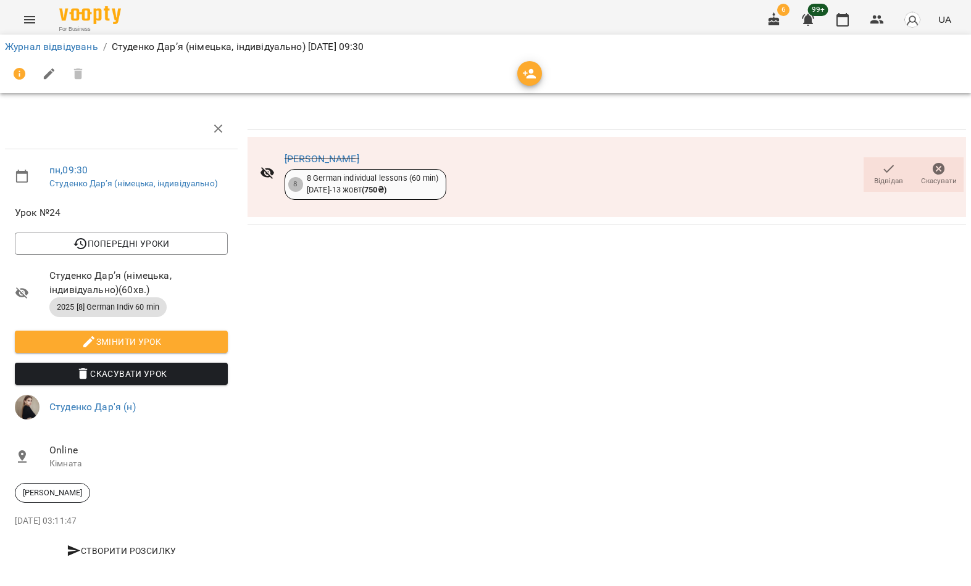
click at [890, 172] on icon "button" at bounding box center [888, 169] width 15 height 15
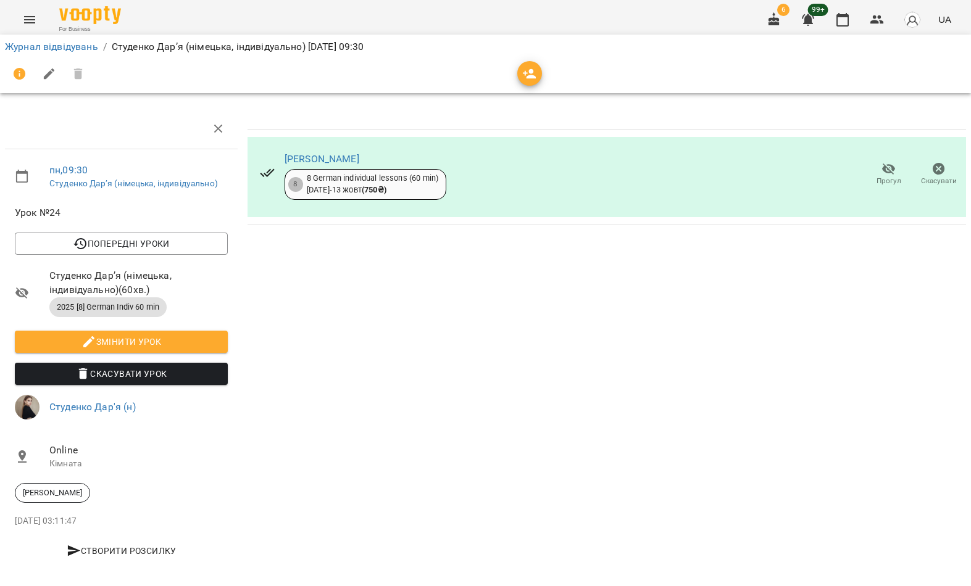
click at [72, 41] on link "Журнал відвідувань" at bounding box center [51, 47] width 93 height 12
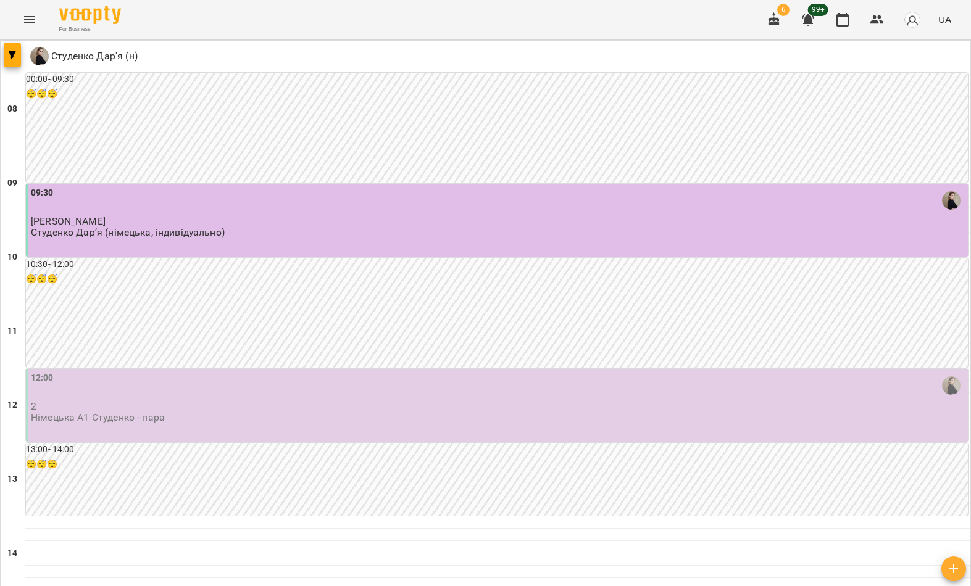
click at [15, 65] on button "button" at bounding box center [12, 55] width 17 height 25
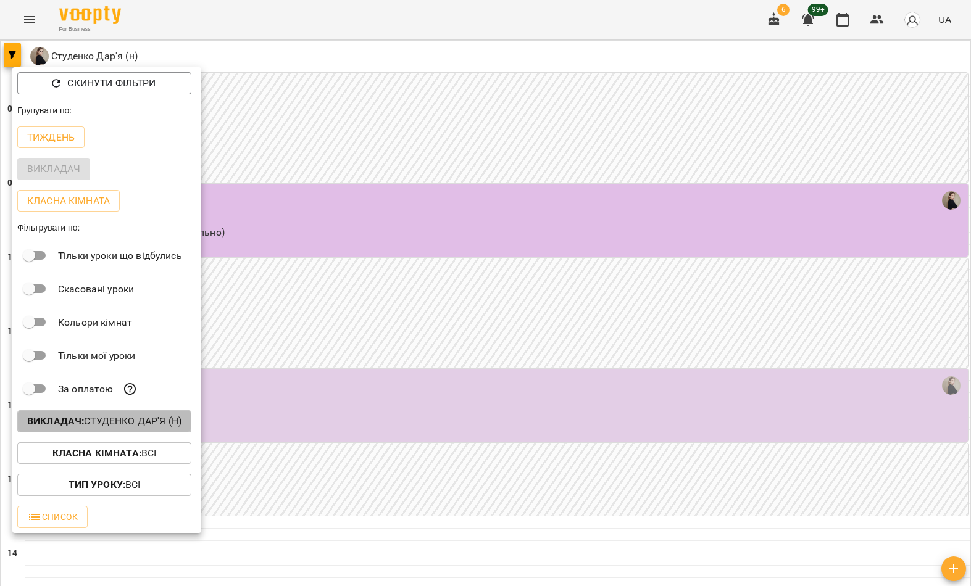
click at [80, 424] on b "Викладач :" at bounding box center [55, 421] width 57 height 12
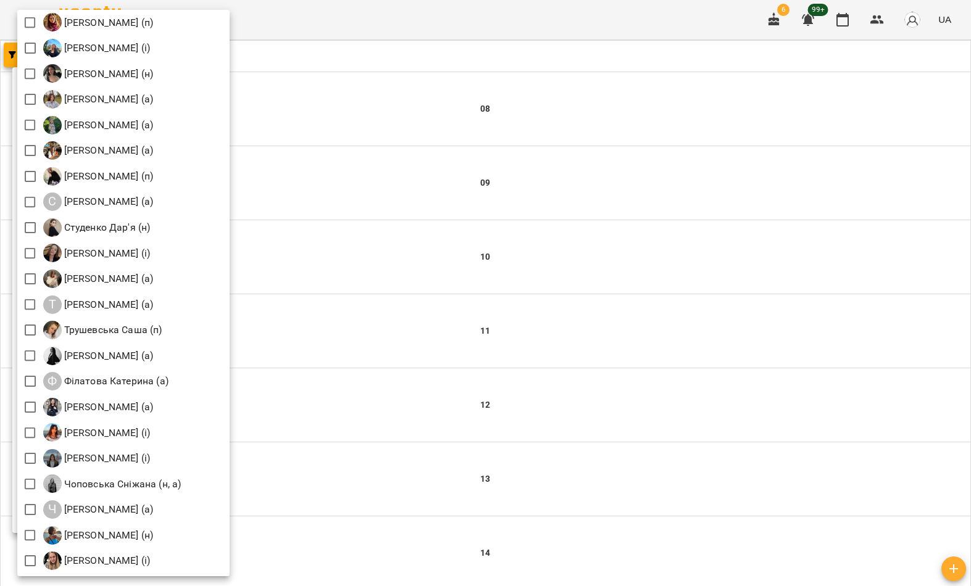
scroll to position [1700, 0]
click at [425, 266] on div at bounding box center [485, 293] width 971 height 586
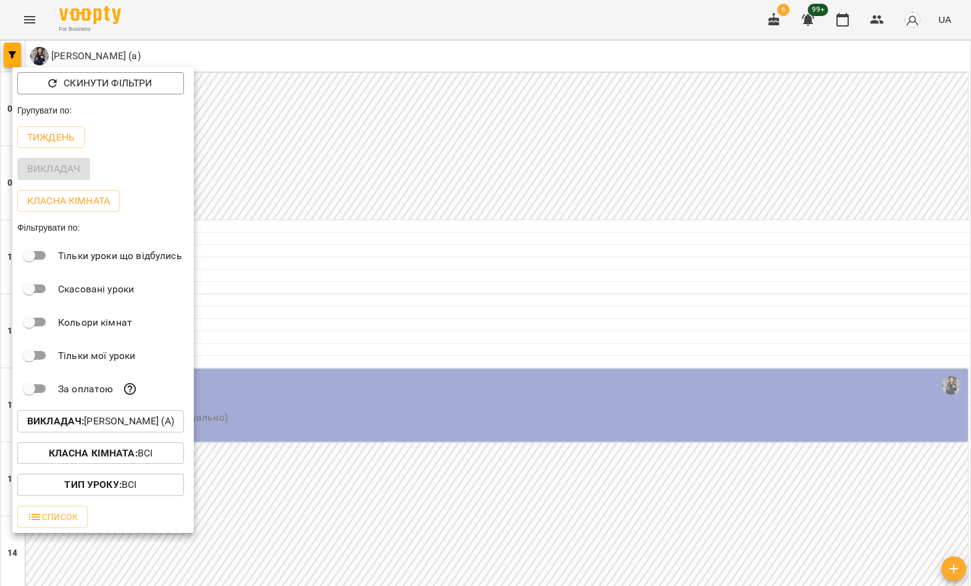
click at [458, 222] on div at bounding box center [485, 293] width 971 height 586
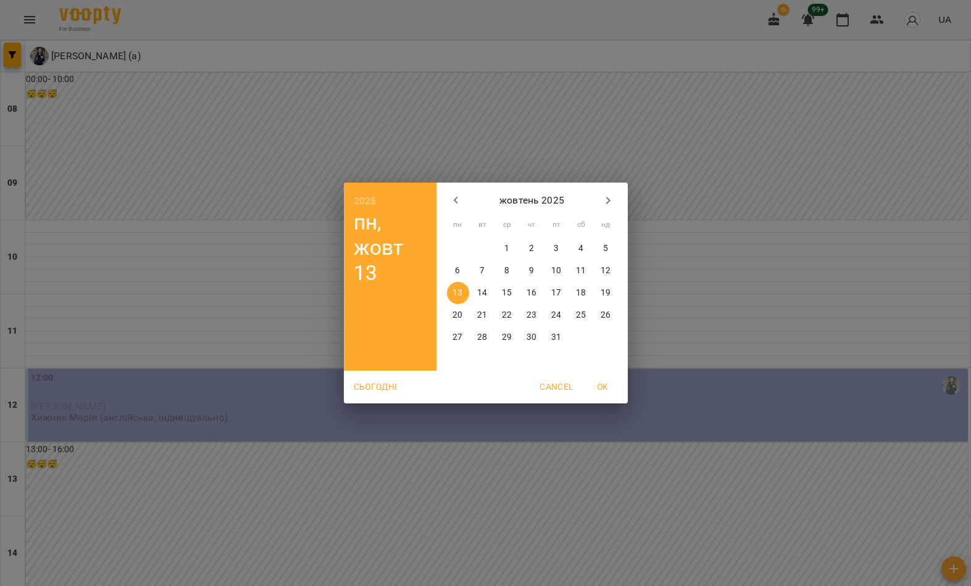
click at [533, 317] on p "23" at bounding box center [531, 315] width 10 height 12
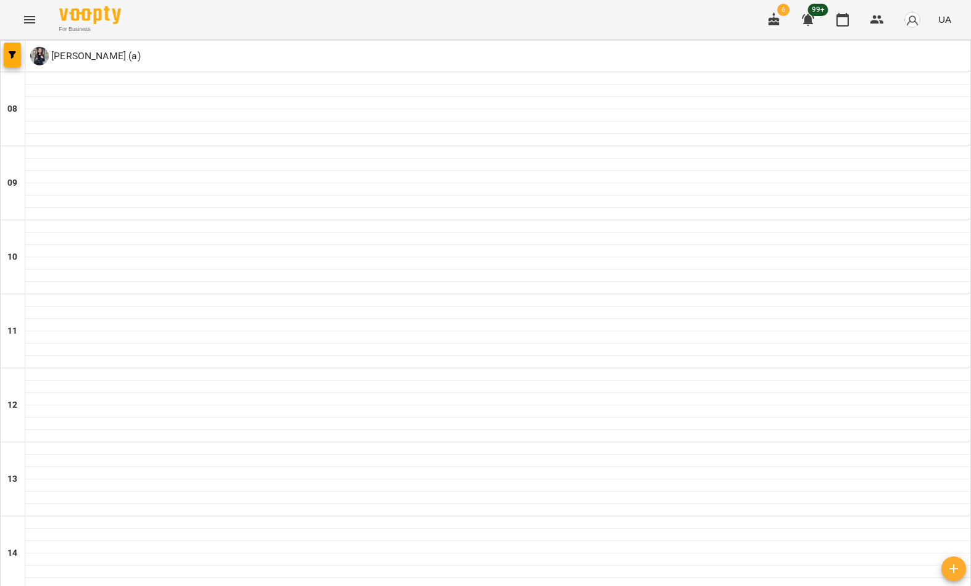
type input "**********"
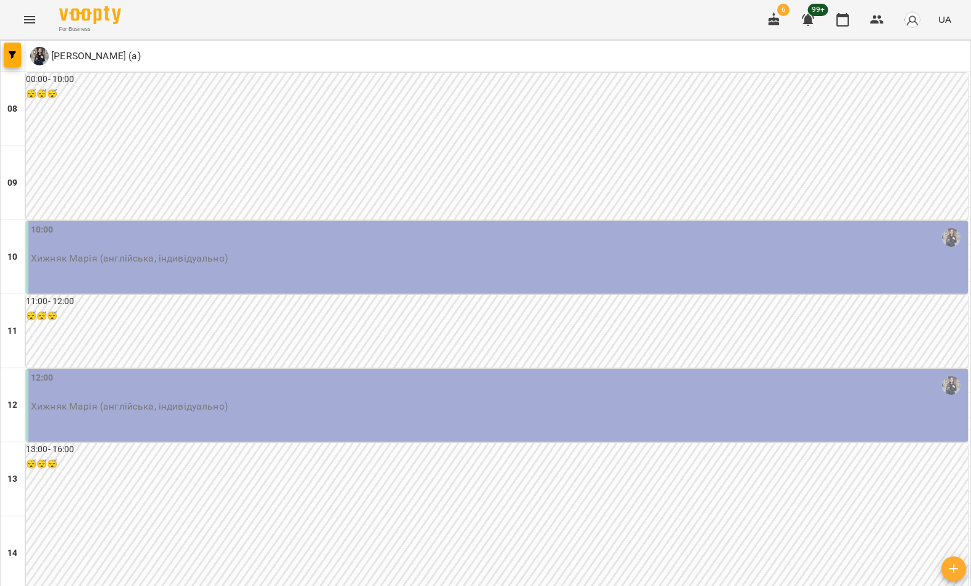
click at [386, 241] on div "10:00" at bounding box center [498, 237] width 934 height 28
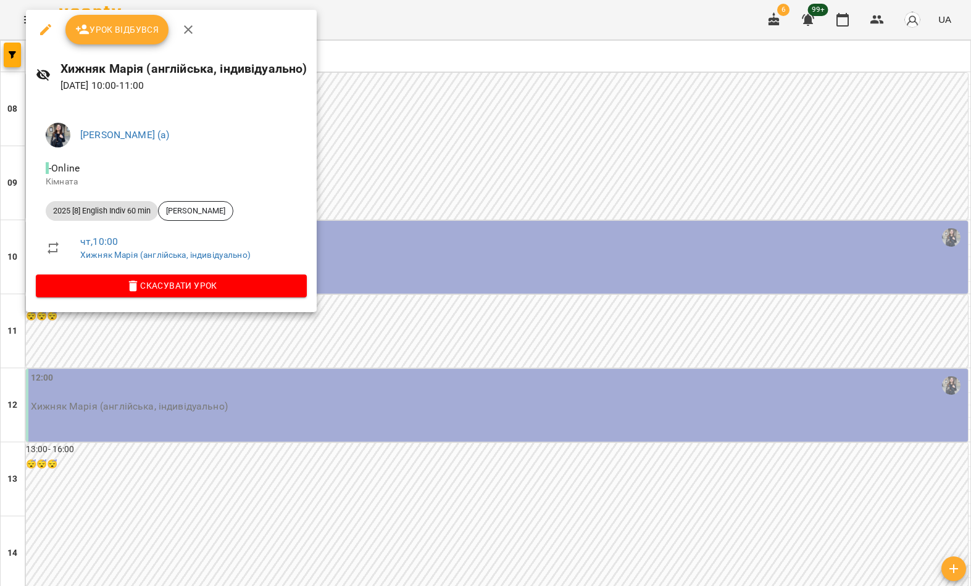
click at [355, 388] on div at bounding box center [485, 293] width 971 height 586
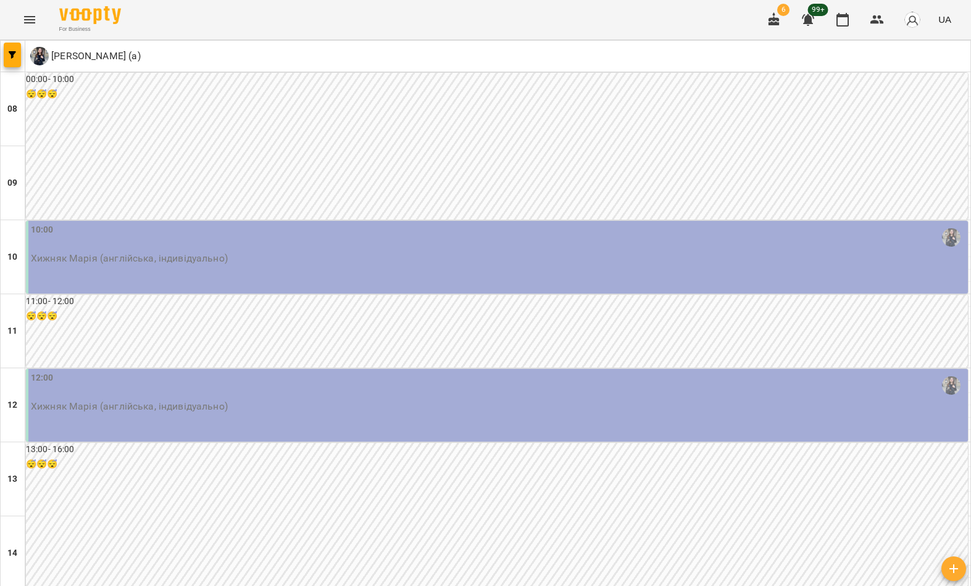
scroll to position [321, 0]
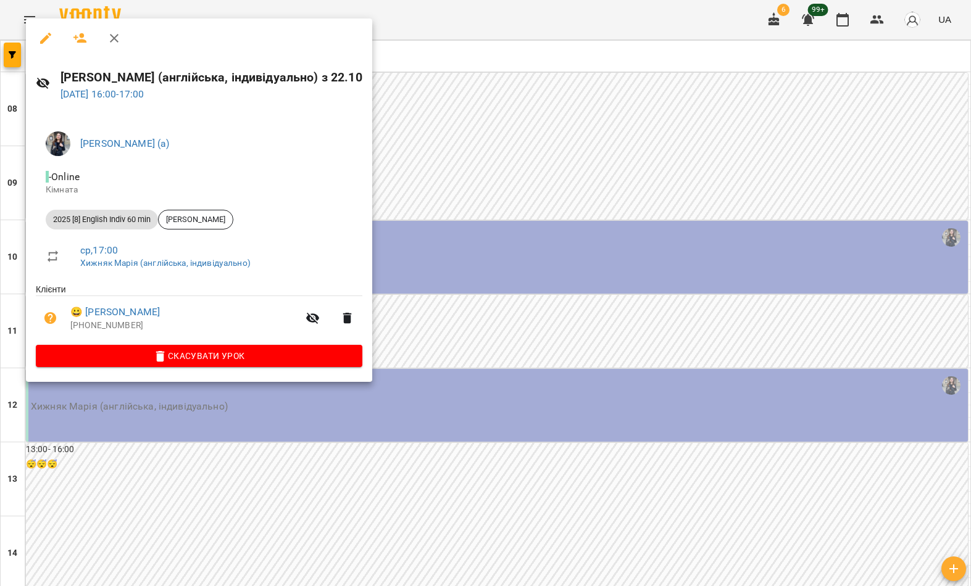
click at [35, 37] on button "button" at bounding box center [46, 38] width 30 height 30
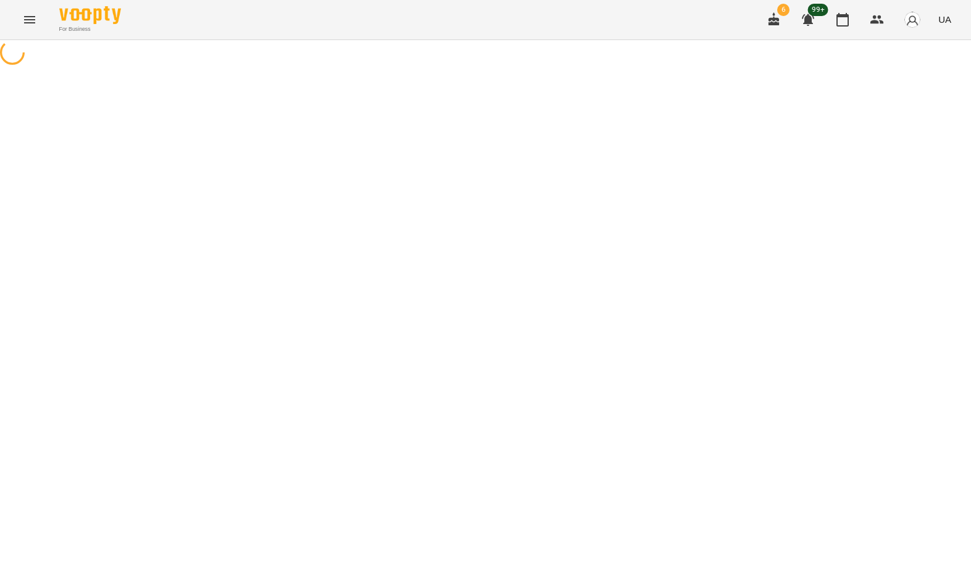
select select "**********"
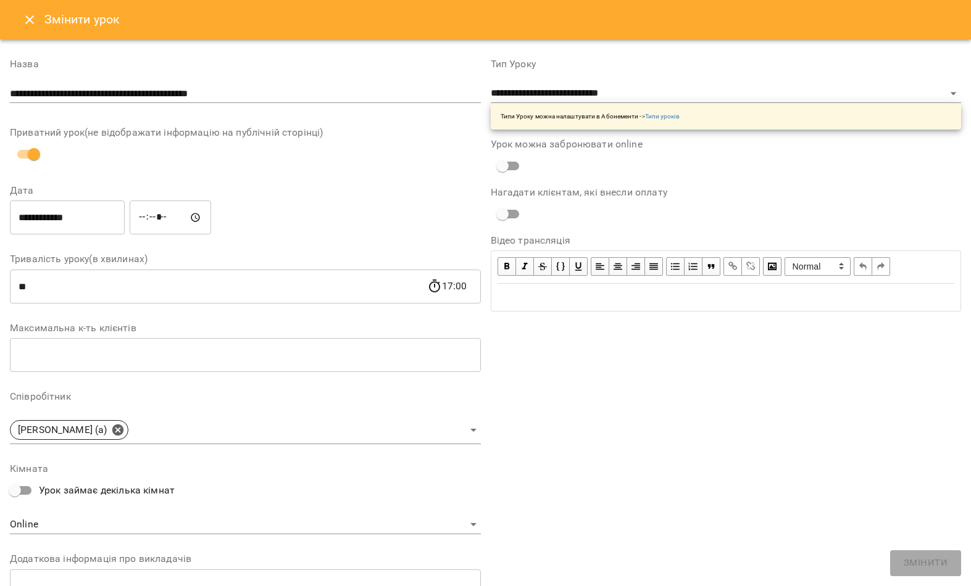
click at [87, 219] on input "**********" at bounding box center [67, 218] width 115 height 35
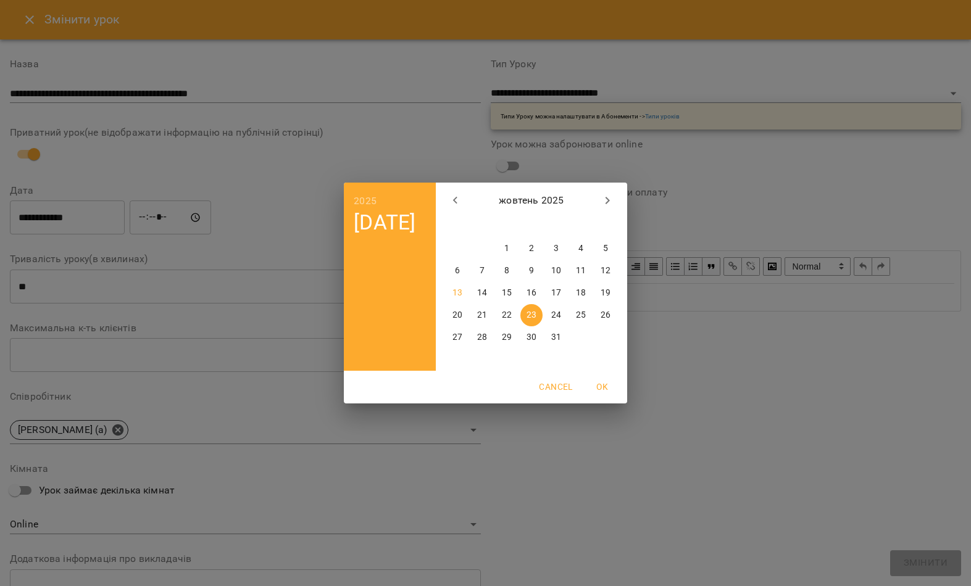
click at [557, 319] on p "24" at bounding box center [556, 315] width 10 height 12
type input "**********"
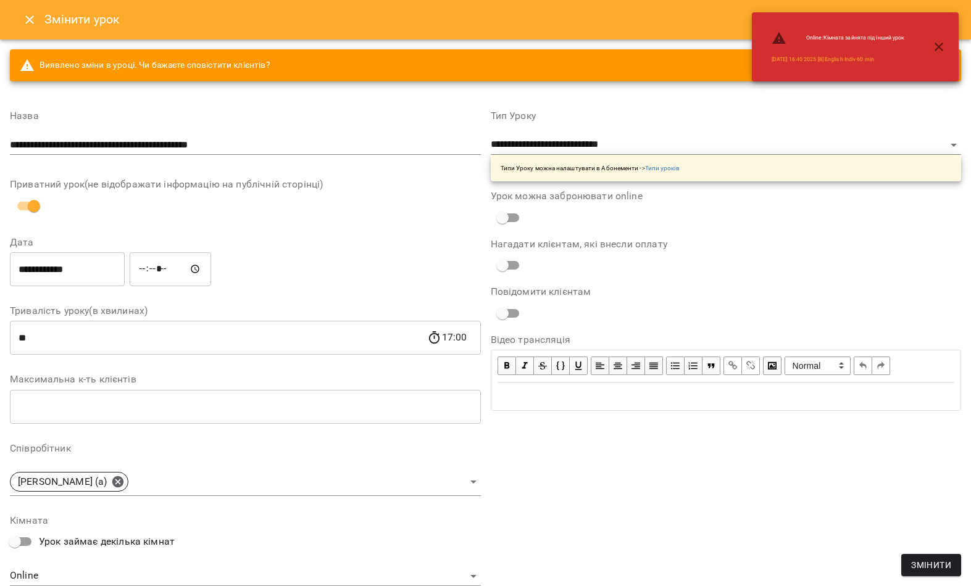
click at [917, 573] on button "Змінити" at bounding box center [931, 565] width 60 height 22
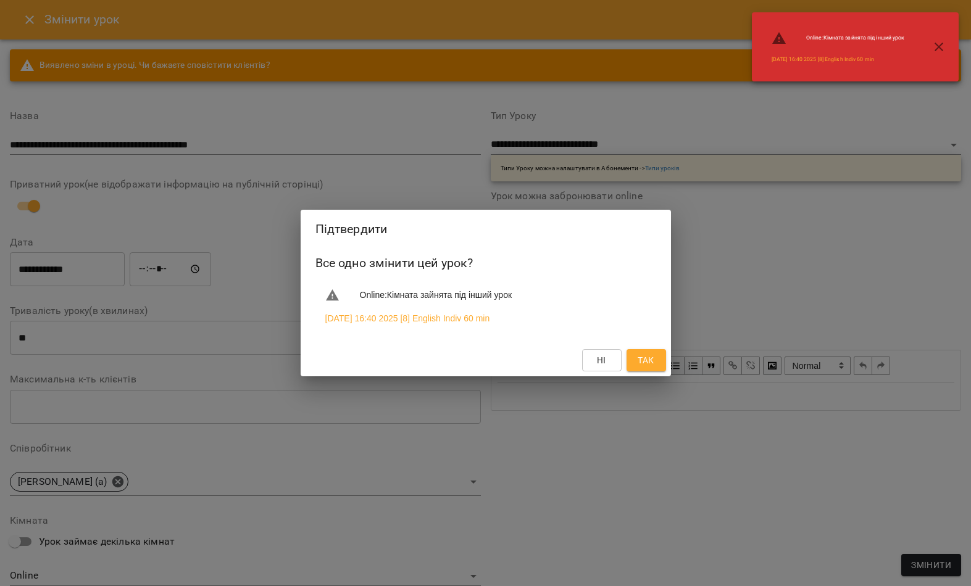
click at [659, 365] on button "Так" at bounding box center [646, 360] width 40 height 22
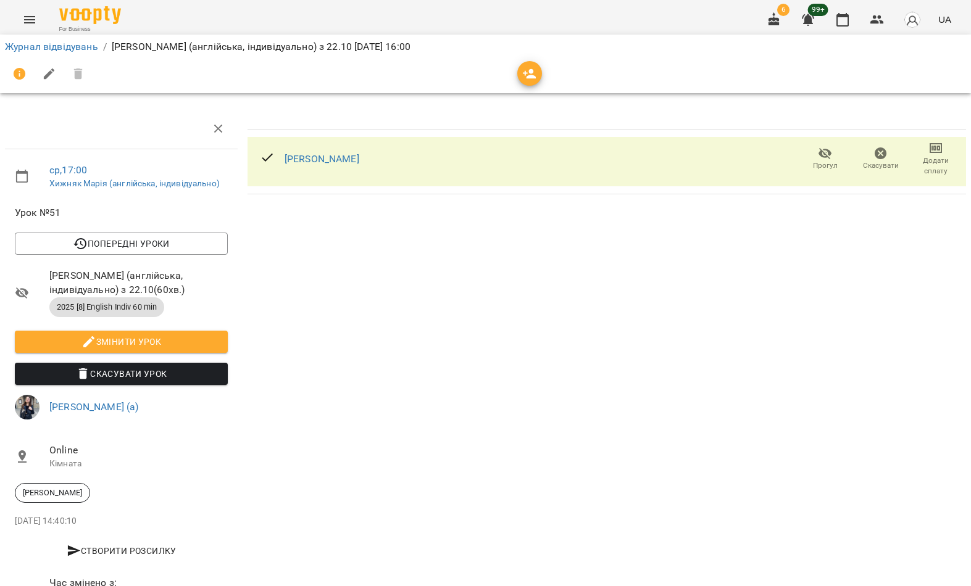
click at [78, 48] on link "Журнал відвідувань" at bounding box center [51, 47] width 93 height 12
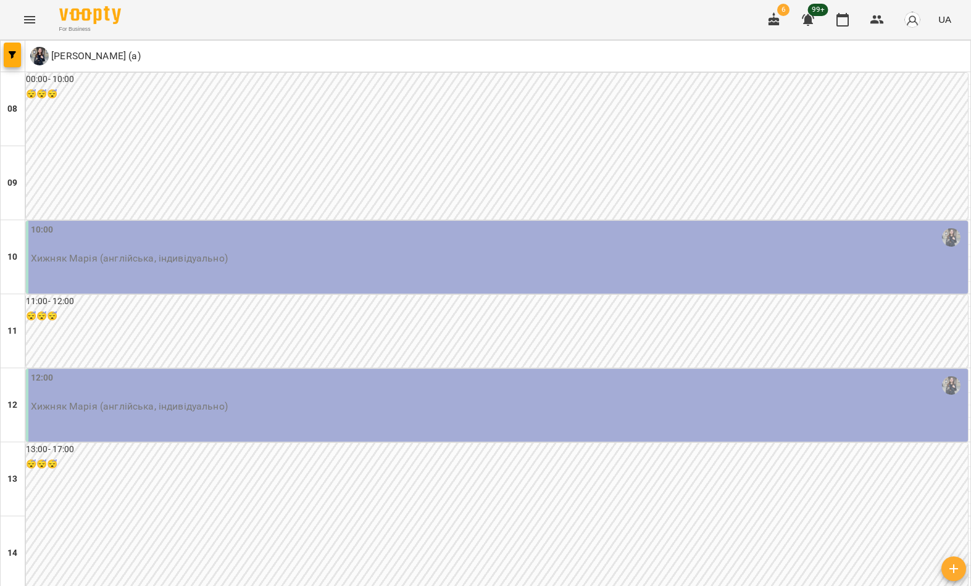
click at [947, 572] on icon "button" at bounding box center [953, 569] width 15 height 15
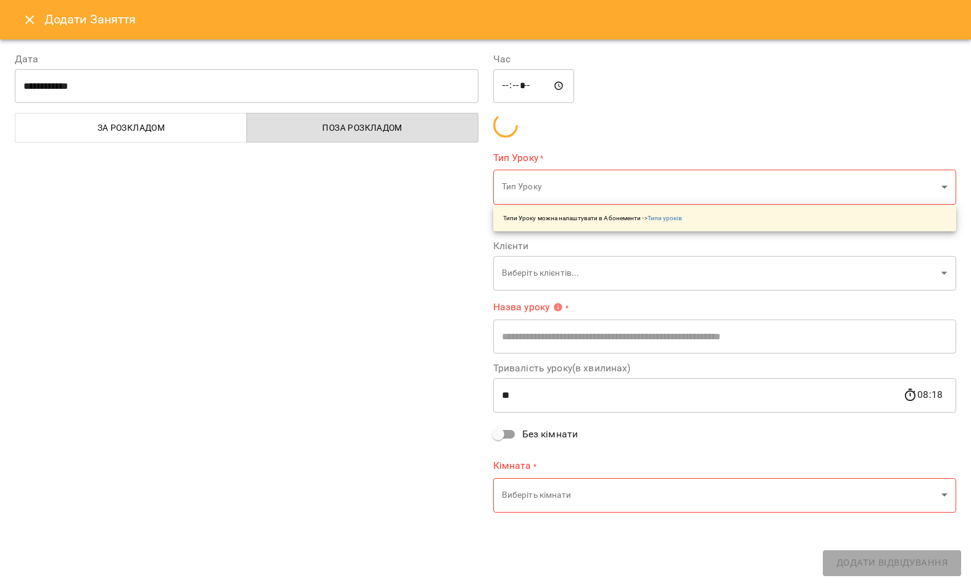
click at [431, 85] on input "**********" at bounding box center [247, 86] width 464 height 35
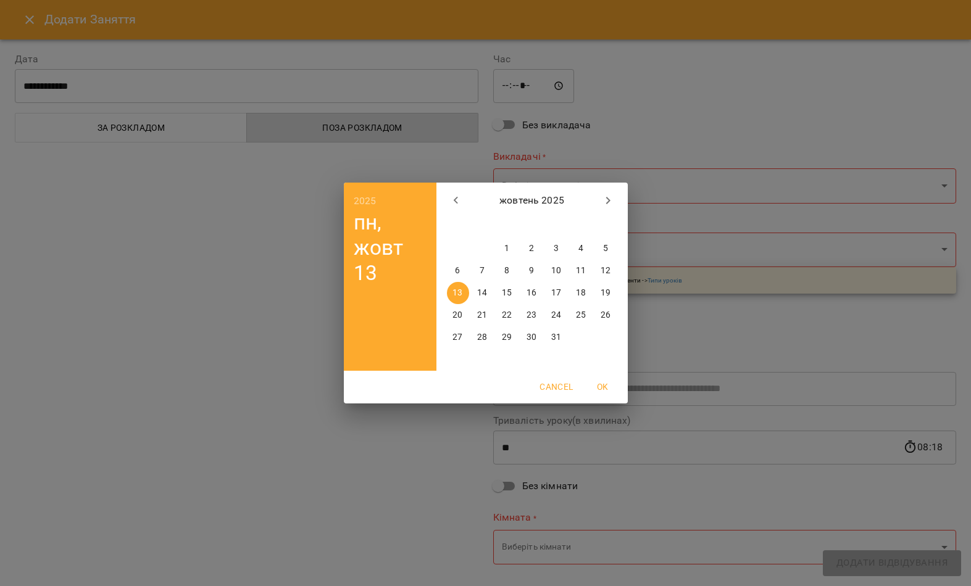
type input "*****"
type input "**********"
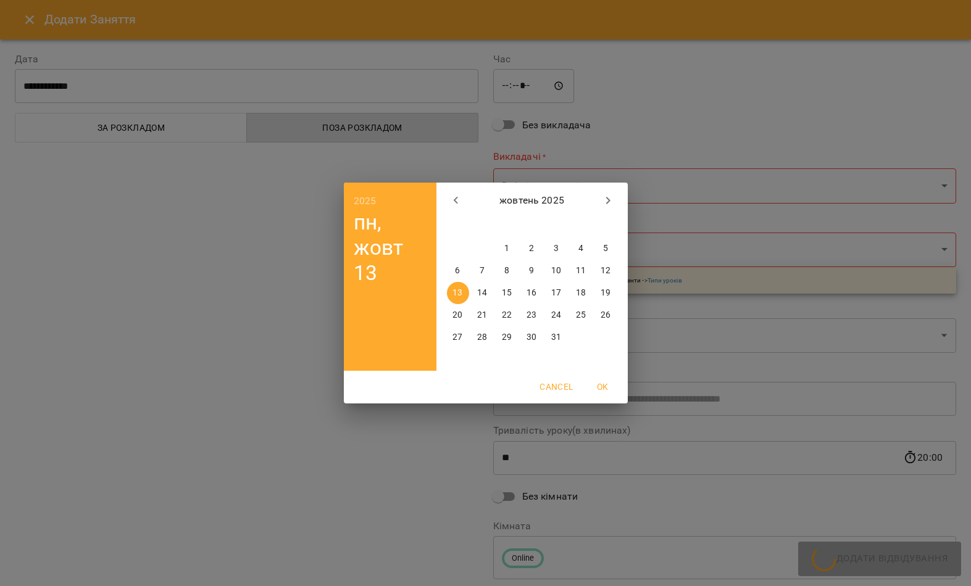
click at [482, 294] on p "14" at bounding box center [482, 293] width 10 height 12
type input "**********"
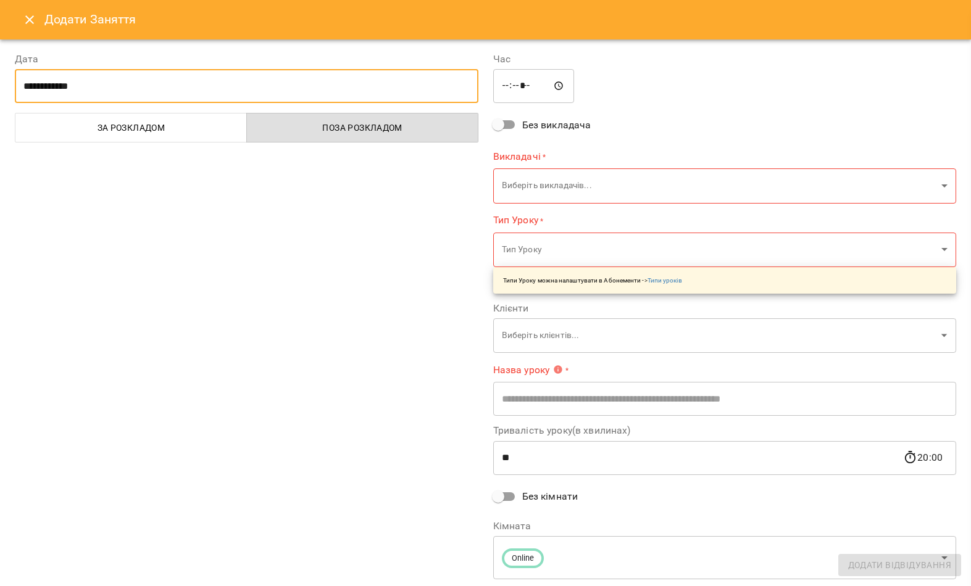
click at [502, 78] on input "*****" at bounding box center [533, 86] width 81 height 35
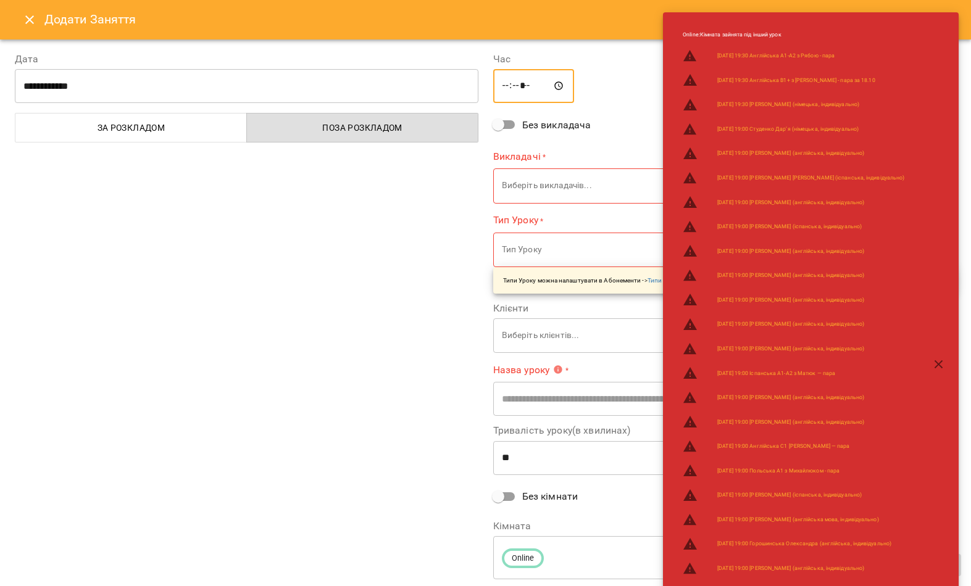
type input "*****"
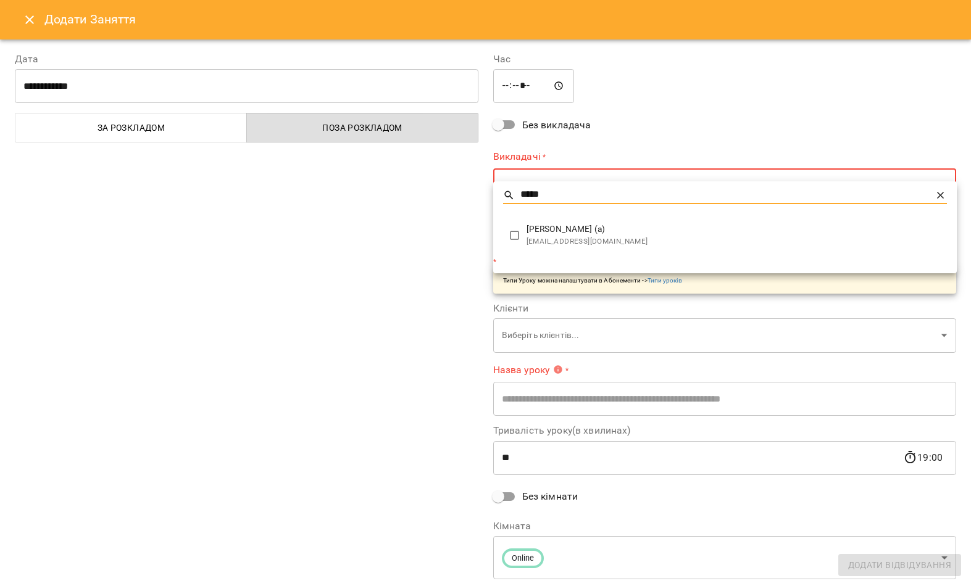
type input "*****"
click at [515, 103] on div at bounding box center [485, 293] width 971 height 586
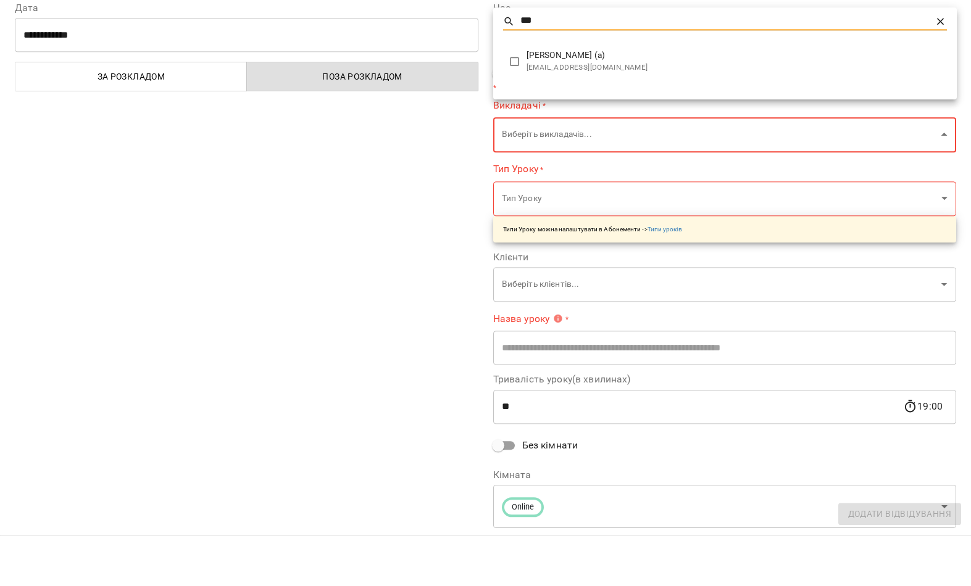
type input "***"
type input "**********"
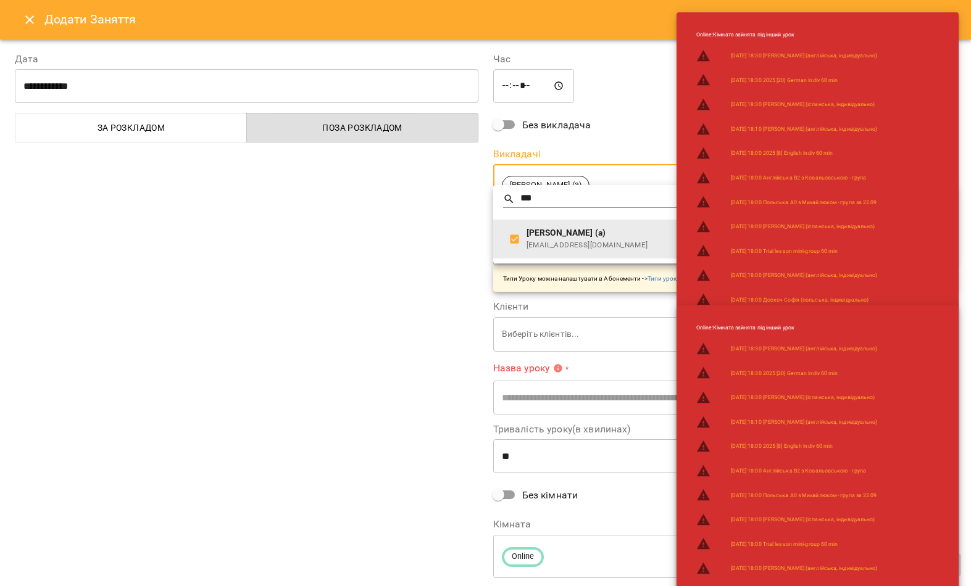
click at [367, 387] on div at bounding box center [485, 293] width 971 height 586
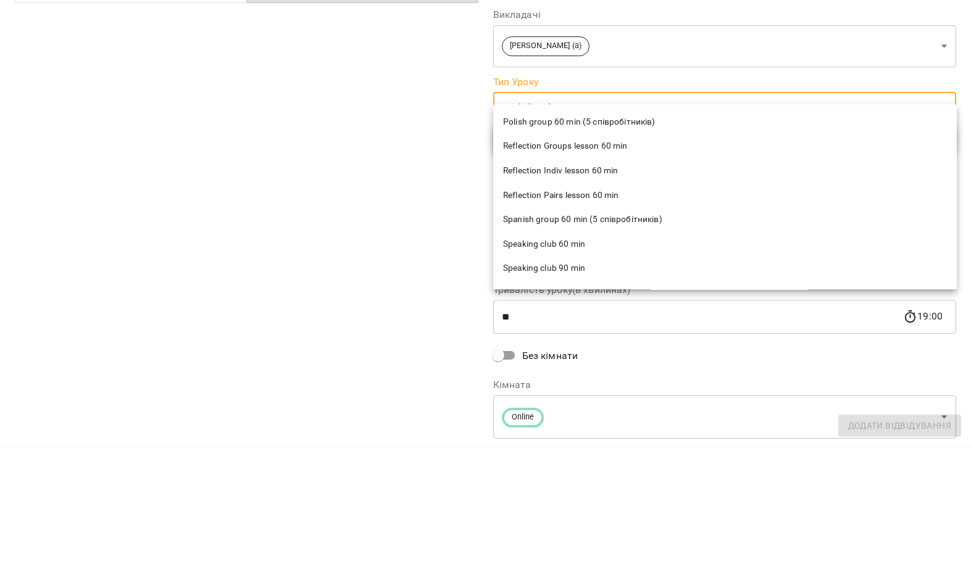
scroll to position [7423, 0]
click at [583, 425] on span "Trial lesson 60 min" at bounding box center [725, 431] width 444 height 12
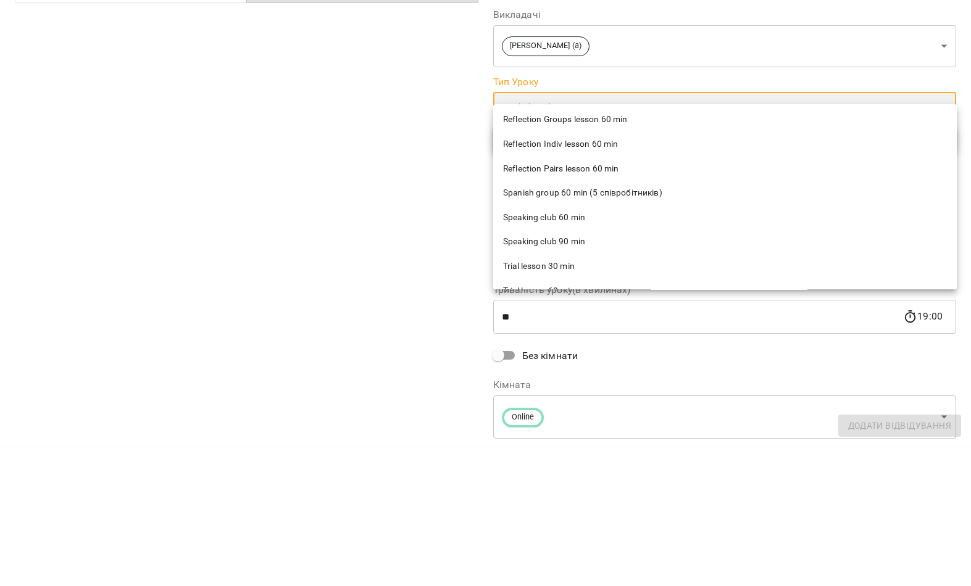
type input "**********"
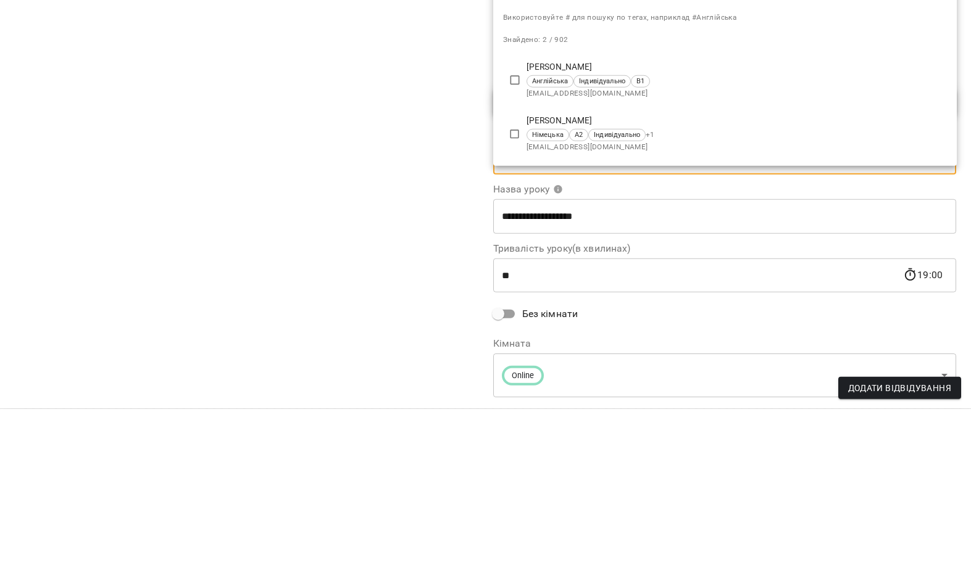
type input "*****"
type input "**********"
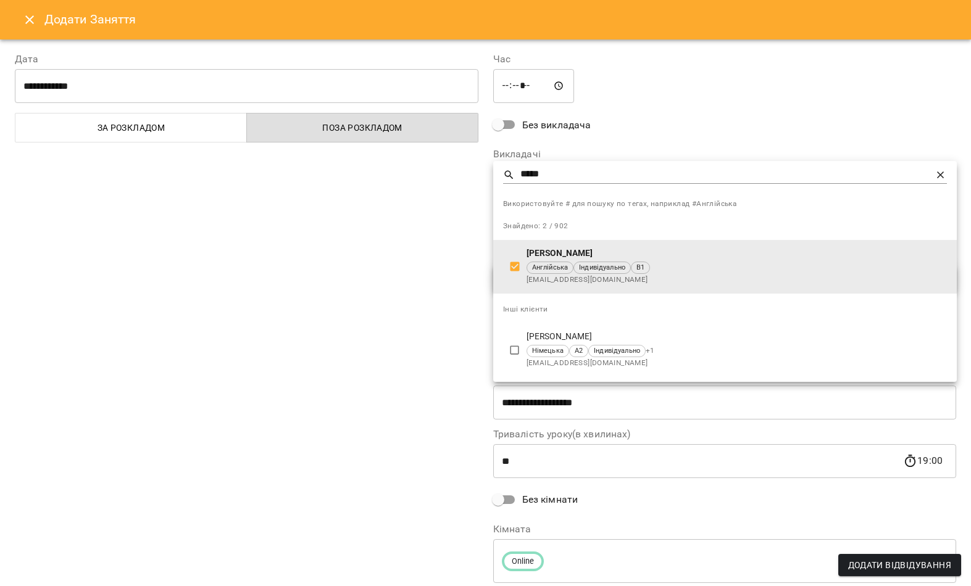
click at [342, 344] on div at bounding box center [485, 293] width 971 height 586
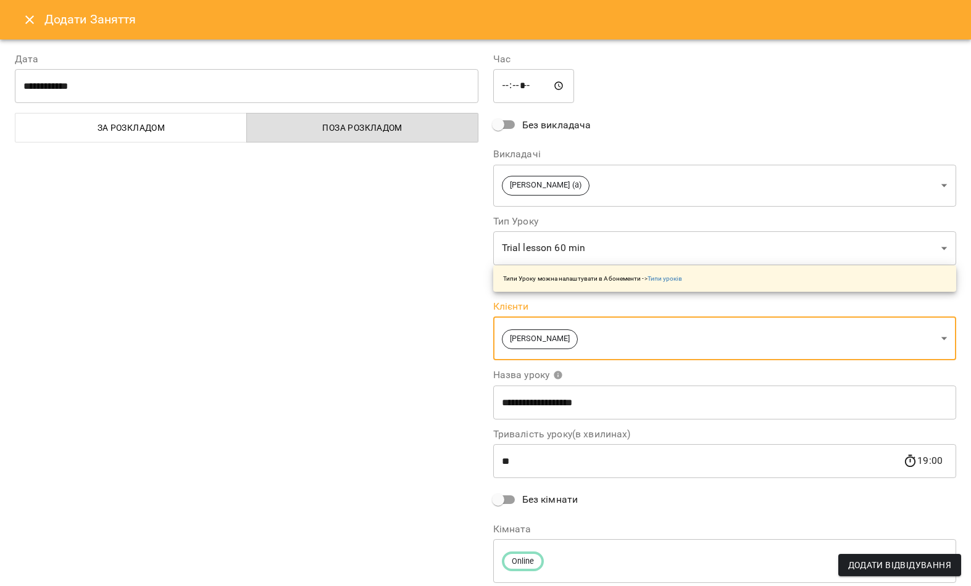
click at [918, 562] on span "Додати Відвідування" at bounding box center [899, 565] width 103 height 15
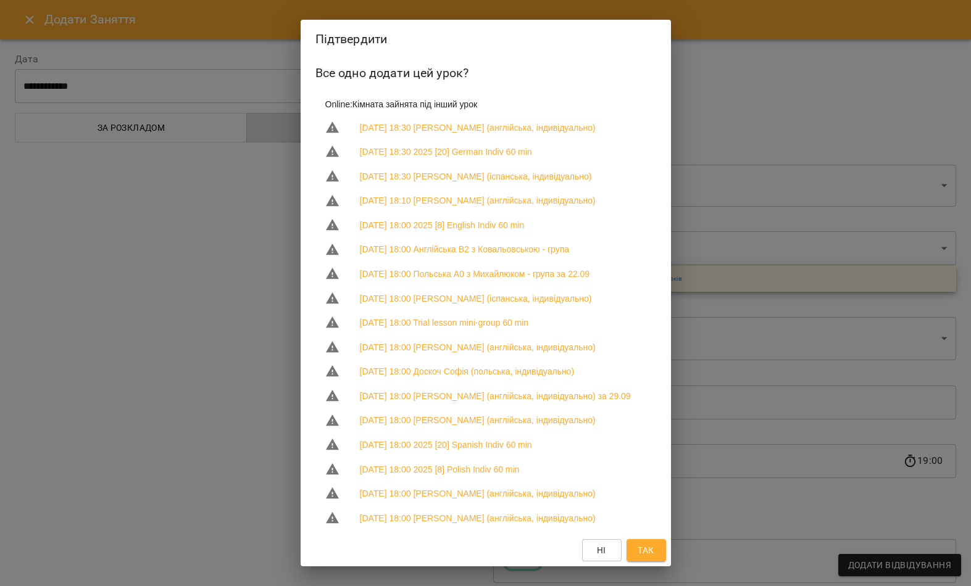
click at [646, 543] on span "Так" at bounding box center [646, 550] width 16 height 15
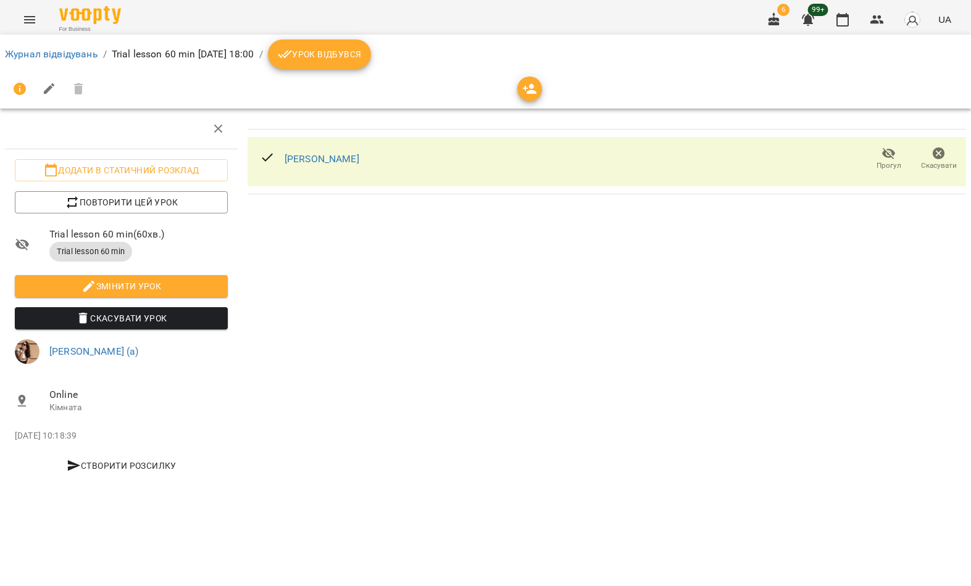
click at [96, 51] on link "Журнал відвідувань" at bounding box center [51, 54] width 93 height 12
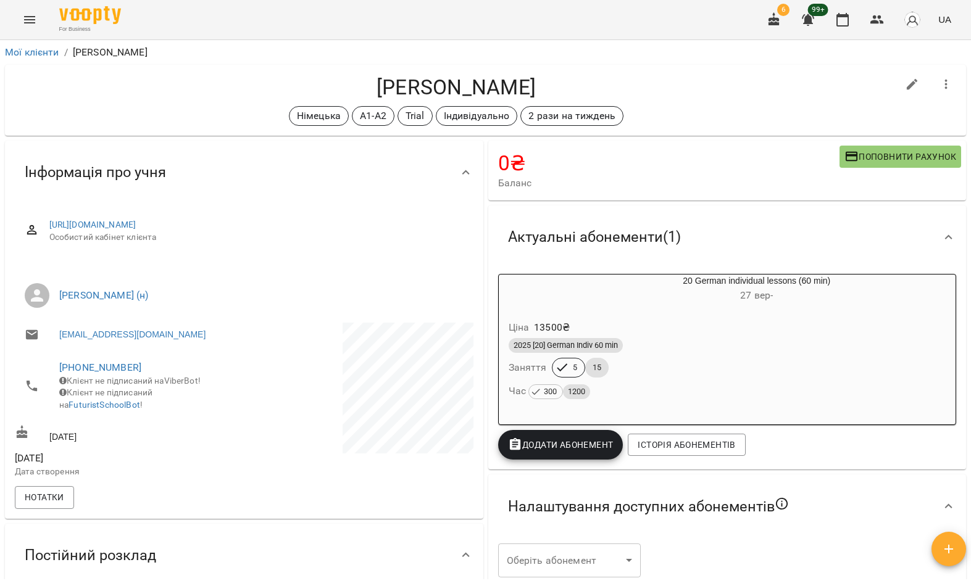
click at [717, 338] on div "2025 [20] German Indiv 60 min" at bounding box center [727, 346] width 443 height 20
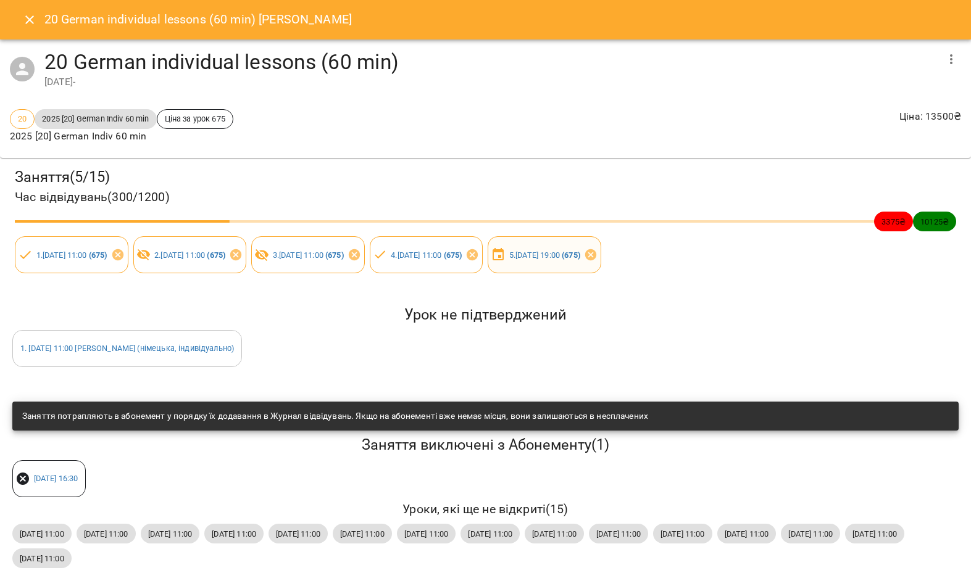
click at [597, 251] on icon at bounding box center [591, 255] width 14 height 14
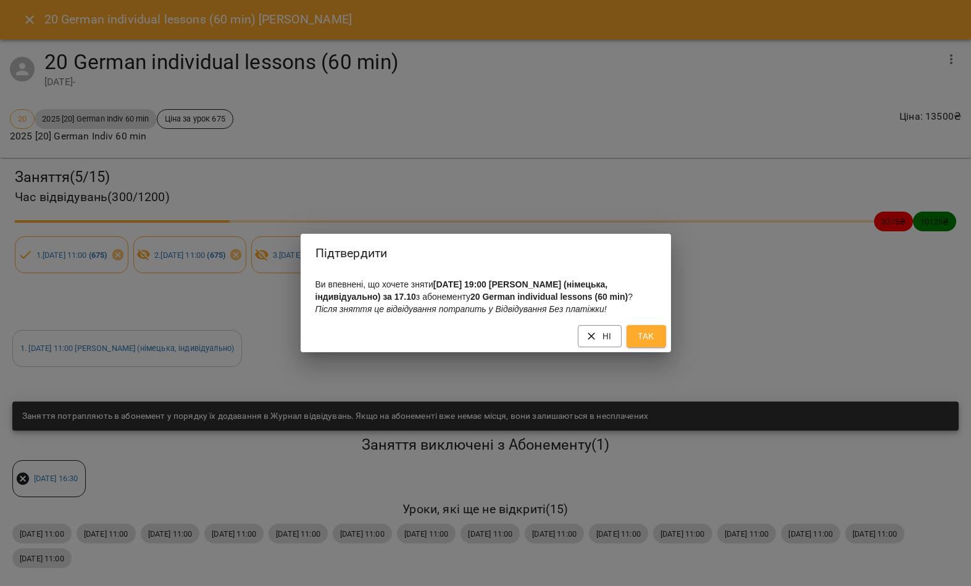
click at [649, 344] on span "Так" at bounding box center [646, 336] width 20 height 15
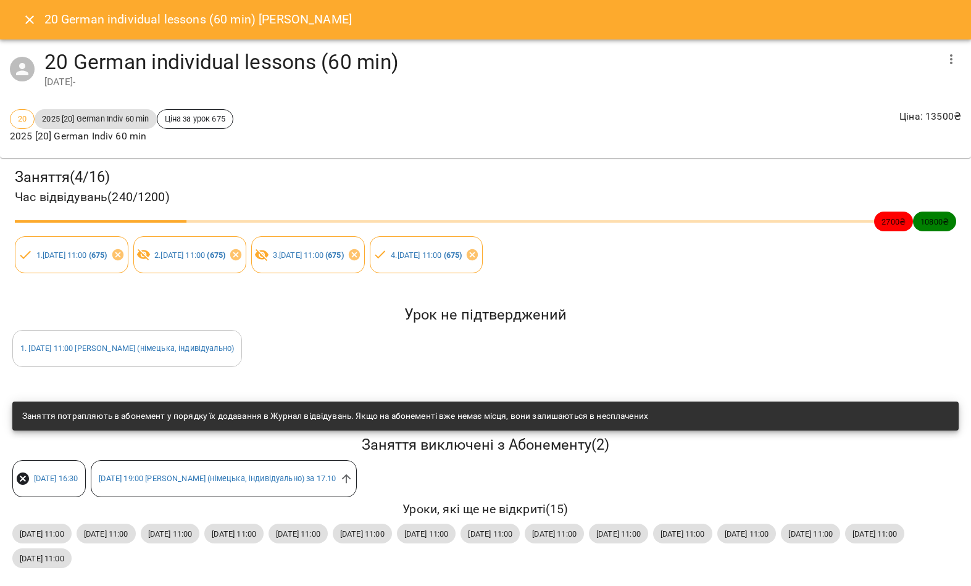
click at [33, 13] on icon "Close" at bounding box center [29, 19] width 15 height 15
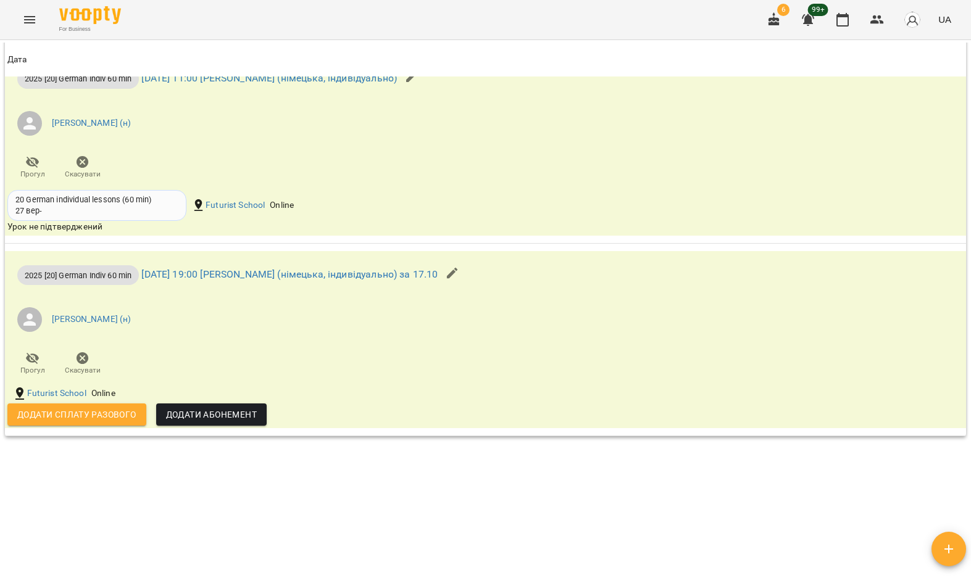
scroll to position [1462, 0]
